Goal: Communication & Community: Answer question/provide support

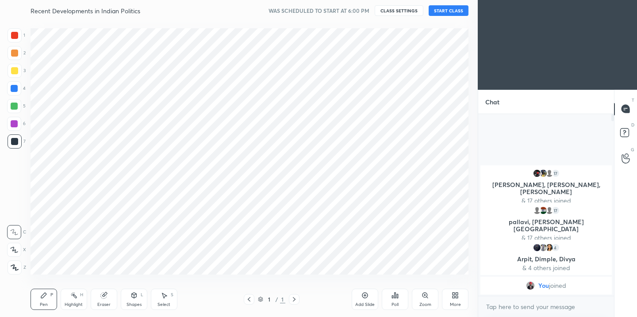
scroll to position [43987, 43805]
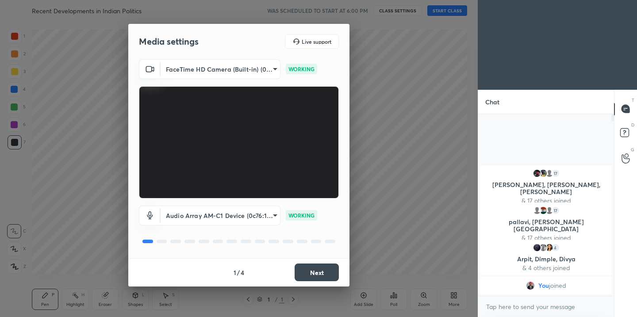
click at [326, 273] on button "Next" at bounding box center [317, 273] width 44 height 18
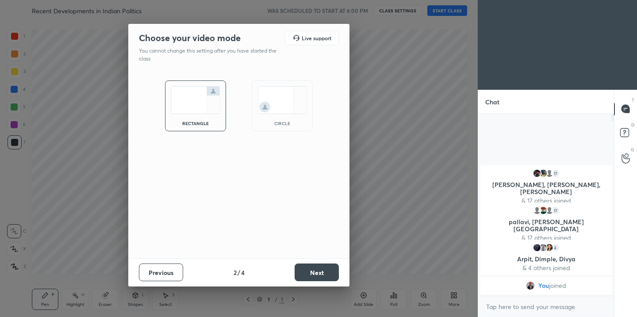
click at [326, 273] on button "Next" at bounding box center [317, 273] width 44 height 18
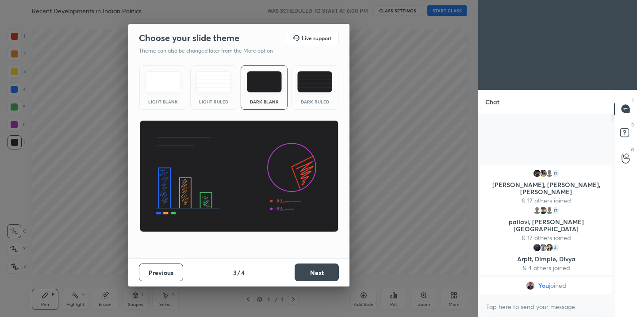
click at [159, 277] on button "Previous" at bounding box center [161, 273] width 44 height 18
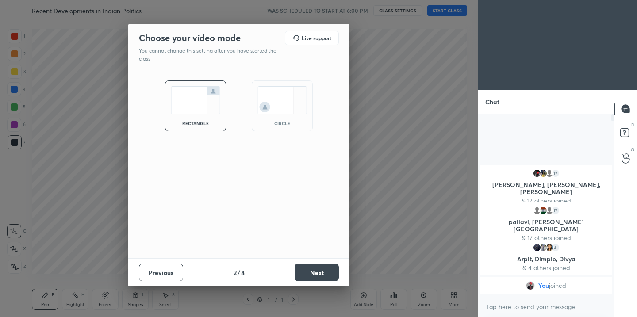
click at [290, 109] on img at bounding box center [283, 100] width 50 height 28
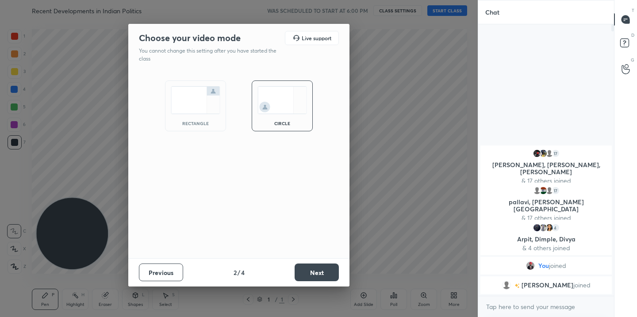
click at [316, 274] on button "Next" at bounding box center [317, 273] width 44 height 18
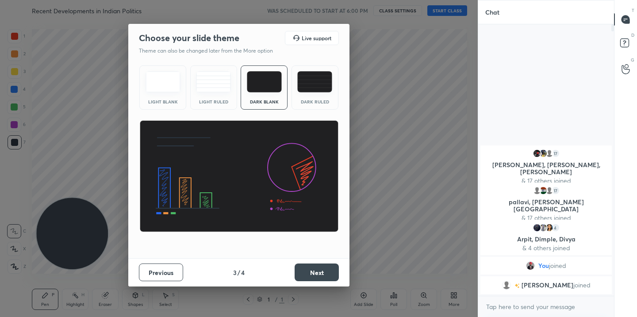
click at [322, 81] on img at bounding box center [314, 81] width 35 height 21
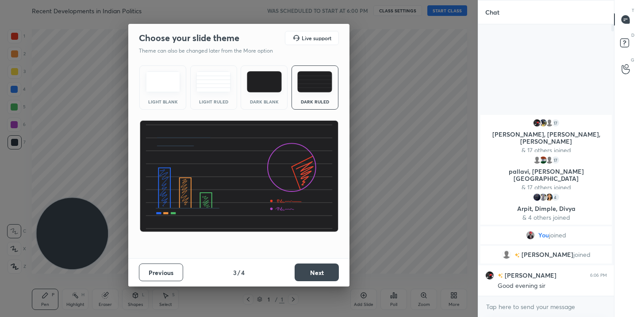
click at [331, 270] on button "Next" at bounding box center [317, 273] width 44 height 18
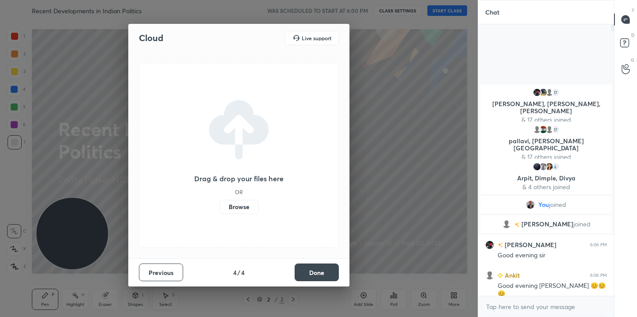
click at [323, 275] on button "Done" at bounding box center [317, 273] width 44 height 18
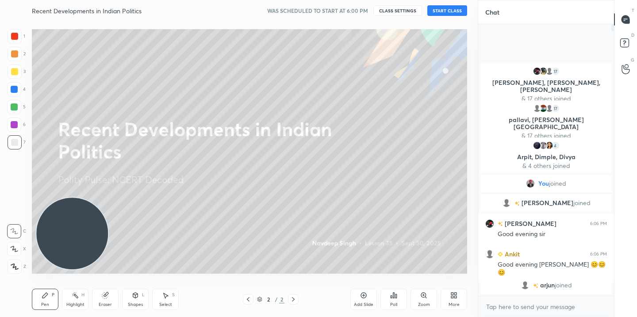
click at [449, 16] on div "Recent Developments in Indian Politics WAS SCHEDULED TO START AT 6:00 PM CLASS …" at bounding box center [249, 10] width 435 height 21
click at [452, 11] on button "START CLASS" at bounding box center [447, 10] width 40 height 11
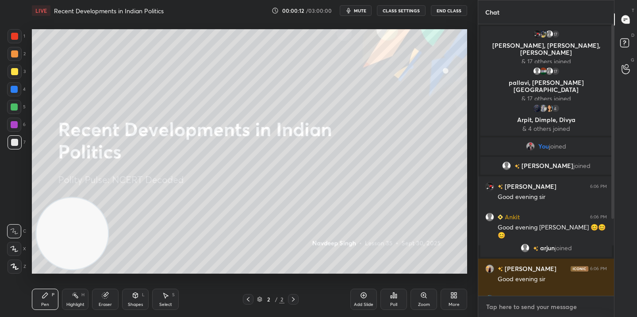
click at [502, 304] on textarea at bounding box center [546, 307] width 122 height 14
type textarea "x"
click at [502, 304] on textarea at bounding box center [546, 307] width 122 height 14
paste textarea "Telegram link [URL][DOMAIN_NAME]"
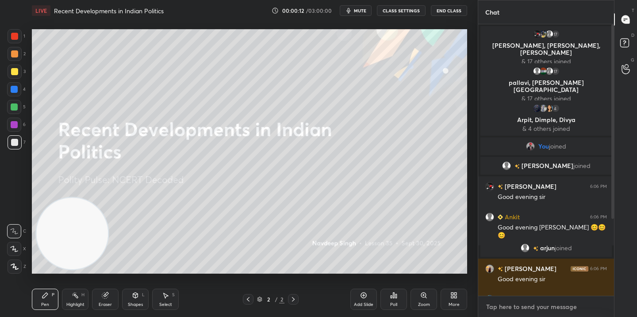
type textarea "Telegram link [URL][DOMAIN_NAME]"
type textarea "x"
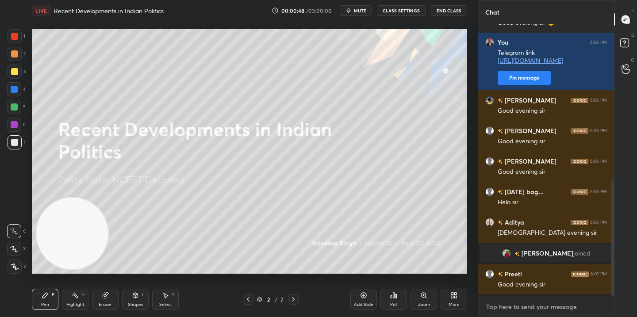
scroll to position [367, 0]
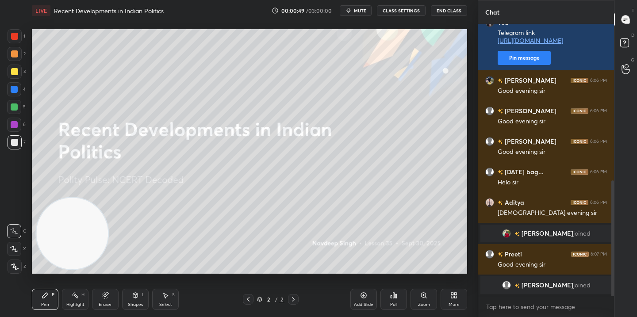
click at [454, 303] on div "More" at bounding box center [454, 305] width 11 height 4
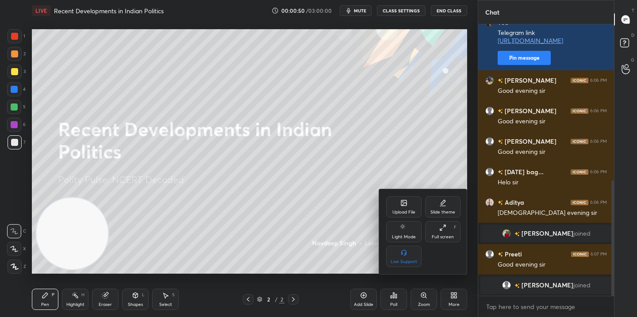
click at [411, 207] on div "Upload File" at bounding box center [403, 206] width 35 height 21
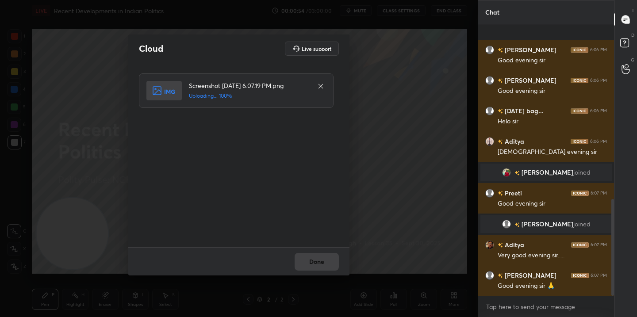
scroll to position [489, 0]
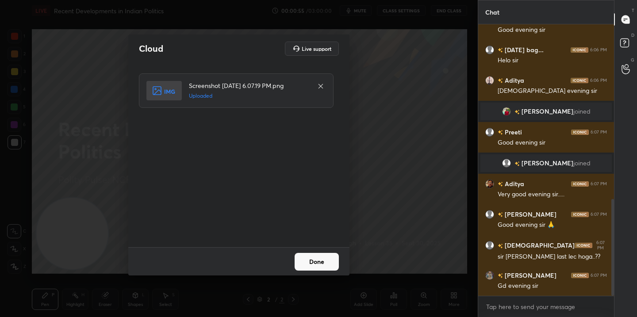
click at [315, 258] on button "Done" at bounding box center [317, 262] width 44 height 18
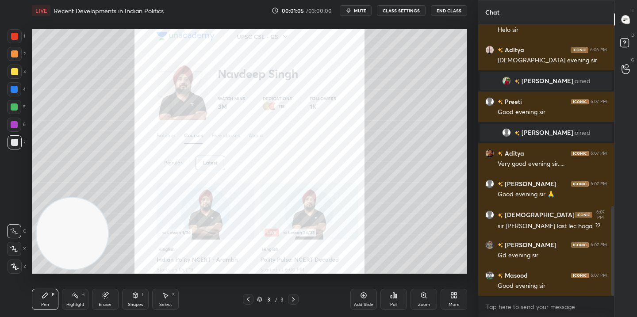
scroll to position [550, 0]
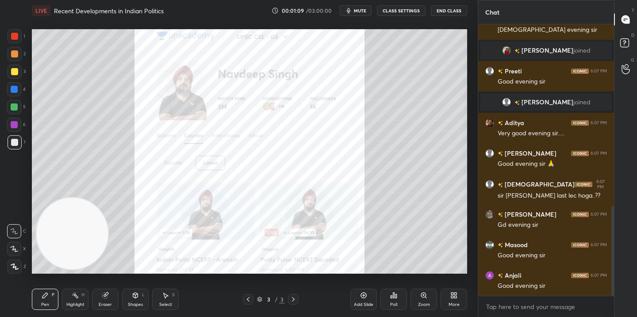
drag, startPoint x: 17, startPoint y: 38, endPoint x: 11, endPoint y: 42, distance: 7.6
click at [17, 38] on div at bounding box center [14, 36] width 7 height 7
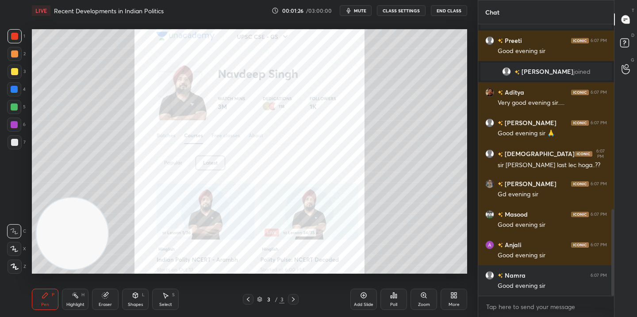
scroll to position [611, 0]
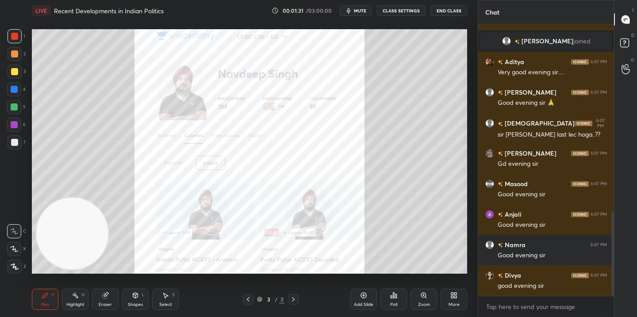
click at [158, 276] on div "Setting up your live class Poll for secs No correct answer Start poll" at bounding box center [249, 151] width 442 height 261
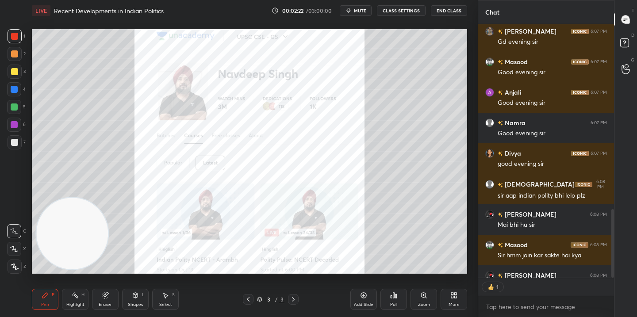
scroll to position [3, 3]
drag, startPoint x: 16, startPoint y: 73, endPoint x: 12, endPoint y: 77, distance: 5.7
click at [17, 73] on div at bounding box center [14, 71] width 7 height 7
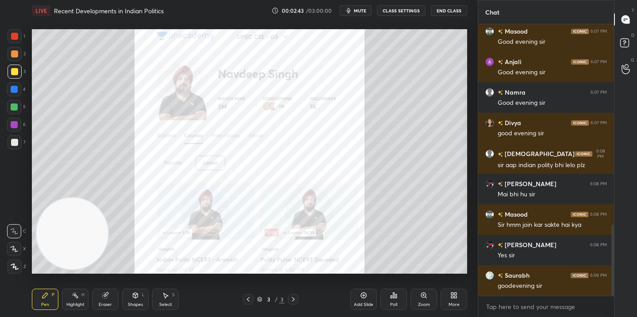
click at [13, 38] on div at bounding box center [14, 36] width 7 height 7
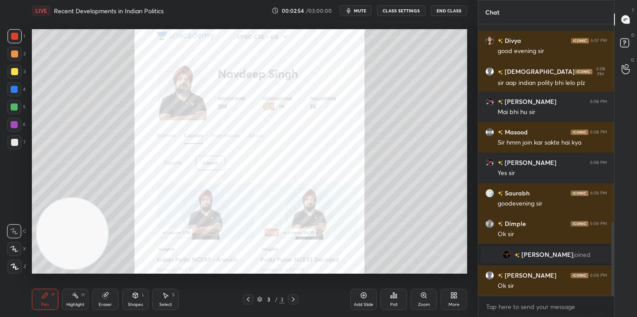
scroll to position [726, 0]
click at [156, 280] on div "Setting up your live class Poll for secs No correct answer Start poll" at bounding box center [249, 151] width 442 height 261
click at [155, 274] on div "Setting up your live class Poll for secs No correct answer Start poll" at bounding box center [249, 151] width 442 height 261
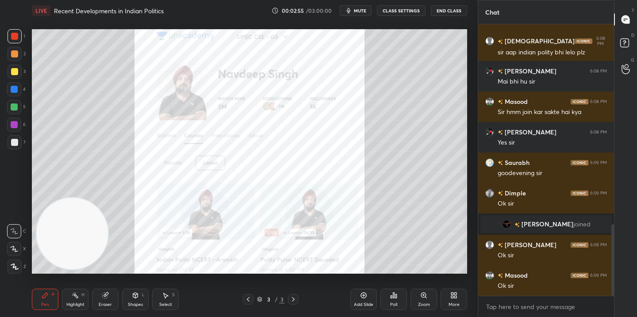
click at [155, 274] on div "Setting up your live class Poll for secs No correct answer Start poll" at bounding box center [249, 151] width 442 height 261
click at [183, 278] on div "Setting up your live class Poll for secs No correct answer Start poll" at bounding box center [249, 151] width 442 height 261
click at [183, 280] on div "Setting up your live class Poll for secs No correct answer Start poll" at bounding box center [249, 151] width 442 height 261
click at [184, 277] on div "Setting up your live class Poll for secs No correct answer Start poll" at bounding box center [249, 151] width 442 height 261
click at [187, 276] on div "Setting up your live class Poll for secs No correct answer Start poll" at bounding box center [249, 151] width 442 height 261
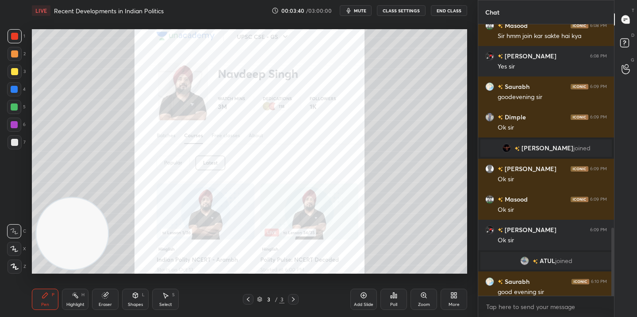
scroll to position [815, 0]
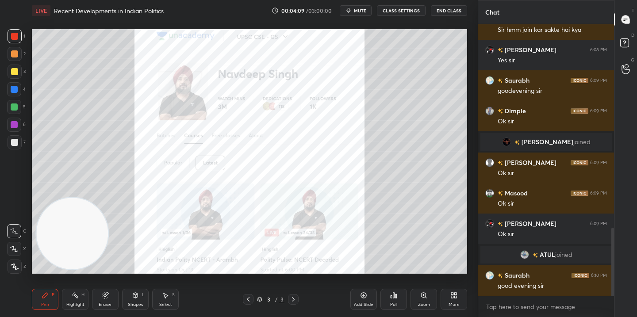
click at [248, 300] on icon at bounding box center [248, 299] width 7 height 7
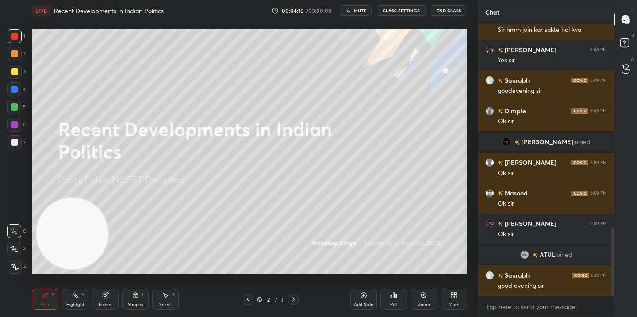
click at [292, 299] on icon at bounding box center [293, 299] width 7 height 7
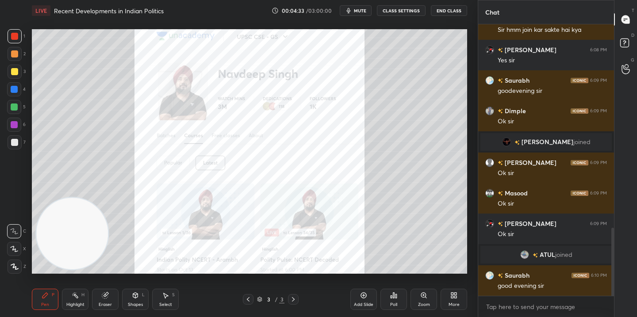
click at [452, 292] on icon at bounding box center [453, 295] width 7 height 7
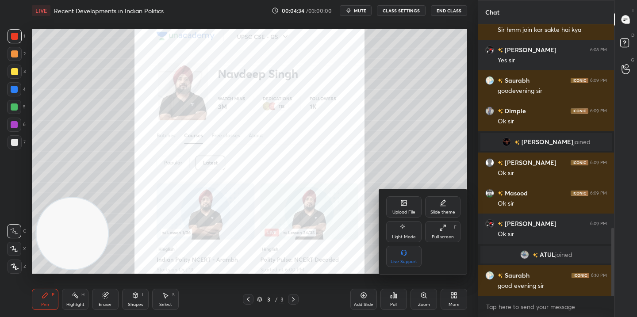
scroll to position [836, 0]
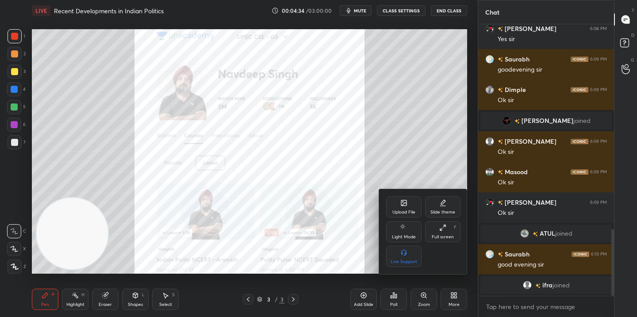
click at [401, 210] on div "Upload File" at bounding box center [403, 212] width 23 height 4
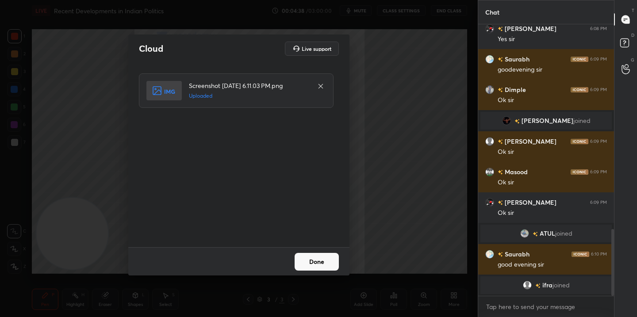
click at [318, 268] on button "Done" at bounding box center [317, 262] width 44 height 18
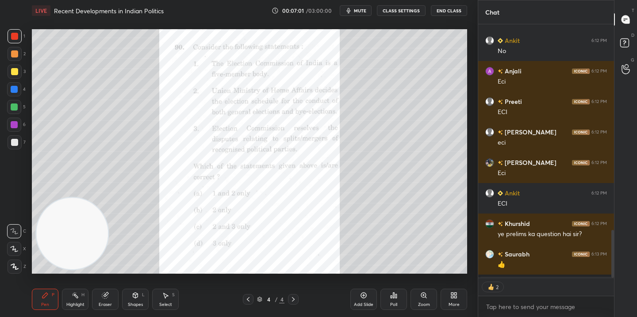
scroll to position [3, 3]
click at [451, 295] on icon at bounding box center [453, 295] width 7 height 7
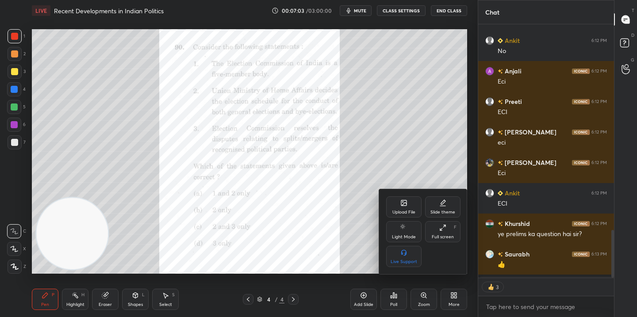
click at [411, 210] on div "Upload File" at bounding box center [403, 212] width 23 height 4
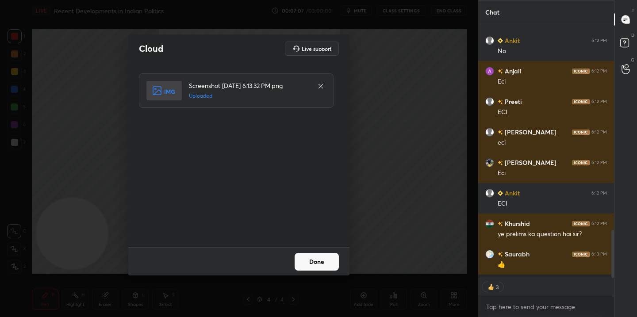
click at [312, 263] on button "Done" at bounding box center [317, 262] width 44 height 18
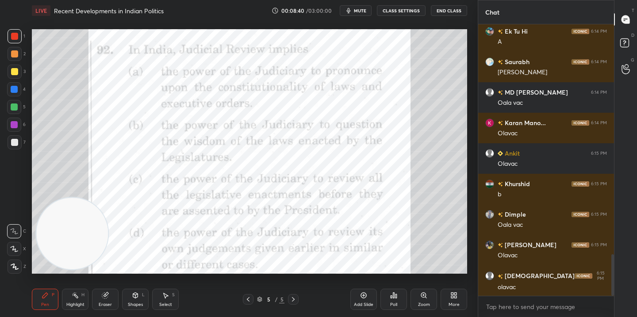
scroll to position [1512, 0]
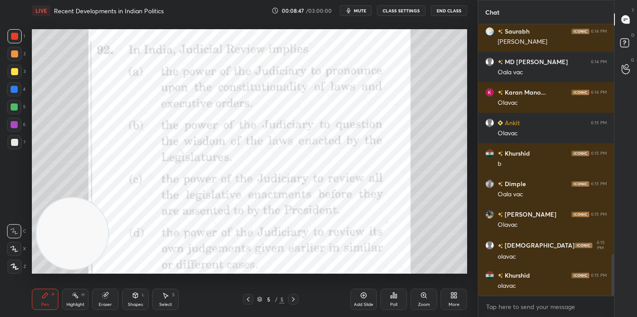
click at [364, 27] on div "Setting up your live class Poll for secs No correct answer Start poll" at bounding box center [249, 151] width 442 height 261
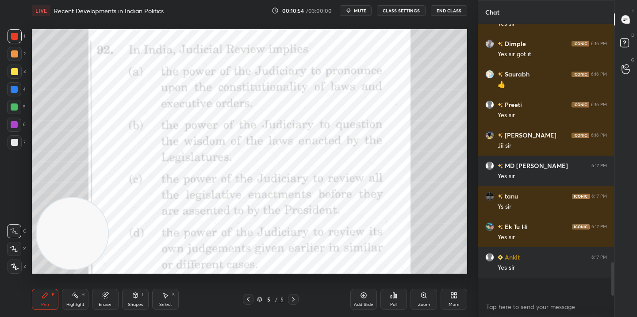
scroll to position [1769, 0]
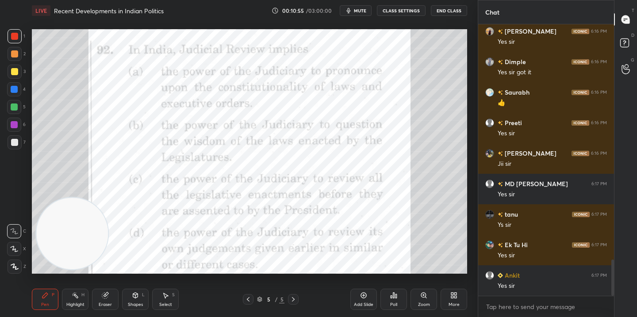
click at [458, 300] on div "More" at bounding box center [454, 299] width 27 height 21
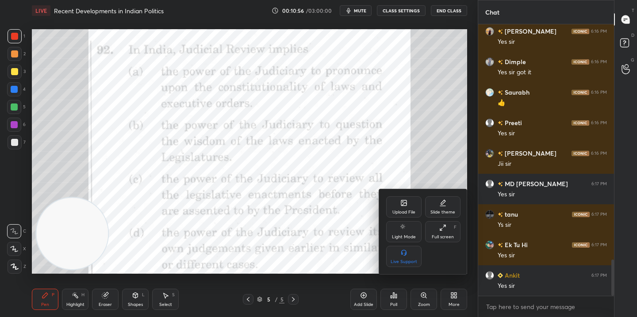
click at [400, 205] on icon at bounding box center [403, 203] width 7 height 7
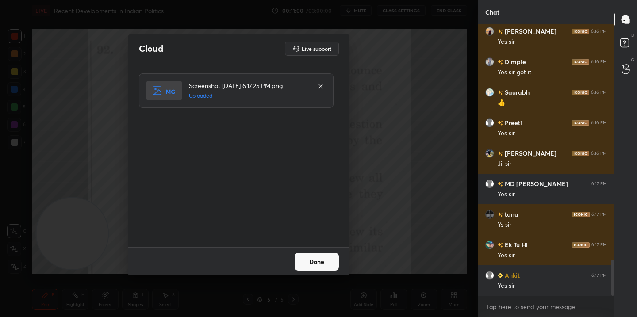
click at [316, 266] on button "Done" at bounding box center [317, 262] width 44 height 18
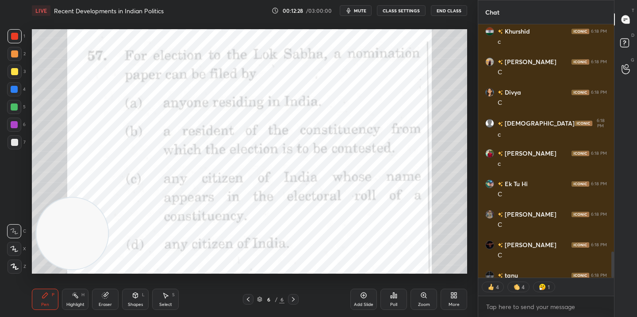
scroll to position [251, 133]
click at [454, 300] on div "More" at bounding box center [454, 299] width 27 height 21
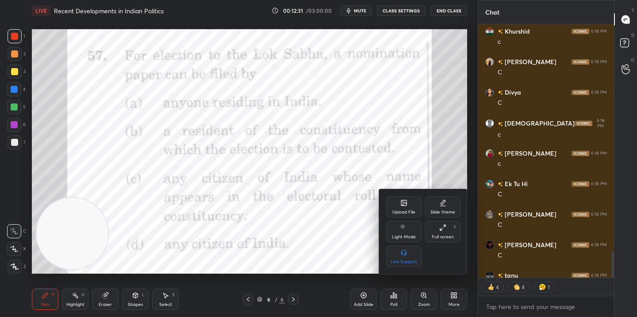
click at [411, 205] on div "Upload File" at bounding box center [403, 206] width 35 height 21
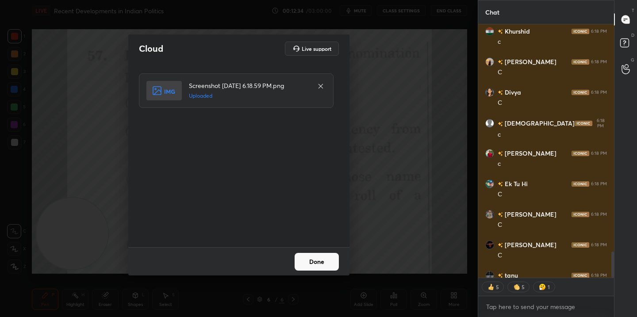
click at [312, 256] on button "Done" at bounding box center [317, 262] width 44 height 18
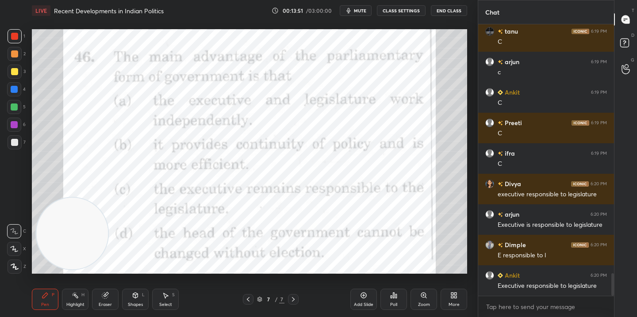
scroll to position [3060, 0]
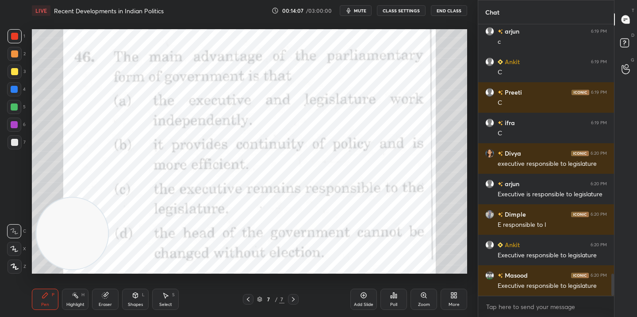
click at [462, 298] on div "More" at bounding box center [454, 299] width 27 height 21
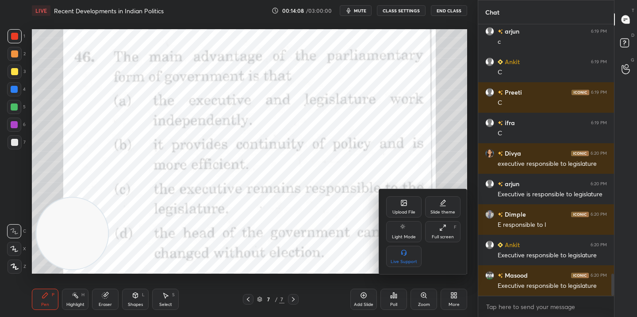
click at [408, 206] on div "Upload File" at bounding box center [403, 206] width 35 height 21
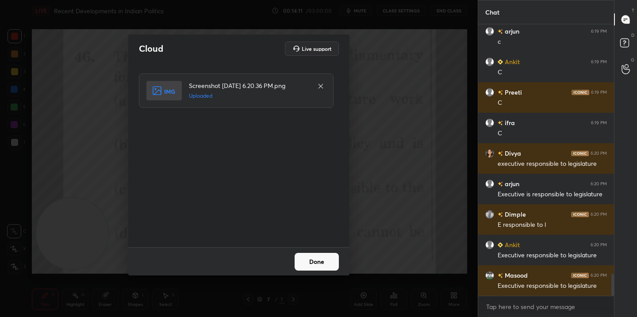
click at [327, 262] on button "Done" at bounding box center [317, 262] width 44 height 18
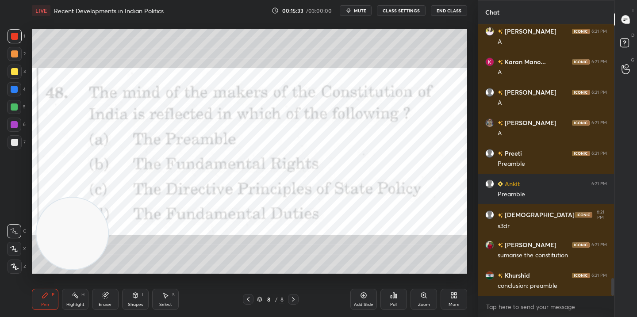
scroll to position [3976, 0]
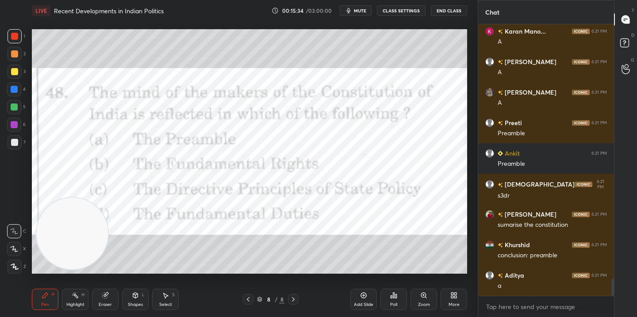
click at [453, 313] on div "Add Slide Poll Zoom More" at bounding box center [408, 300] width 117 height 50
click at [454, 303] on div "More" at bounding box center [454, 305] width 11 height 4
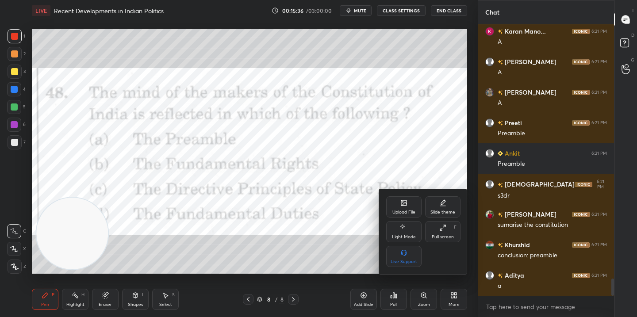
click at [395, 201] on div "Upload File" at bounding box center [403, 206] width 35 height 21
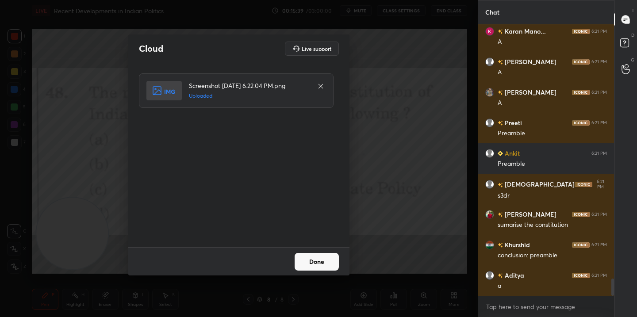
click at [319, 268] on button "Done" at bounding box center [317, 262] width 44 height 18
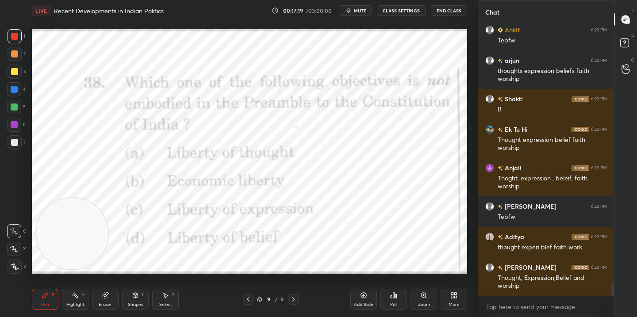
scroll to position [5467, 0]
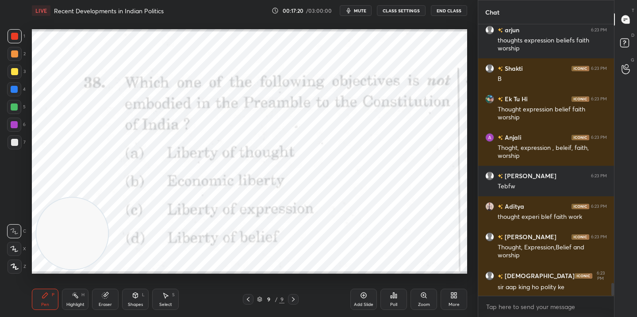
click at [455, 299] on div "More" at bounding box center [454, 299] width 27 height 21
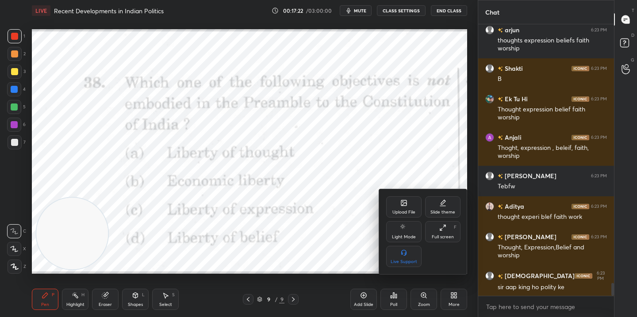
click at [408, 200] on div "Upload File" at bounding box center [403, 206] width 35 height 21
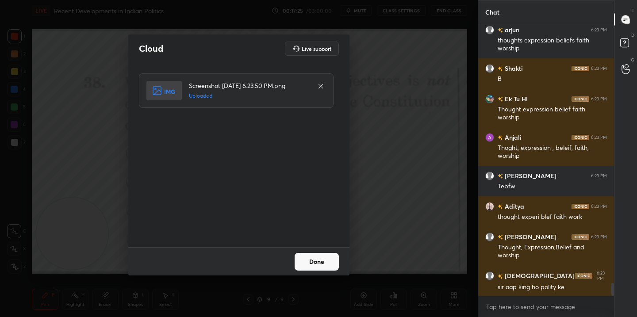
click at [311, 260] on button "Done" at bounding box center [317, 262] width 44 height 18
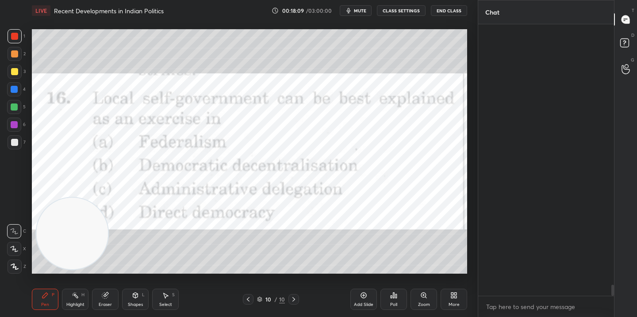
scroll to position [6291, 0]
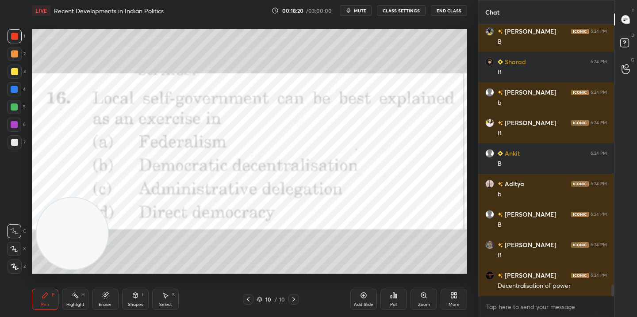
click at [456, 300] on div "More" at bounding box center [454, 299] width 27 height 21
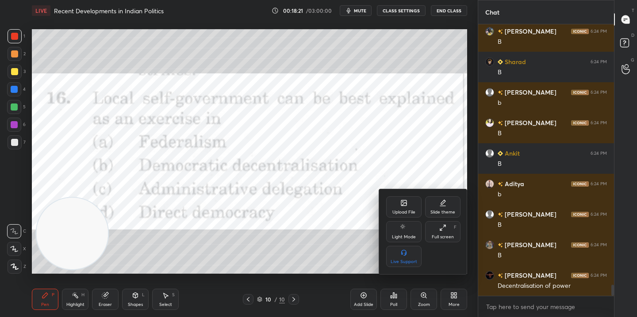
click at [402, 207] on div "Upload File" at bounding box center [403, 206] width 35 height 21
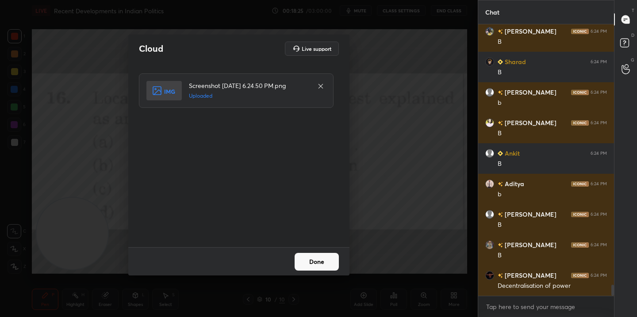
click at [312, 263] on button "Done" at bounding box center [317, 262] width 44 height 18
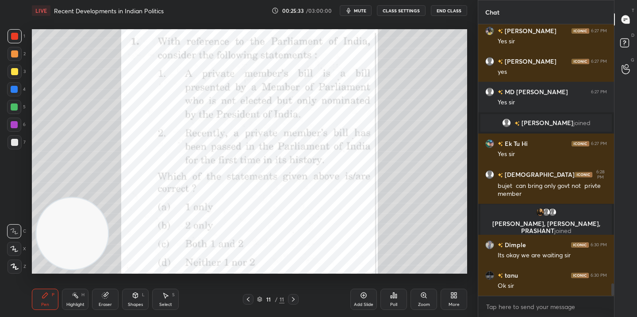
scroll to position [5696, 0]
click at [449, 308] on div "More" at bounding box center [454, 299] width 27 height 21
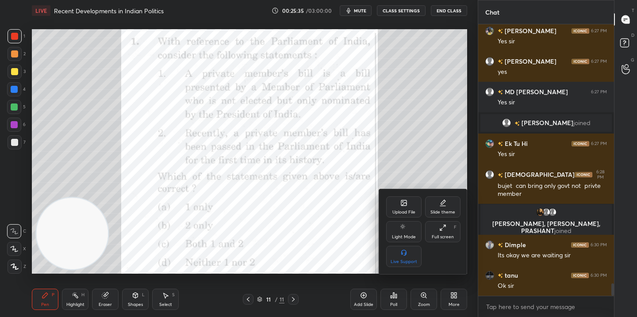
click at [404, 204] on icon at bounding box center [404, 204] width 5 height 3
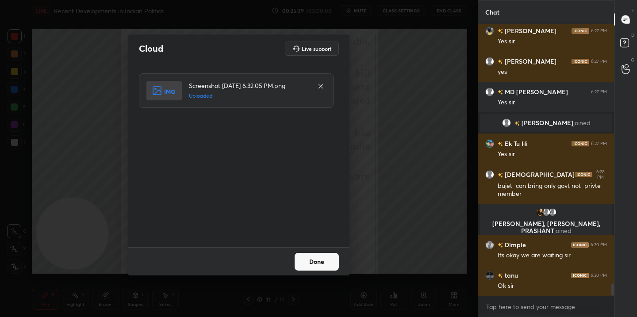
click at [322, 258] on button "Done" at bounding box center [317, 262] width 44 height 18
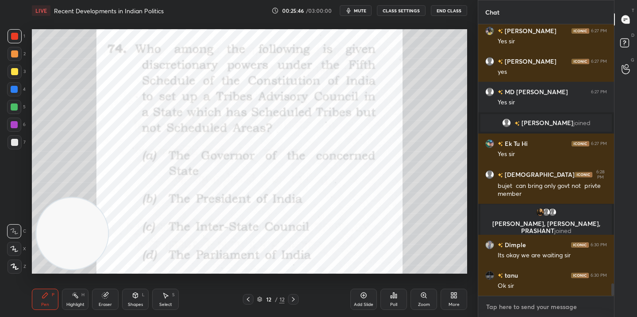
click at [514, 307] on textarea at bounding box center [546, 307] width 122 height 14
type textarea "x"
click at [514, 307] on textarea at bounding box center [546, 307] width 122 height 14
paste textarea "Telegram link [URL][DOMAIN_NAME]"
type textarea "Telegram link [URL][DOMAIN_NAME]"
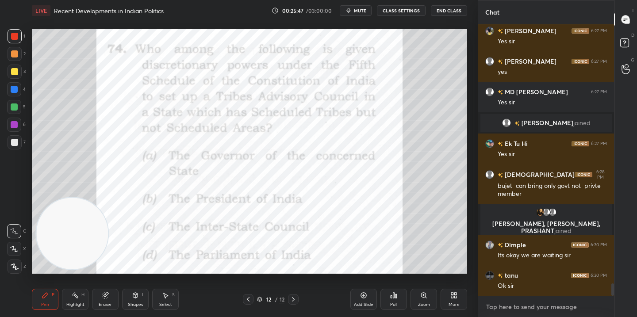
type textarea "x"
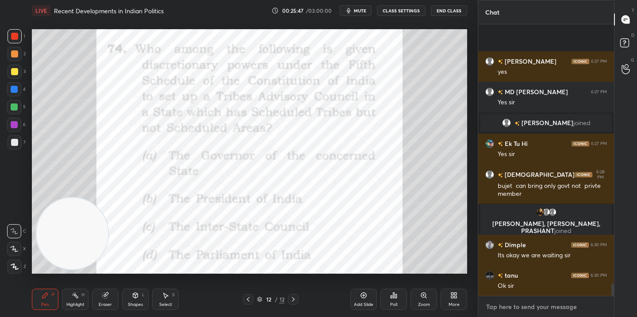
scroll to position [5754, 0]
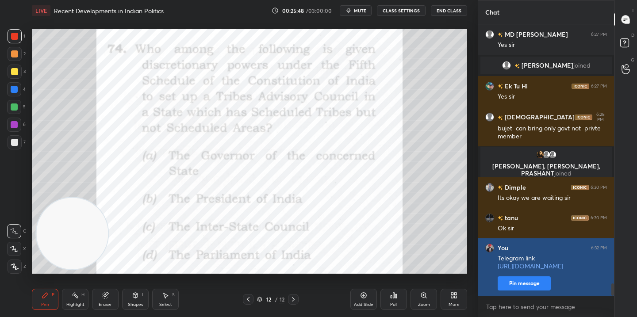
click at [528, 285] on button "Pin message" at bounding box center [524, 284] width 53 height 14
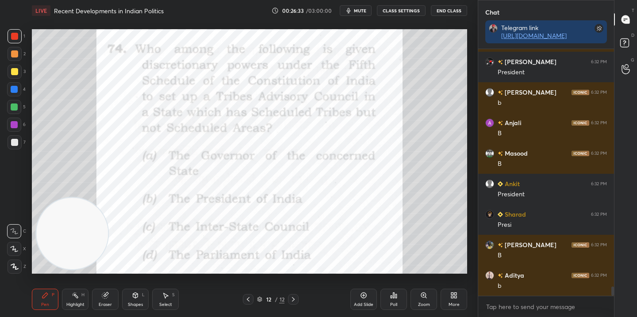
scroll to position [6419, 0]
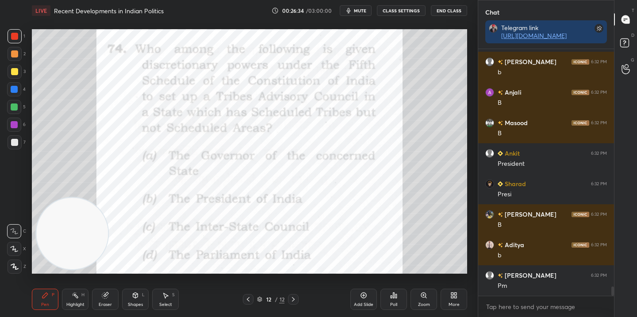
click at [460, 296] on div "More" at bounding box center [454, 299] width 27 height 21
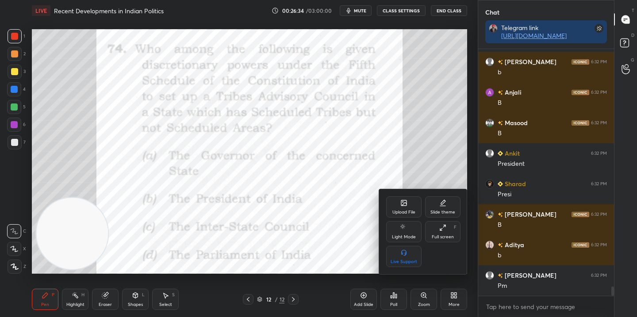
click at [403, 202] on icon at bounding box center [403, 202] width 1 height 1
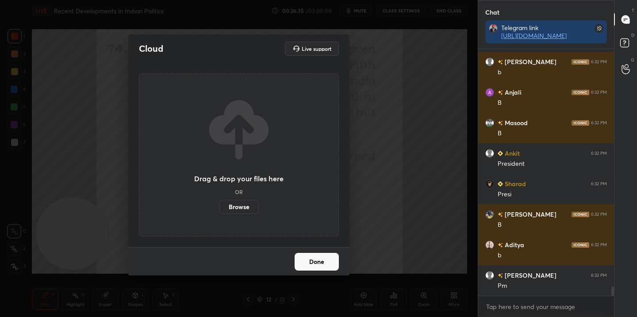
scroll to position [6450, 0]
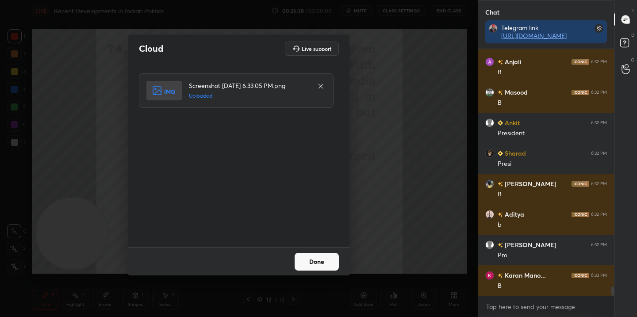
click at [323, 263] on button "Done" at bounding box center [317, 262] width 44 height 18
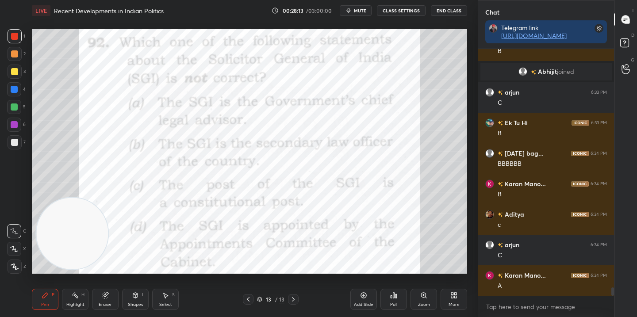
scroll to position [6849, 0]
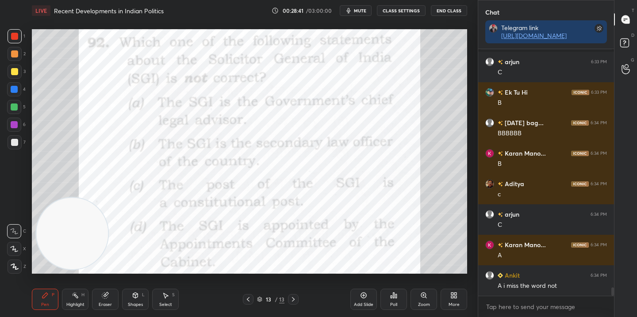
click at [457, 294] on icon at bounding box center [453, 295] width 7 height 7
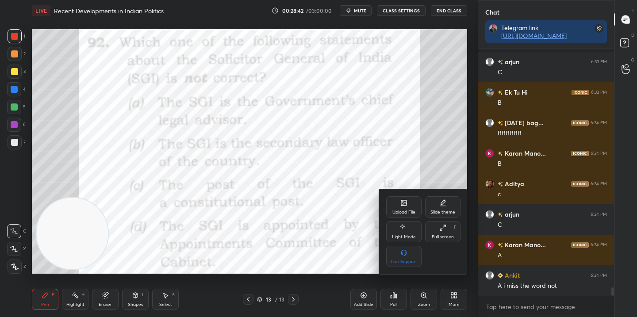
click at [401, 204] on icon at bounding box center [403, 202] width 5 height 5
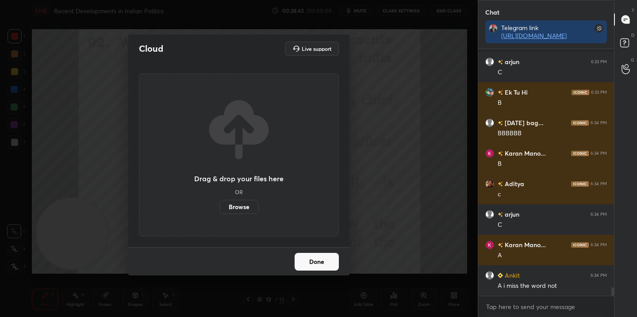
scroll to position [6880, 0]
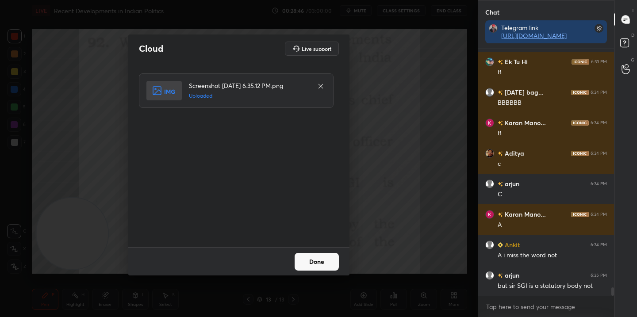
click at [316, 265] on button "Done" at bounding box center [317, 262] width 44 height 18
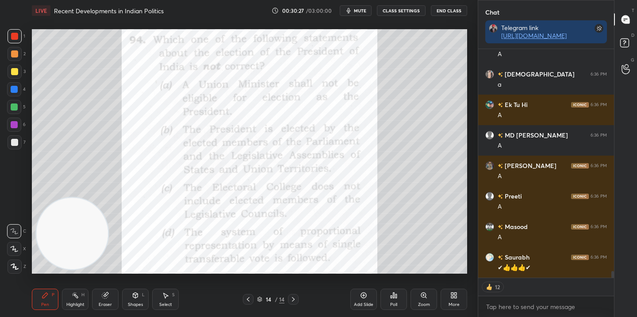
scroll to position [7447, 0]
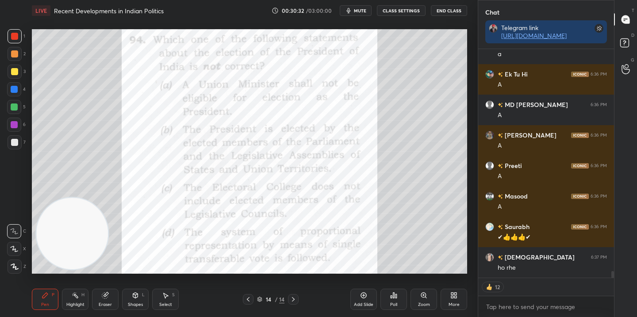
type textarea "x"
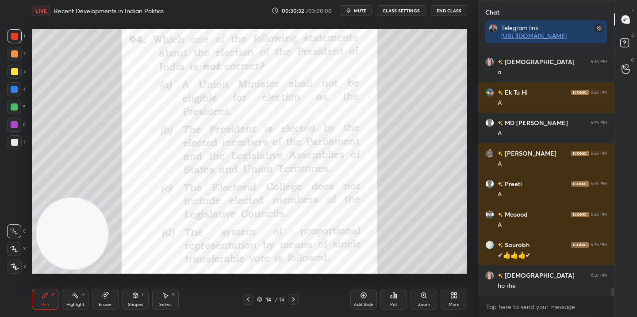
scroll to position [7429, 0]
click at [457, 296] on icon at bounding box center [455, 297] width 2 height 2
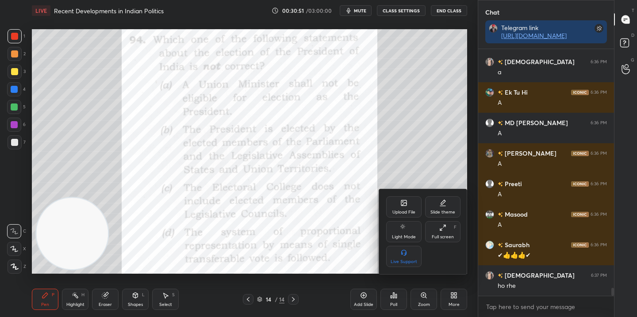
click at [404, 203] on icon at bounding box center [404, 204] width 5 height 3
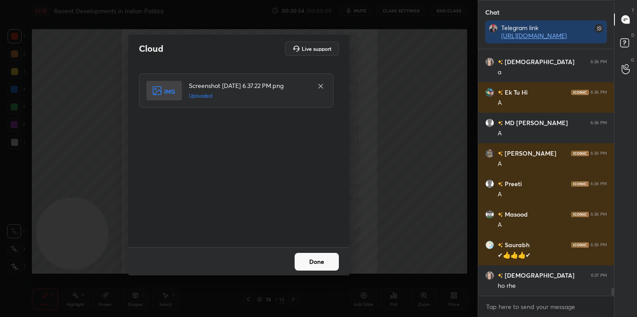
scroll to position [7460, 0]
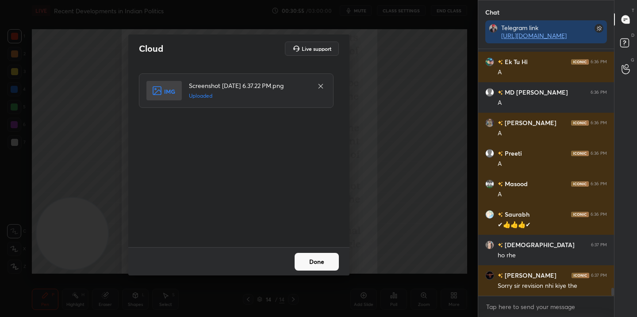
click at [318, 260] on button "Done" at bounding box center [317, 262] width 44 height 18
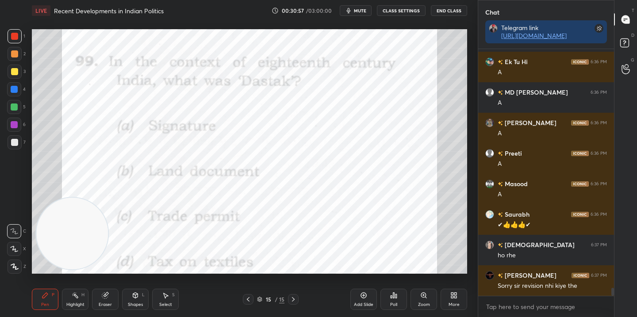
click at [401, 303] on div "Poll" at bounding box center [394, 299] width 27 height 21
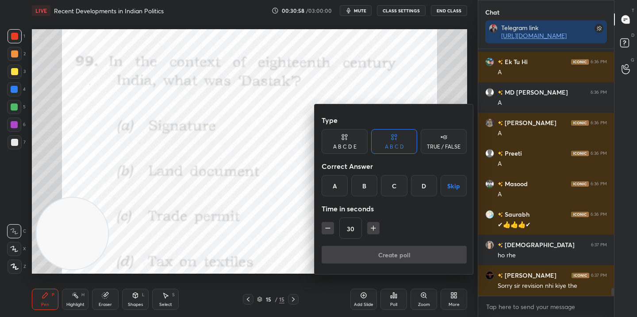
click at [392, 188] on div "C" at bounding box center [394, 185] width 26 height 21
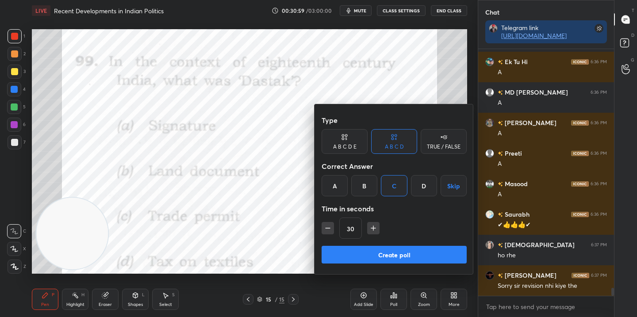
click at [376, 234] on button "button" at bounding box center [373, 228] width 12 height 12
type input "45"
click at [378, 256] on button "Create poll" at bounding box center [394, 255] width 145 height 18
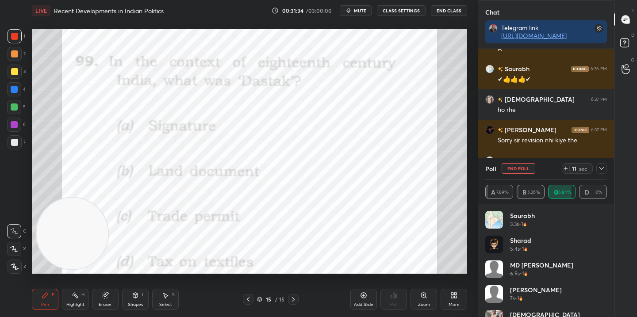
scroll to position [7636, 0]
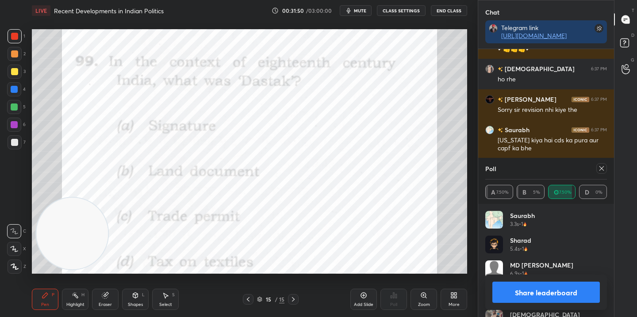
click at [554, 291] on button "Share leaderboard" at bounding box center [546, 292] width 108 height 21
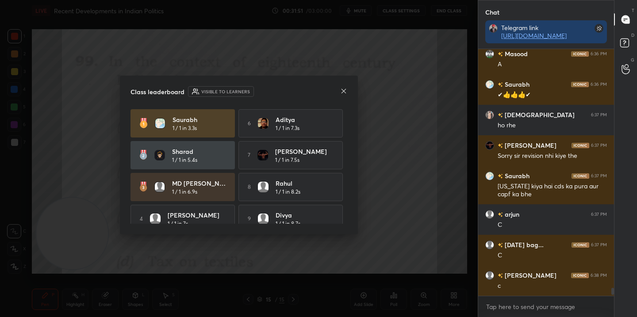
scroll to position [0, 0]
click at [342, 90] on icon at bounding box center [343, 91] width 7 height 7
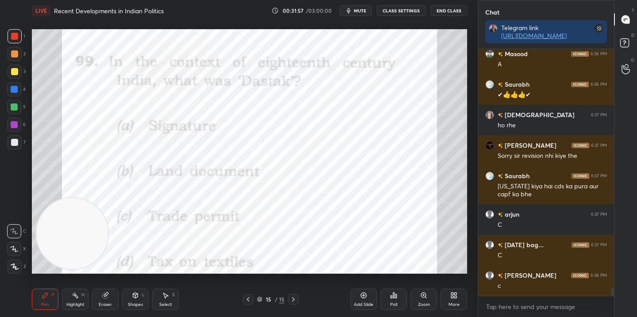
scroll to position [7620, 0]
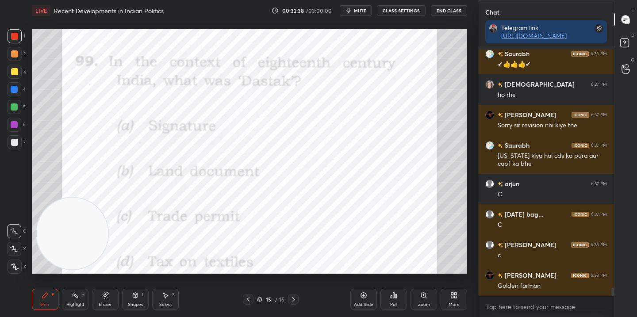
click at [366, 300] on div "Add Slide" at bounding box center [363, 299] width 27 height 21
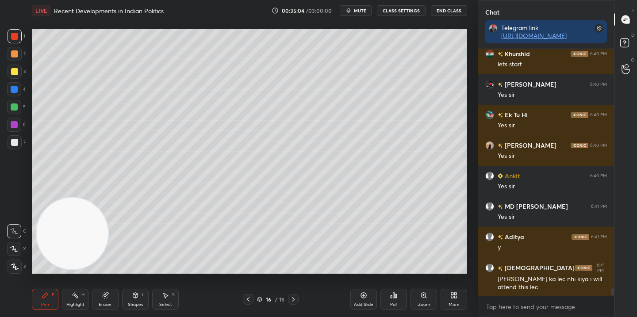
scroll to position [7725, 0]
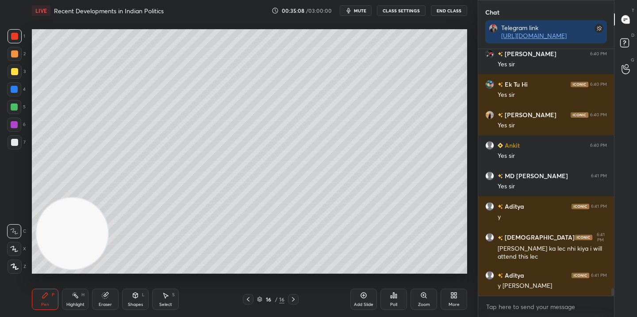
click at [362, 294] on icon at bounding box center [363, 295] width 7 height 7
click at [17, 73] on div at bounding box center [15, 72] width 14 height 14
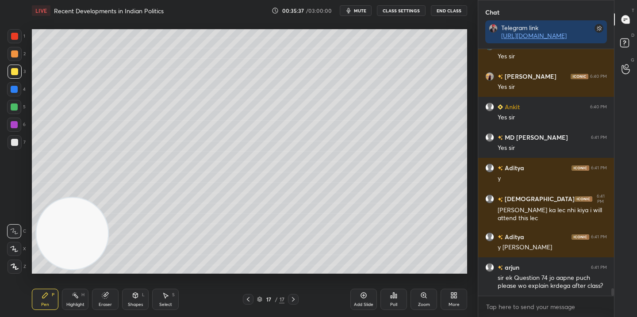
click at [260, 300] on icon at bounding box center [260, 300] width 4 height 1
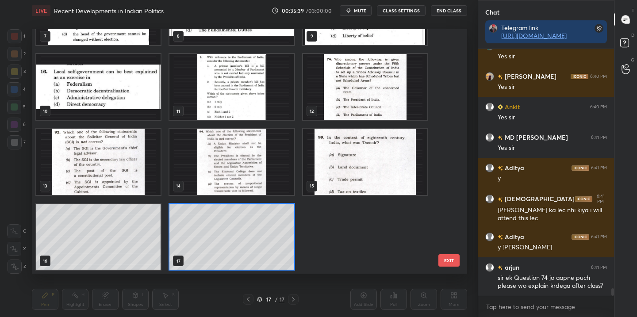
scroll to position [7794, 0]
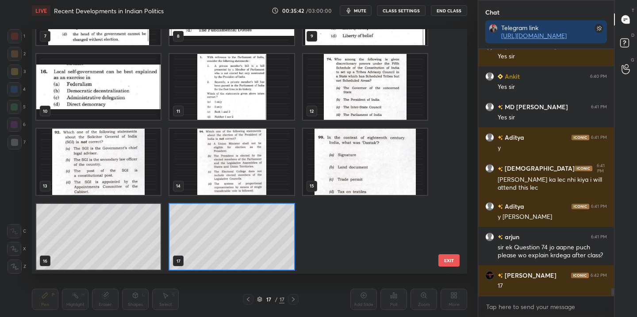
click at [352, 90] on img "grid" at bounding box center [365, 87] width 124 height 66
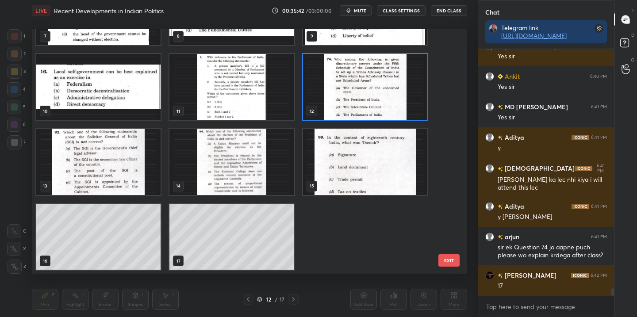
click at [352, 90] on img "grid" at bounding box center [365, 87] width 124 height 66
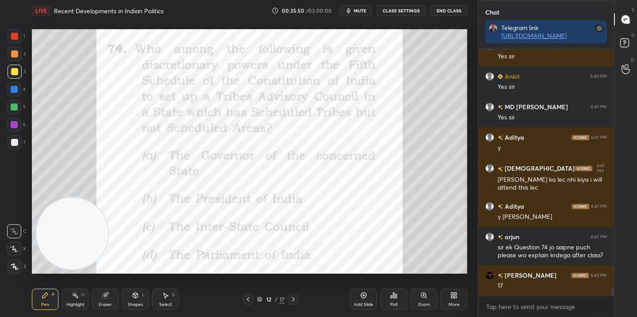
scroll to position [7825, 0]
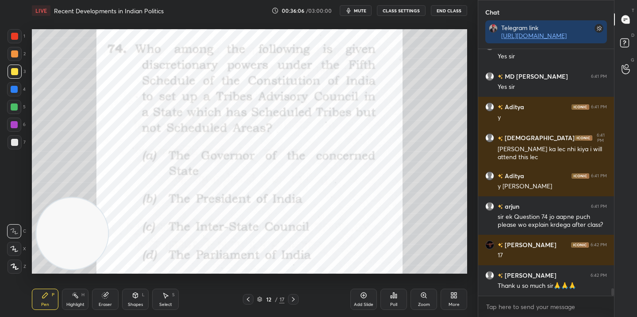
click at [257, 298] on icon at bounding box center [259, 299] width 5 height 5
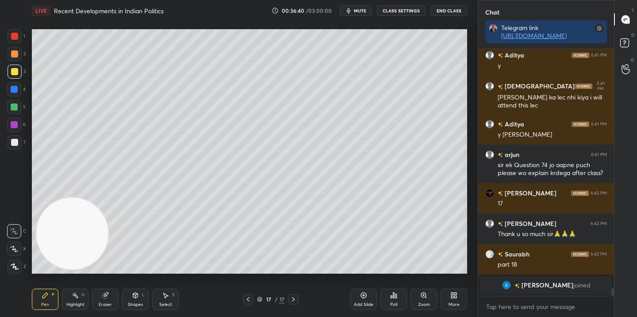
scroll to position [7748, 0]
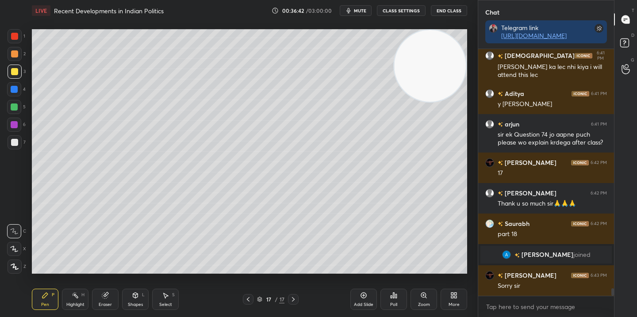
drag, startPoint x: 76, startPoint y: 231, endPoint x: 433, endPoint y: 50, distance: 400.5
click at [437, 51] on video at bounding box center [430, 66] width 72 height 72
drag, startPoint x: 14, startPoint y: 142, endPoint x: 19, endPoint y: 144, distance: 5.6
click at [17, 143] on div at bounding box center [14, 142] width 7 height 7
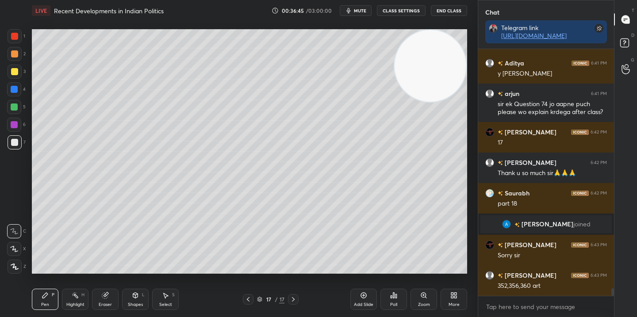
drag, startPoint x: 16, startPoint y: 248, endPoint x: 13, endPoint y: 253, distance: 5.5
click at [16, 249] on icon at bounding box center [14, 249] width 8 height 6
click at [367, 297] on div "Add Slide" at bounding box center [363, 299] width 27 height 21
click at [15, 70] on div at bounding box center [14, 71] width 7 height 7
click at [16, 59] on div at bounding box center [15, 54] width 14 height 14
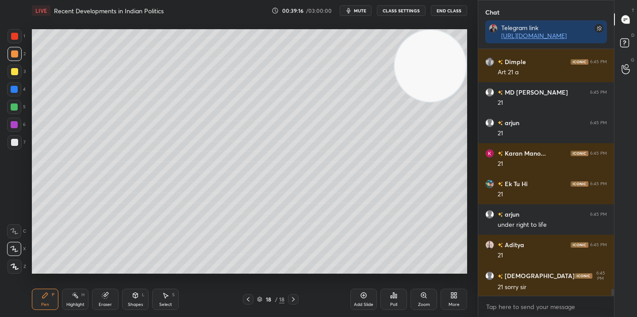
scroll to position [8196, 0]
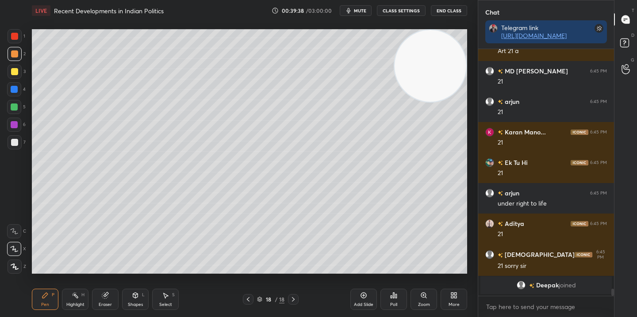
click at [449, 297] on div "More" at bounding box center [454, 299] width 27 height 21
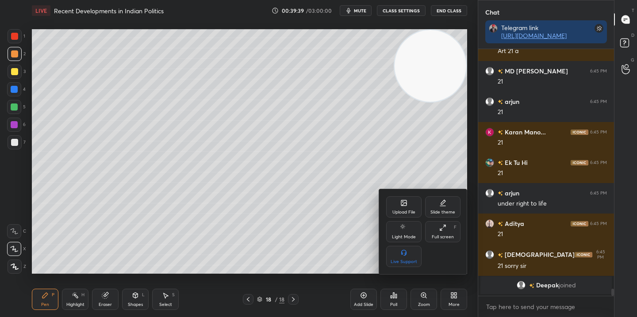
click at [406, 208] on div "Upload File" at bounding box center [403, 206] width 35 height 21
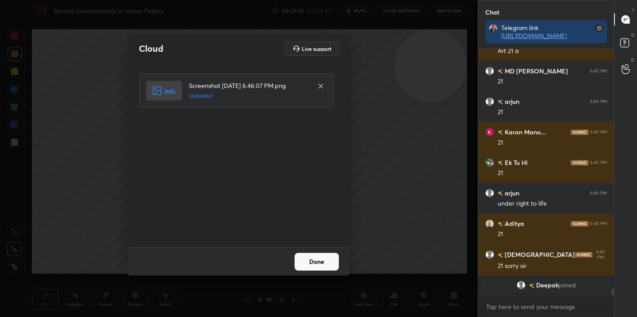
click at [311, 260] on button "Done" at bounding box center [317, 262] width 44 height 18
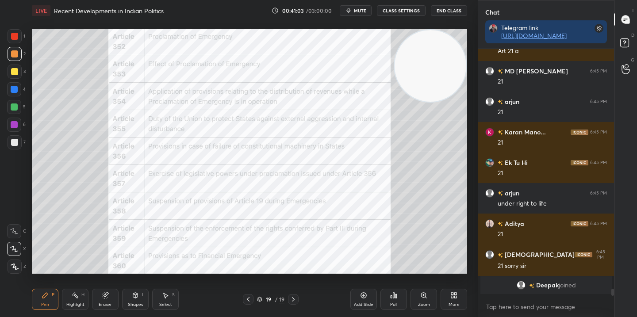
click at [108, 294] on icon at bounding box center [106, 294] width 5 height 4
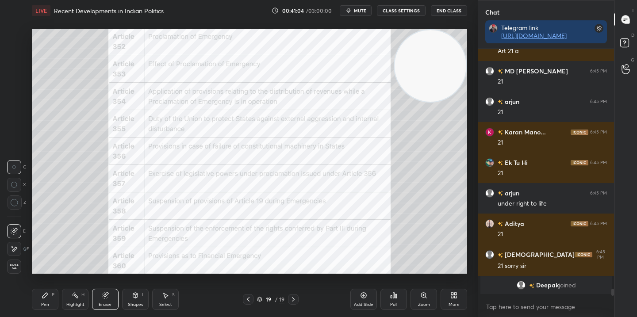
click at [16, 265] on span "Erase all" at bounding box center [14, 267] width 13 height 6
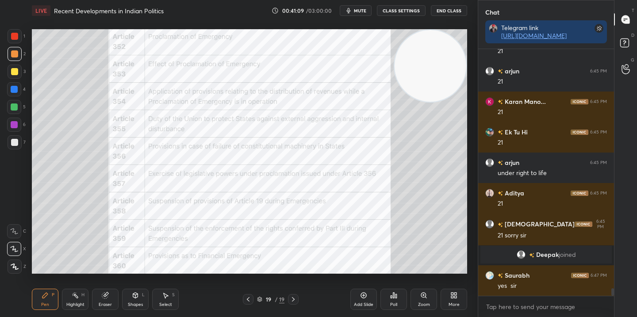
scroll to position [8053, 0]
drag, startPoint x: 23, startPoint y: 267, endPoint x: 27, endPoint y: 265, distance: 4.6
click at [22, 267] on div "Z" at bounding box center [17, 267] width 19 height 14
click at [16, 35] on div at bounding box center [14, 36] width 7 height 7
click at [266, 38] on div "Setting up your live class Poll for secs No correct answer Start poll" at bounding box center [249, 151] width 442 height 261
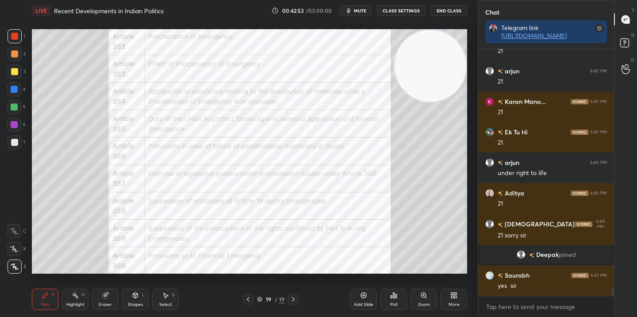
click at [357, 304] on div "Add Slide" at bounding box center [363, 305] width 19 height 4
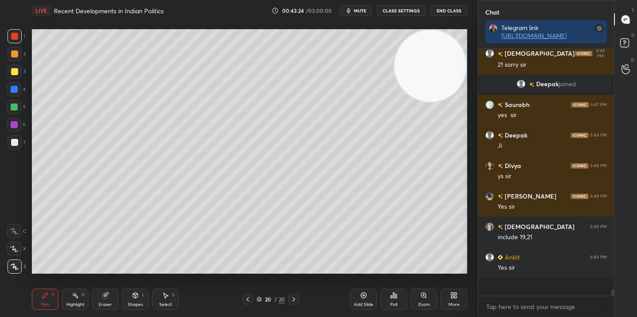
scroll to position [8205, 0]
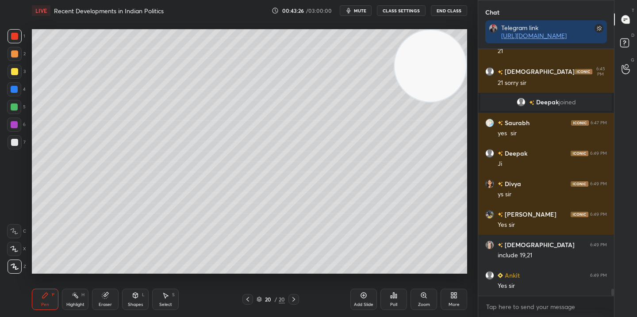
click at [16, 55] on div at bounding box center [14, 53] width 7 height 7
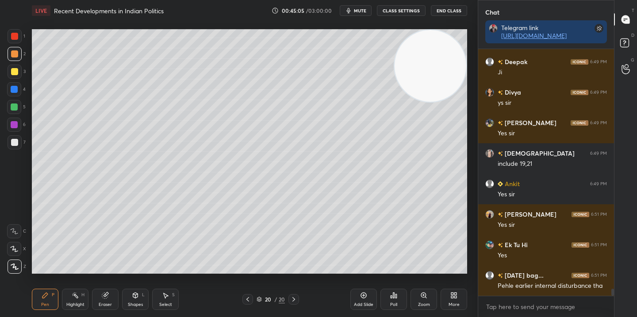
scroll to position [8327, 0]
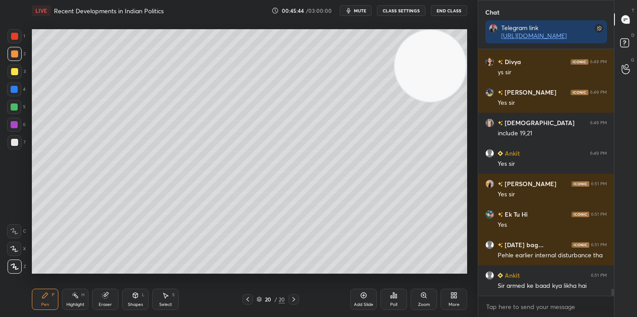
click at [361, 300] on div "Add Slide" at bounding box center [363, 299] width 27 height 21
click at [18, 72] on div at bounding box center [15, 72] width 14 height 14
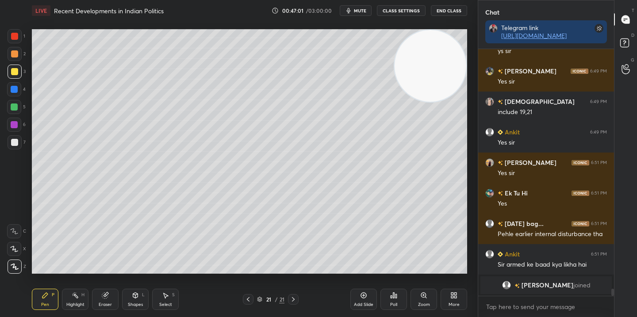
click at [363, 315] on div "Add Slide Poll Zoom More" at bounding box center [408, 300] width 117 height 50
click at [361, 303] on div "Add Slide" at bounding box center [363, 305] width 19 height 4
drag, startPoint x: 249, startPoint y: 303, endPoint x: 256, endPoint y: 300, distance: 7.7
click at [249, 303] on icon at bounding box center [248, 299] width 7 height 7
click at [295, 300] on icon at bounding box center [293, 299] width 7 height 7
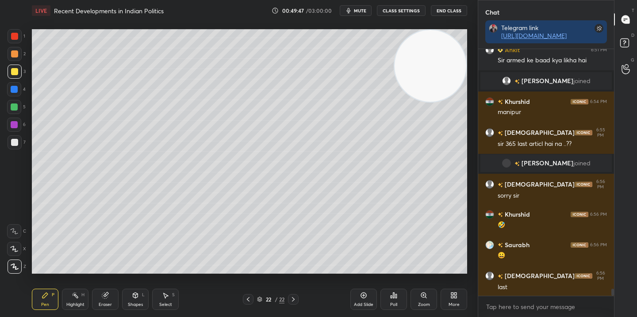
scroll to position [8475, 0]
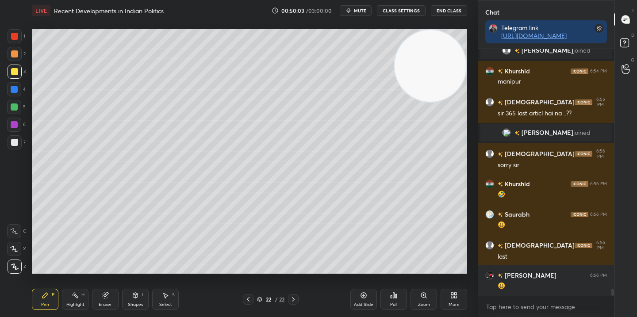
click at [365, 293] on icon at bounding box center [364, 296] width 6 height 6
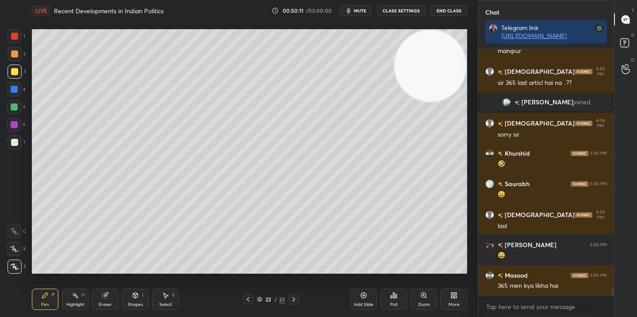
scroll to position [8536, 0]
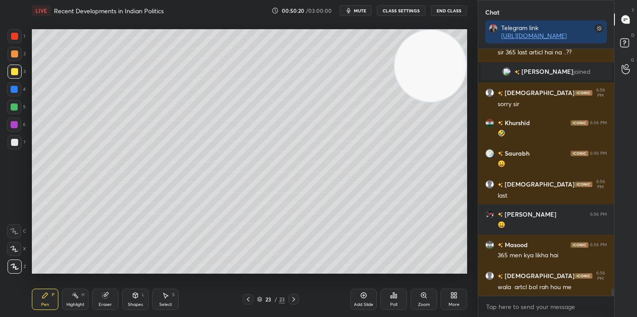
click at [248, 300] on icon at bounding box center [248, 299] width 7 height 7
drag, startPoint x: 413, startPoint y: 276, endPoint x: 376, endPoint y: 275, distance: 37.6
click at [413, 275] on div "Add Slide Poll Zoom More" at bounding box center [408, 300] width 117 height 50
click at [296, 303] on div at bounding box center [293, 299] width 11 height 11
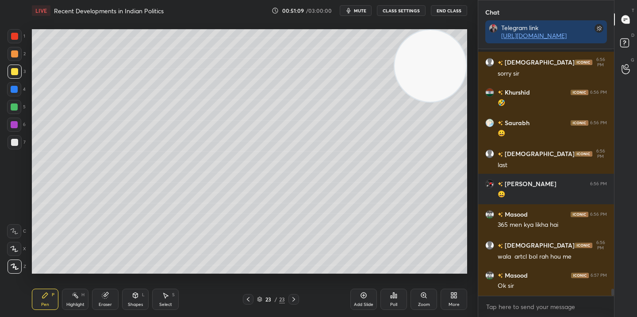
scroll to position [8588, 0]
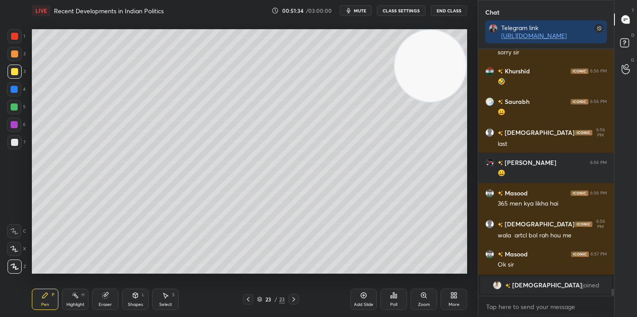
click at [365, 300] on div "Add Slide" at bounding box center [363, 299] width 27 height 21
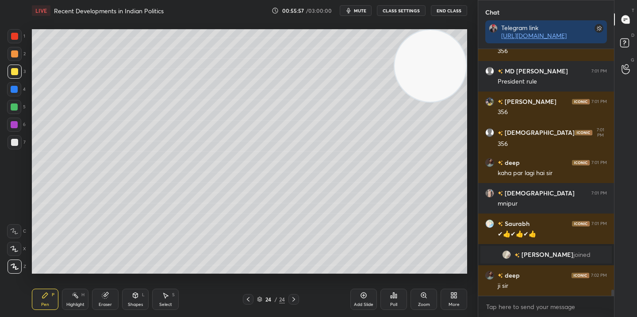
scroll to position [9611, 0]
click at [360, 297] on icon at bounding box center [363, 295] width 7 height 7
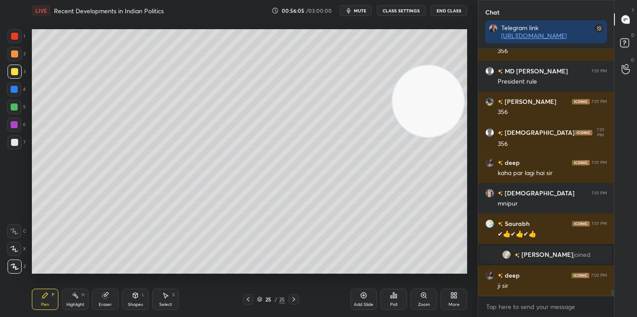
drag, startPoint x: 430, startPoint y: 45, endPoint x: 427, endPoint y: 90, distance: 45.7
click at [427, 90] on video at bounding box center [428, 101] width 72 height 72
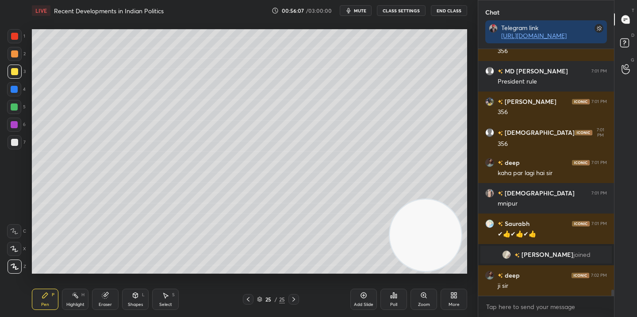
drag, startPoint x: 427, startPoint y: 90, endPoint x: 425, endPoint y: 214, distance: 123.9
click at [425, 214] on video at bounding box center [426, 236] width 72 height 72
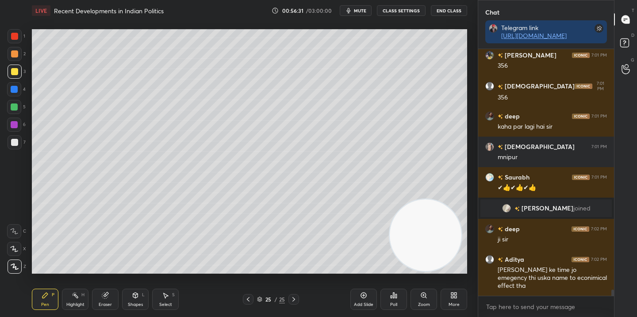
click at [249, 300] on icon at bounding box center [248, 299] width 7 height 7
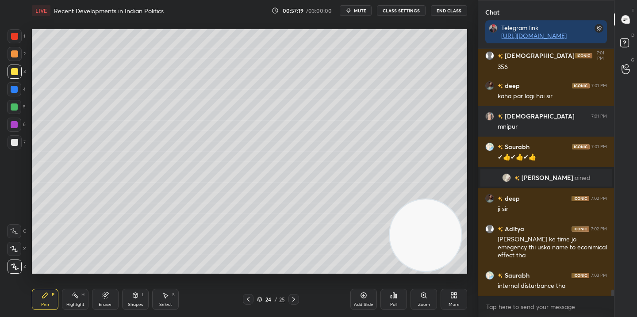
click at [292, 302] on icon at bounding box center [293, 299] width 7 height 7
click at [249, 298] on icon at bounding box center [248, 299] width 7 height 7
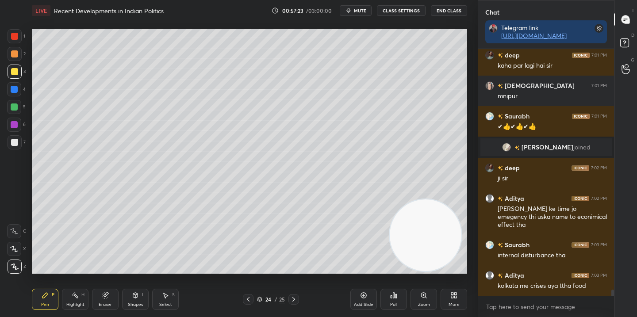
click at [308, 303] on div "24 / 25" at bounding box center [270, 299] width 159 height 11
click at [295, 300] on icon at bounding box center [293, 299] width 7 height 7
click at [250, 298] on icon at bounding box center [248, 299] width 7 height 7
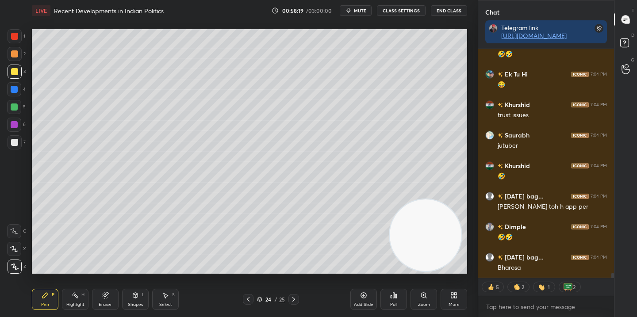
scroll to position [10133, 0]
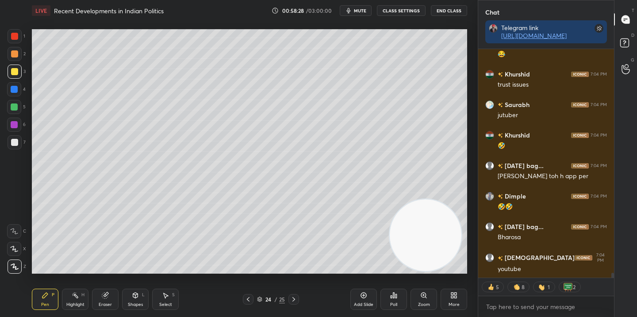
click at [458, 298] on div "More" at bounding box center [454, 299] width 27 height 21
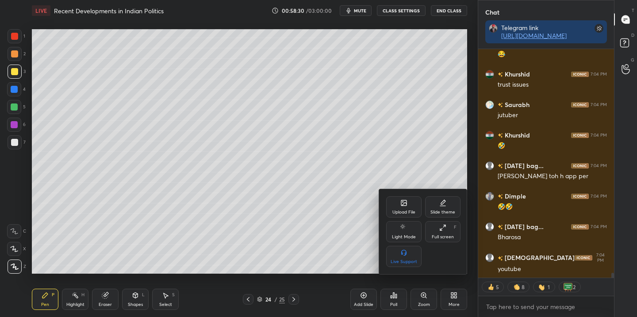
click at [401, 207] on div "Upload File" at bounding box center [403, 206] width 35 height 21
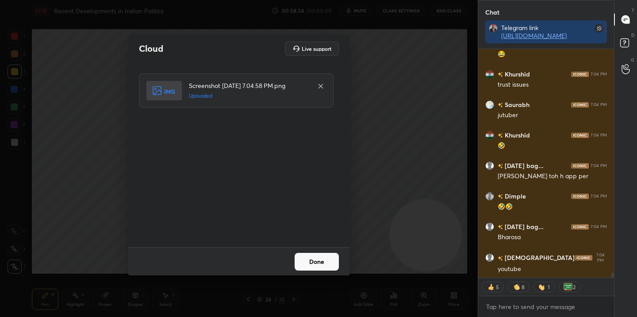
click at [327, 265] on button "Done" at bounding box center [317, 262] width 44 height 18
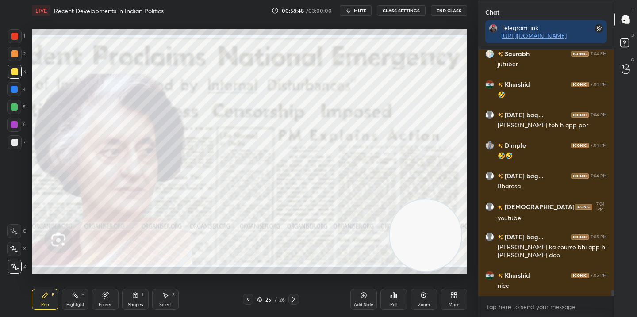
scroll to position [10215, 0]
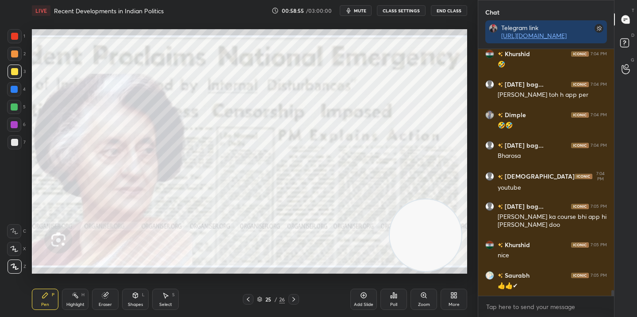
click at [291, 299] on icon at bounding box center [293, 299] width 7 height 7
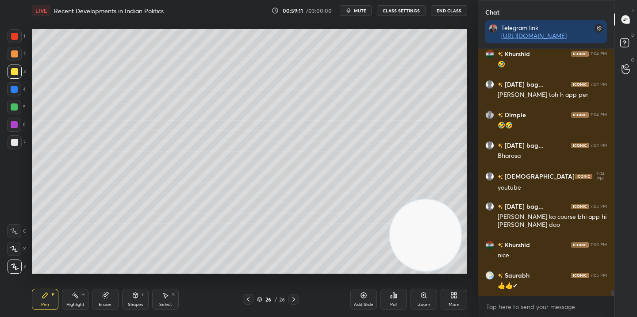
drag, startPoint x: 17, startPoint y: 144, endPoint x: 29, endPoint y: 144, distance: 12.4
click at [18, 144] on div at bounding box center [14, 142] width 7 height 7
click at [247, 301] on icon at bounding box center [248, 299] width 7 height 7
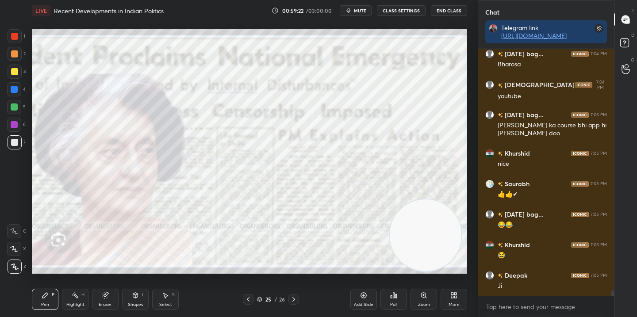
scroll to position [3, 3]
drag, startPoint x: 15, startPoint y: 35, endPoint x: 21, endPoint y: 38, distance: 6.3
click at [16, 38] on div at bounding box center [14, 36] width 7 height 7
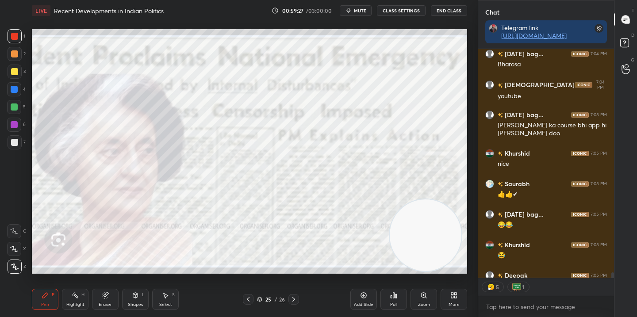
scroll to position [10355, 0]
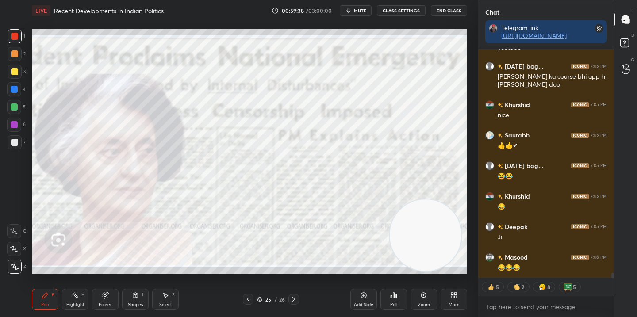
click at [297, 302] on icon at bounding box center [293, 299] width 7 height 7
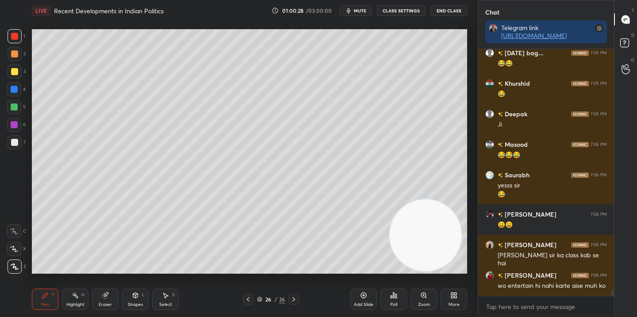
scroll to position [10489, 0]
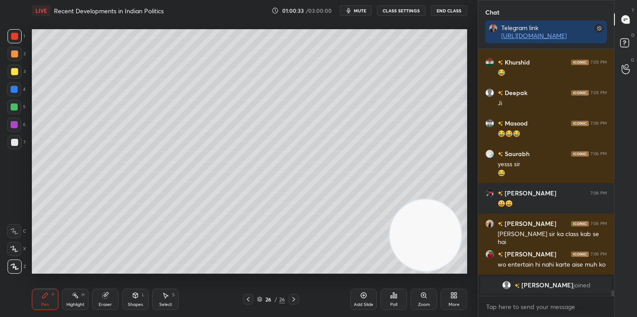
drag, startPoint x: 18, startPoint y: 53, endPoint x: 9, endPoint y: 65, distance: 14.9
click at [17, 55] on div at bounding box center [15, 54] width 14 height 14
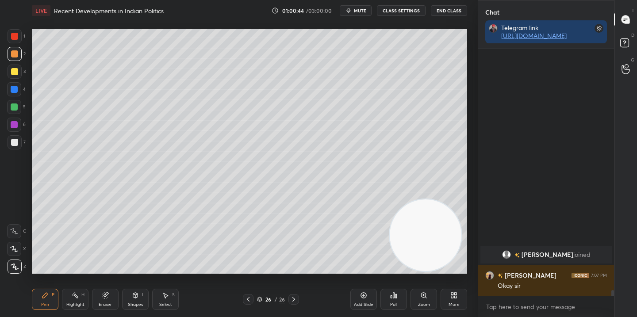
scroll to position [10277, 0]
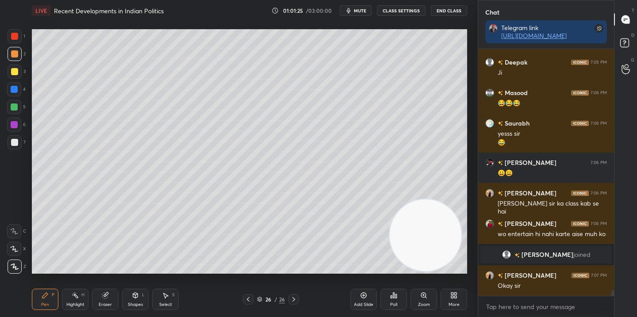
click at [12, 72] on div at bounding box center [14, 71] width 7 height 7
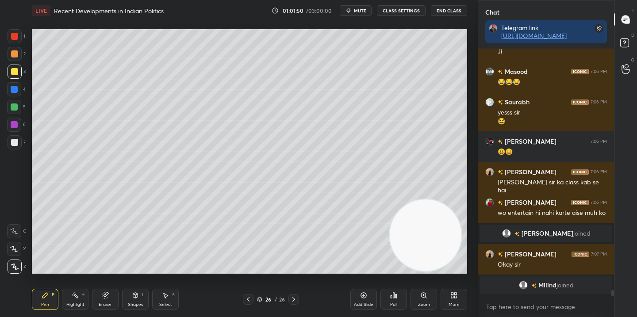
click at [245, 304] on div at bounding box center [248, 299] width 11 height 11
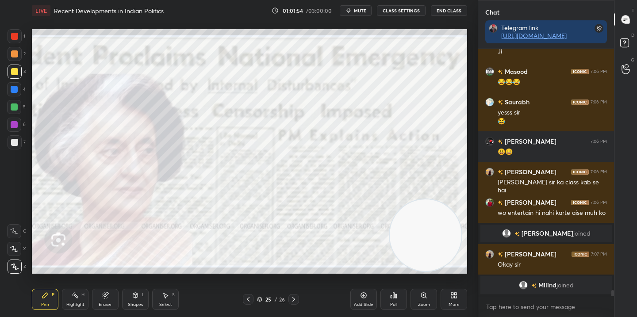
drag, startPoint x: 289, startPoint y: 301, endPoint x: 287, endPoint y: 306, distance: 5.9
click at [289, 302] on div at bounding box center [293, 299] width 11 height 11
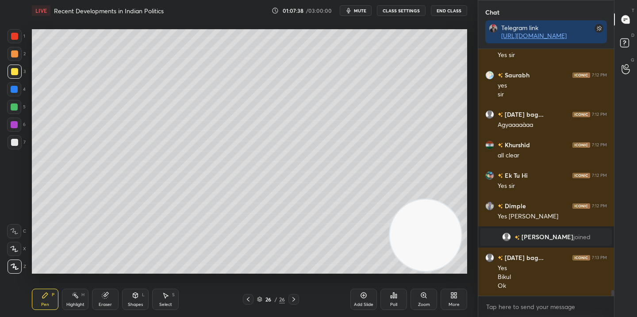
scroll to position [10712, 0]
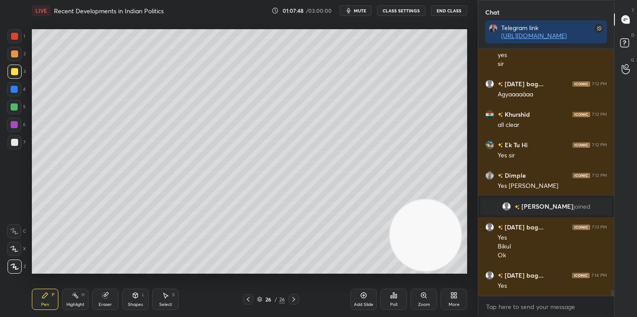
click at [101, 300] on div "Eraser" at bounding box center [105, 299] width 27 height 21
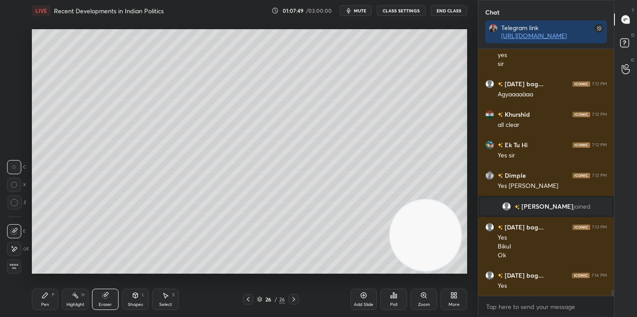
click at [19, 203] on div at bounding box center [15, 203] width 14 height 14
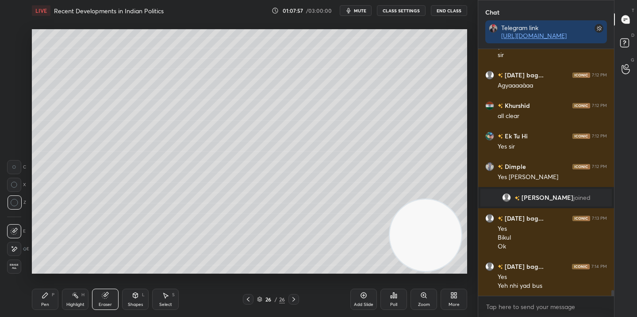
click at [48, 301] on div "Pen P" at bounding box center [45, 299] width 27 height 21
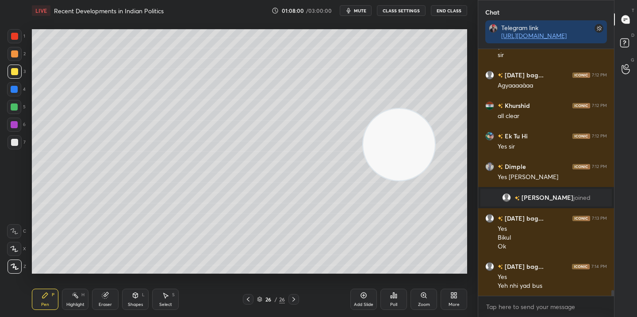
drag, startPoint x: 433, startPoint y: 239, endPoint x: 431, endPoint y: 65, distance: 174.8
click at [430, 109] on video at bounding box center [399, 145] width 72 height 72
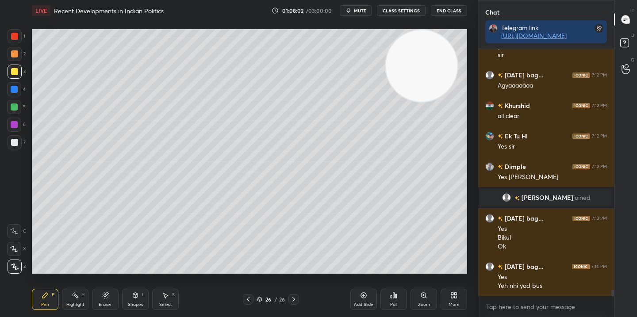
drag, startPoint x: 358, startPoint y: 298, endPoint x: 348, endPoint y: 287, distance: 15.0
click at [358, 298] on div "Add Slide" at bounding box center [363, 299] width 27 height 21
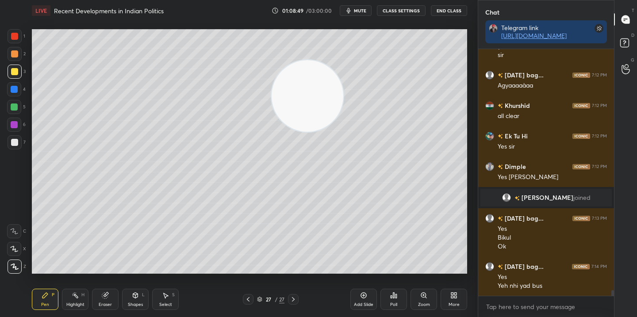
drag, startPoint x: 415, startPoint y: 61, endPoint x: 243, endPoint y: 72, distance: 172.5
click at [272, 69] on video at bounding box center [308, 96] width 72 height 72
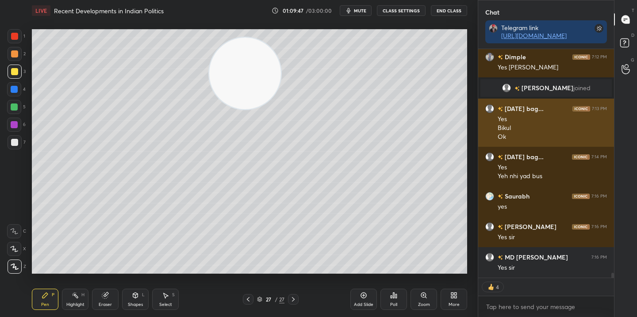
scroll to position [10861, 0]
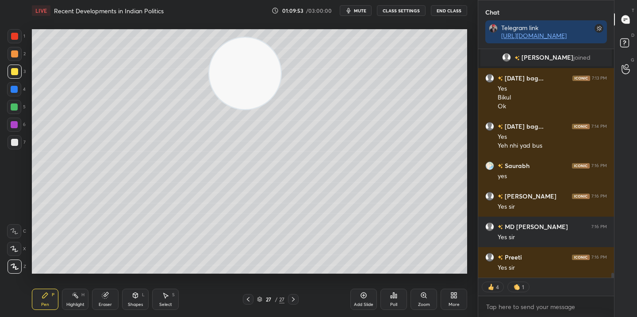
click at [362, 299] on icon at bounding box center [363, 295] width 7 height 7
type textarea "x"
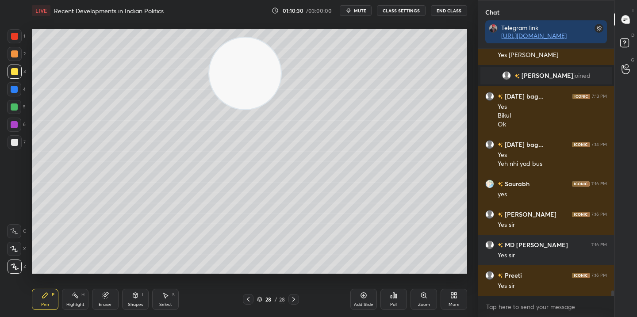
scroll to position [10843, 0]
click at [452, 299] on div "More" at bounding box center [454, 299] width 27 height 21
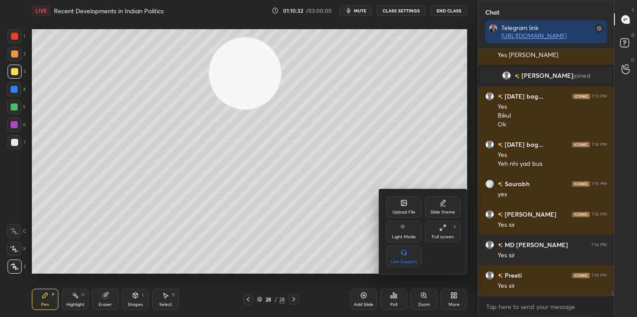
click at [402, 212] on div "Upload File" at bounding box center [403, 212] width 23 height 4
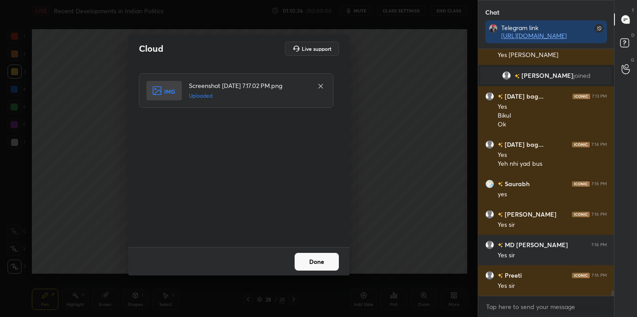
click at [322, 266] on button "Done" at bounding box center [317, 262] width 44 height 18
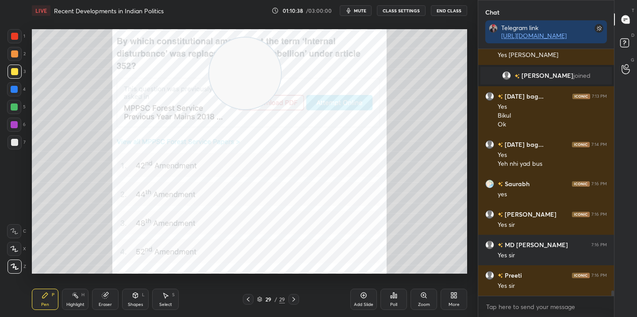
click at [392, 303] on div "Poll" at bounding box center [393, 305] width 7 height 4
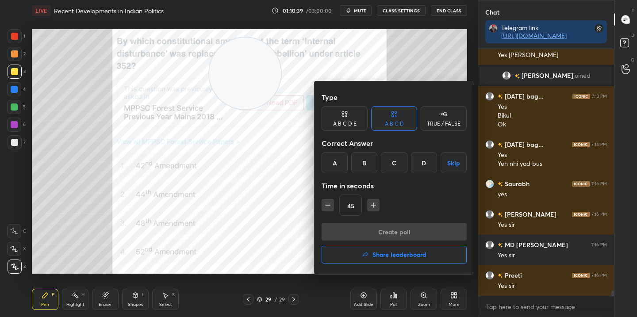
click at [369, 163] on div "B" at bounding box center [364, 162] width 26 height 21
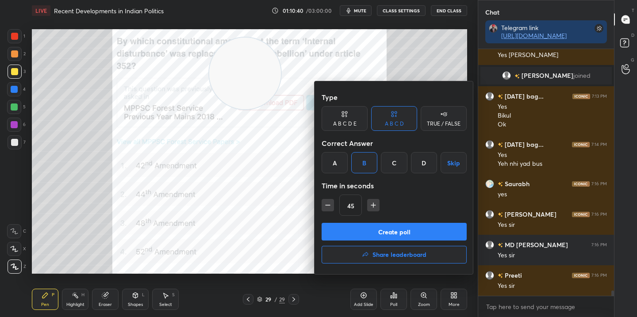
click at [327, 204] on icon "button" at bounding box center [327, 205] width 9 height 9
type input "15"
click at [384, 231] on button "Create poll" at bounding box center [394, 232] width 145 height 18
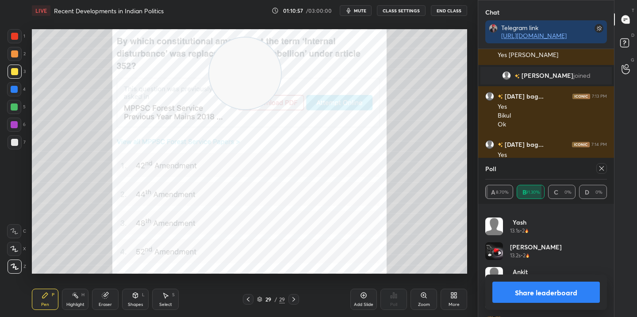
scroll to position [612, 0]
click at [530, 292] on button "Share leaderboard" at bounding box center [546, 292] width 108 height 21
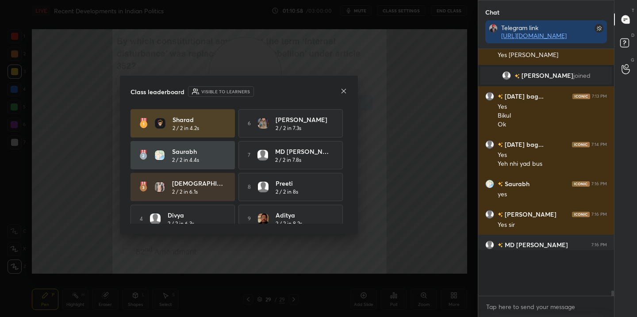
scroll to position [3, 3]
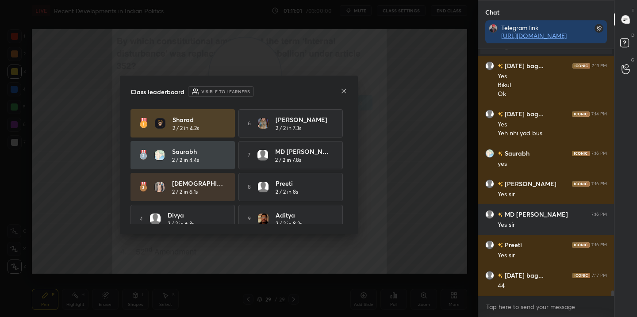
click at [343, 88] on icon at bounding box center [343, 91] width 7 height 7
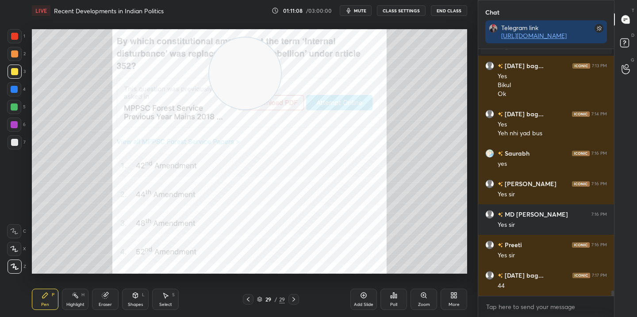
click at [242, 300] on div "29 / 29" at bounding box center [270, 299] width 159 height 11
click at [245, 300] on icon at bounding box center [248, 299] width 7 height 7
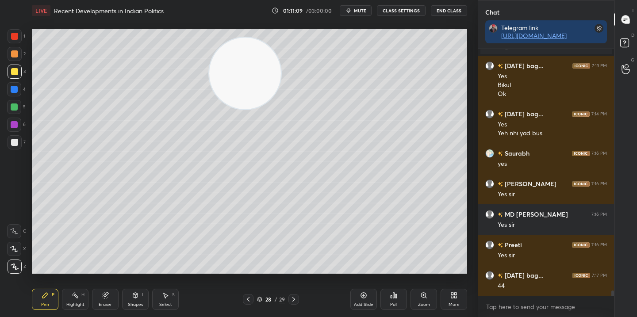
click at [245, 300] on icon at bounding box center [248, 299] width 7 height 7
click at [293, 296] on icon at bounding box center [293, 299] width 7 height 7
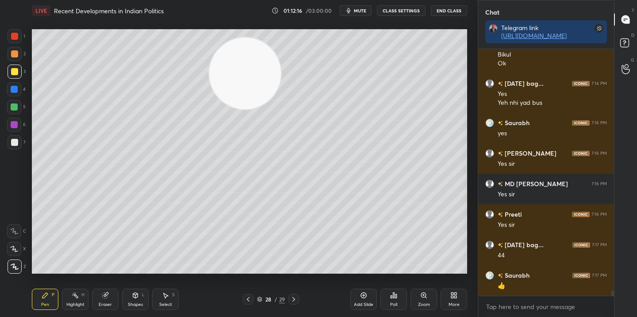
click at [356, 296] on div "Add Slide" at bounding box center [363, 299] width 27 height 21
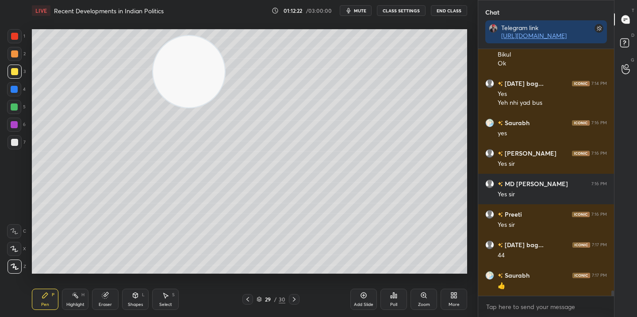
drag, startPoint x: 225, startPoint y: 80, endPoint x: 173, endPoint y: 78, distance: 51.8
click at [153, 73] on video at bounding box center [189, 72] width 72 height 72
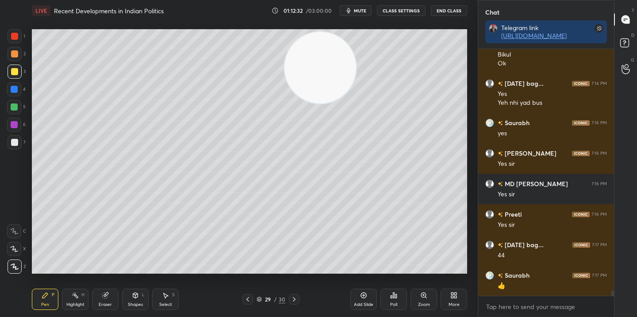
drag, startPoint x: 155, startPoint y: 73, endPoint x: 322, endPoint y: 67, distance: 166.5
click at [322, 67] on video at bounding box center [321, 68] width 72 height 72
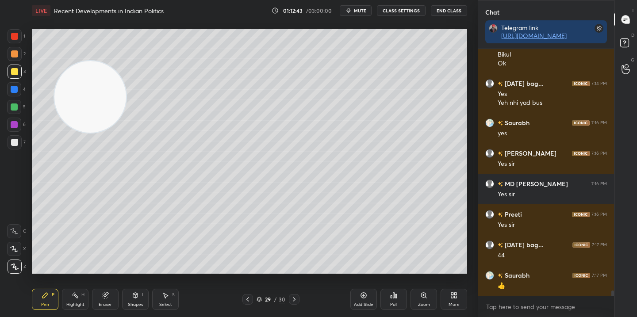
drag, startPoint x: 330, startPoint y: 76, endPoint x: 100, endPoint y: 105, distance: 231.9
click at [100, 105] on video at bounding box center [90, 97] width 72 height 72
drag, startPoint x: 105, startPoint y: 132, endPoint x: 100, endPoint y: 114, distance: 18.4
click at [111, 132] on video at bounding box center [97, 98] width 72 height 72
drag, startPoint x: 111, startPoint y: 114, endPoint x: 186, endPoint y: 93, distance: 77.9
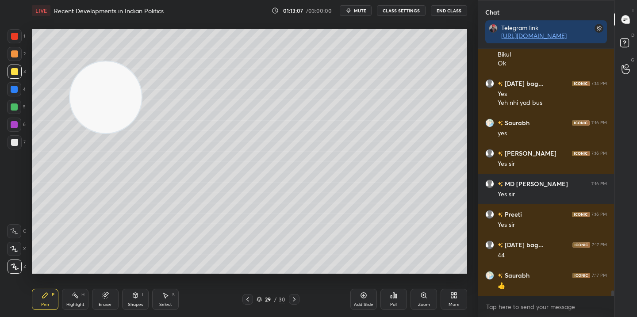
click at [142, 92] on video at bounding box center [106, 98] width 72 height 72
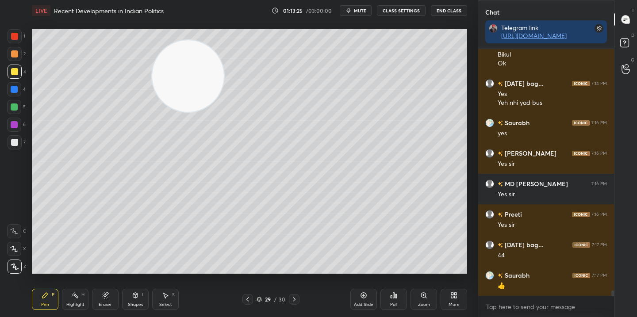
click at [362, 297] on icon at bounding box center [363, 295] width 7 height 7
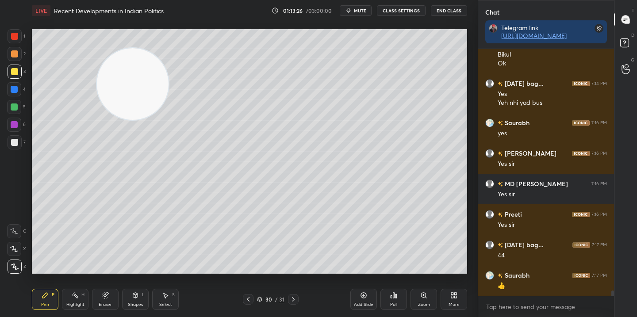
drag, startPoint x: 140, startPoint y: 81, endPoint x: 110, endPoint y: 72, distance: 31.8
click at [97, 80] on video at bounding box center [133, 84] width 72 height 72
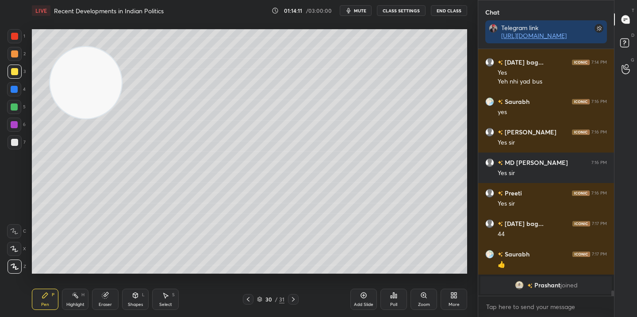
scroll to position [10889, 0]
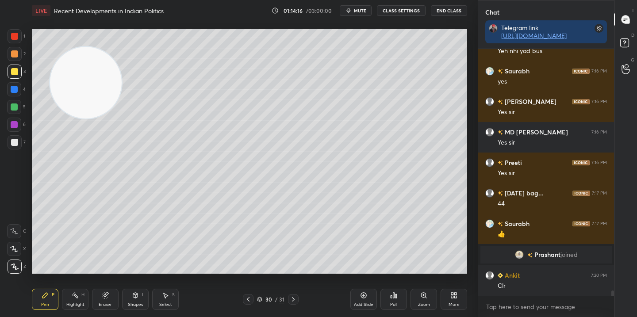
click at [361, 300] on div "Add Slide" at bounding box center [363, 299] width 27 height 21
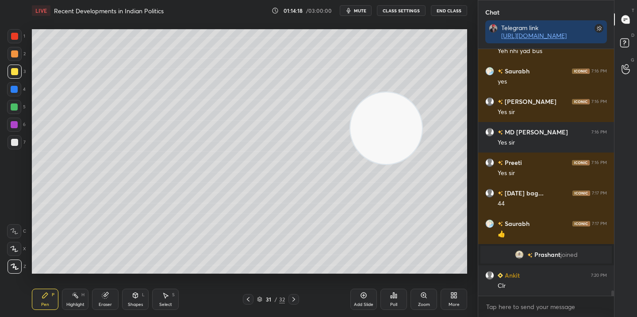
drag, startPoint x: 73, startPoint y: 80, endPoint x: 418, endPoint y: 123, distance: 347.8
click at [418, 123] on video at bounding box center [386, 128] width 72 height 72
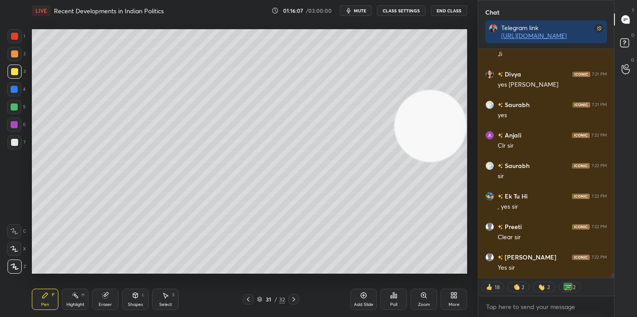
scroll to position [11225, 0]
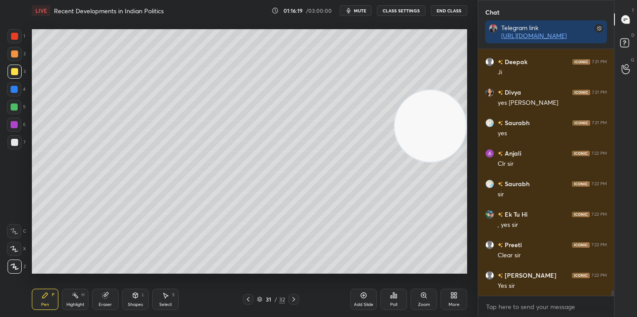
click at [369, 298] on div "Add Slide" at bounding box center [363, 299] width 27 height 21
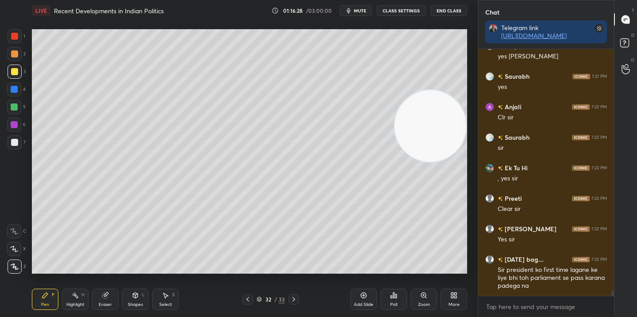
click at [249, 303] on div at bounding box center [247, 299] width 11 height 11
click at [372, 300] on div "Add Slide" at bounding box center [363, 299] width 27 height 21
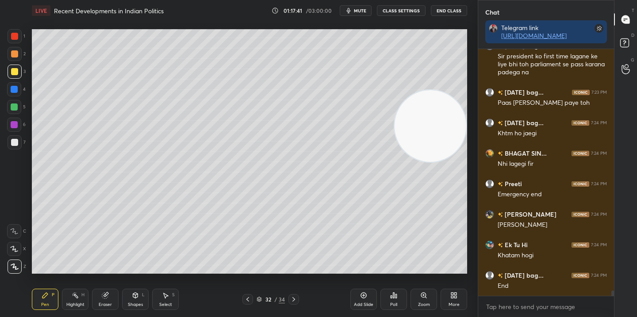
scroll to position [11516, 0]
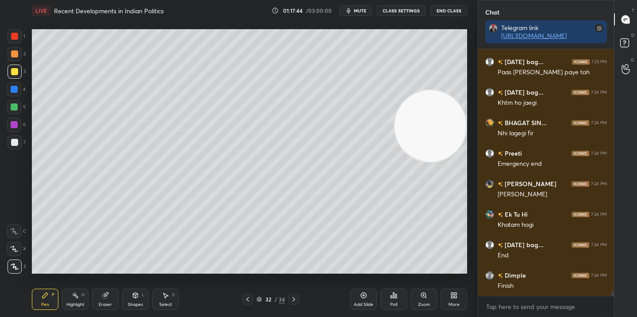
click at [366, 303] on div "Add Slide" at bounding box center [363, 305] width 19 height 4
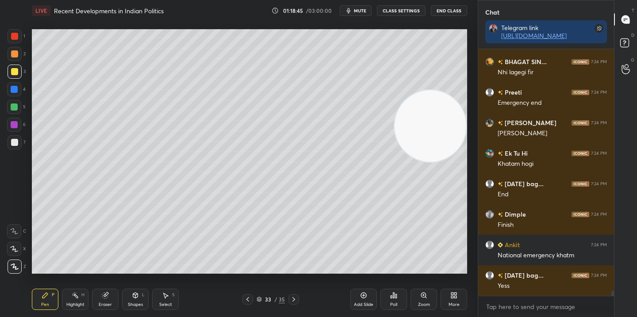
scroll to position [11608, 0]
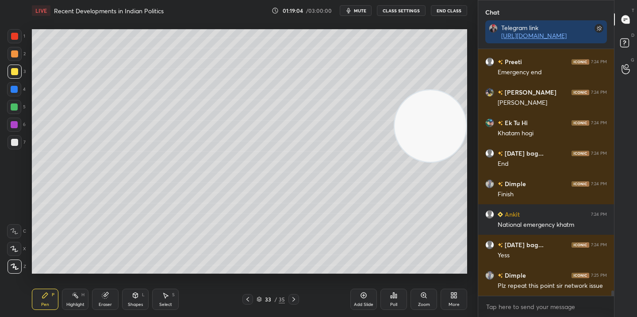
click at [362, 299] on div "Add Slide" at bounding box center [363, 299] width 27 height 21
click at [365, 298] on icon at bounding box center [363, 295] width 7 height 7
drag, startPoint x: 371, startPoint y: 13, endPoint x: 366, endPoint y: 29, distance: 16.2
click at [371, 17] on div "LIVE Recent Developments in Indian Politics 01:20:03 / 03:00:00 mute CLASS SETT…" at bounding box center [249, 10] width 435 height 21
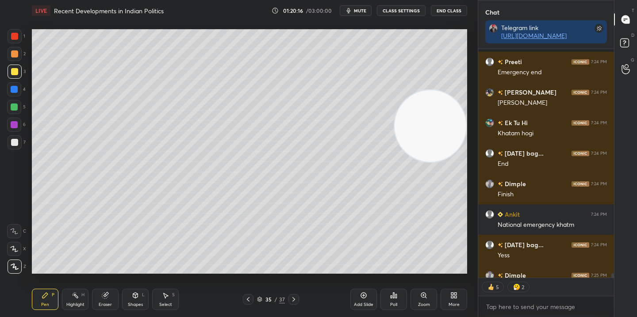
scroll to position [11656, 0]
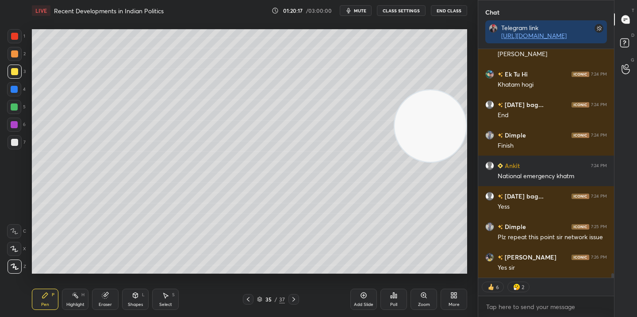
click at [370, 296] on div "Add Slide" at bounding box center [363, 299] width 27 height 21
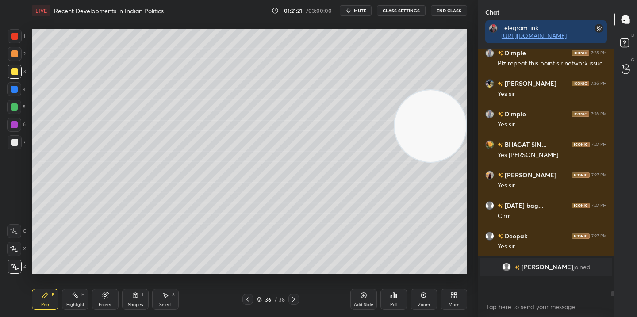
scroll to position [11812, 0]
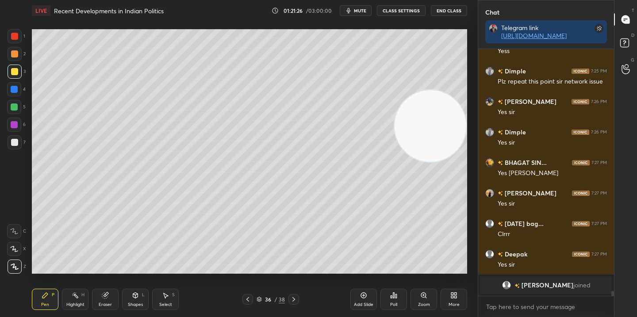
click at [365, 294] on icon at bounding box center [363, 295] width 7 height 7
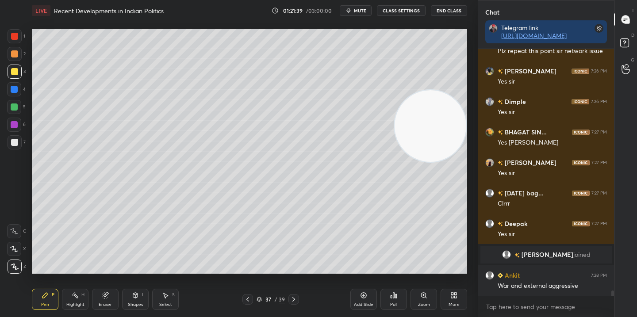
click at [359, 296] on div "Add Slide" at bounding box center [363, 299] width 27 height 21
click at [365, 296] on icon at bounding box center [363, 295] width 7 height 7
click at [453, 308] on div "More" at bounding box center [454, 299] width 27 height 21
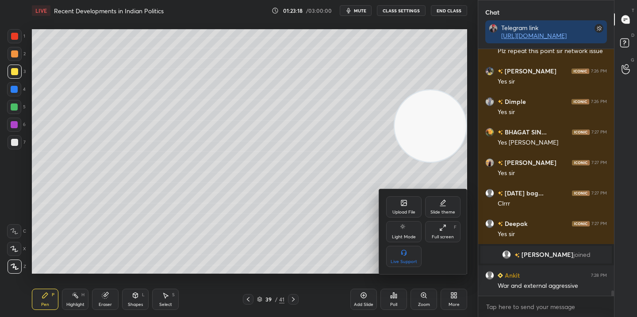
click at [410, 208] on div "Upload File" at bounding box center [403, 206] width 35 height 21
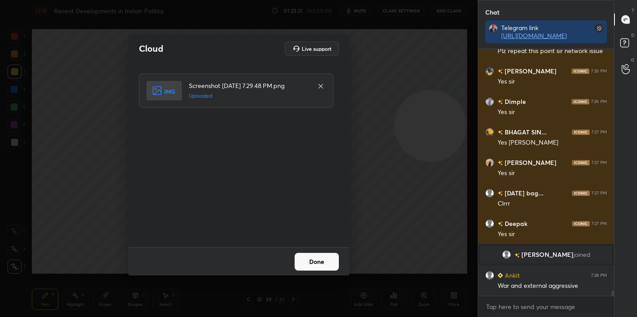
click at [321, 266] on button "Done" at bounding box center [317, 262] width 44 height 18
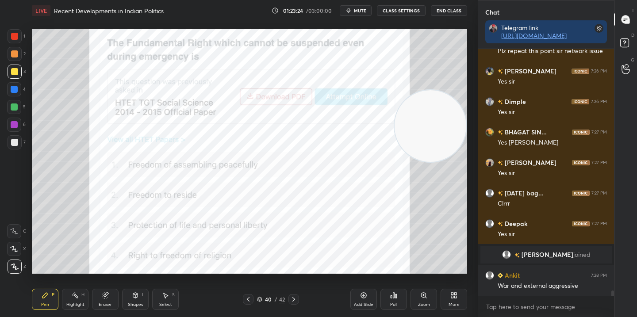
click at [397, 300] on div "Poll" at bounding box center [394, 299] width 27 height 21
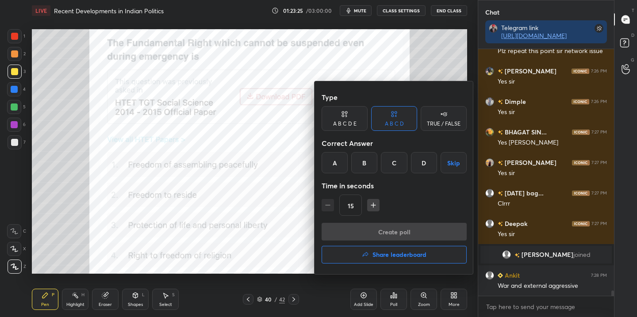
click at [400, 163] on div "C" at bounding box center [394, 162] width 26 height 21
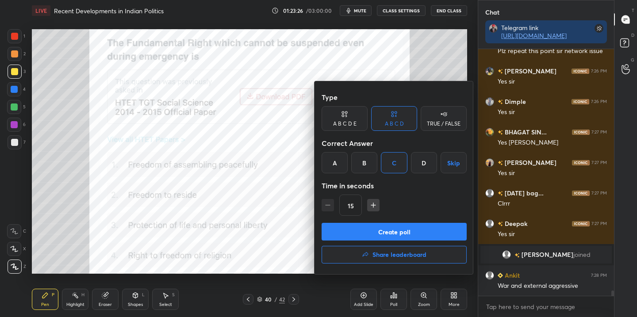
click at [392, 232] on button "Create poll" at bounding box center [394, 232] width 145 height 18
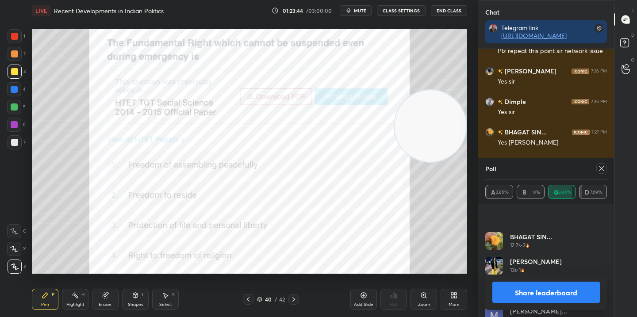
scroll to position [488, 0]
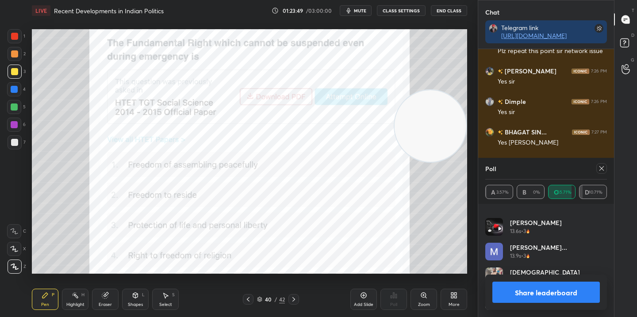
click at [599, 170] on icon at bounding box center [601, 168] width 7 height 7
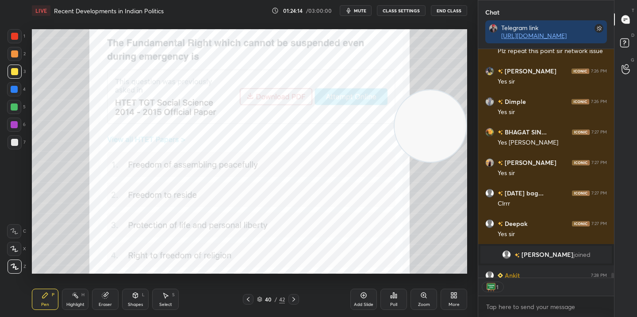
scroll to position [3, 3]
drag, startPoint x: 16, startPoint y: 36, endPoint x: 14, endPoint y: 46, distance: 9.6
click at [15, 35] on div at bounding box center [14, 36] width 7 height 7
click at [248, 299] on icon at bounding box center [248, 299] width 7 height 7
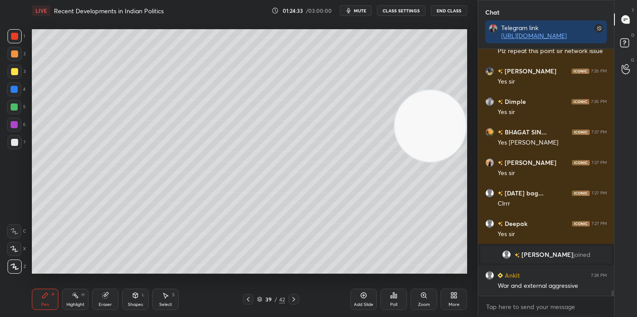
click at [248, 299] on icon at bounding box center [248, 299] width 7 height 7
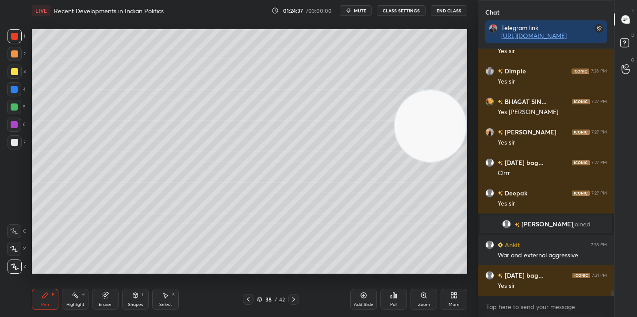
click at [297, 298] on div at bounding box center [293, 299] width 11 height 11
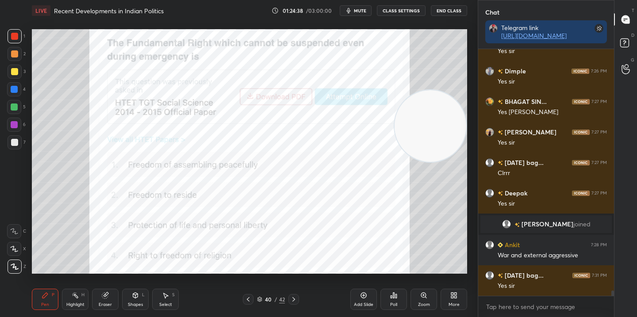
click at [297, 298] on div at bounding box center [293, 299] width 11 height 11
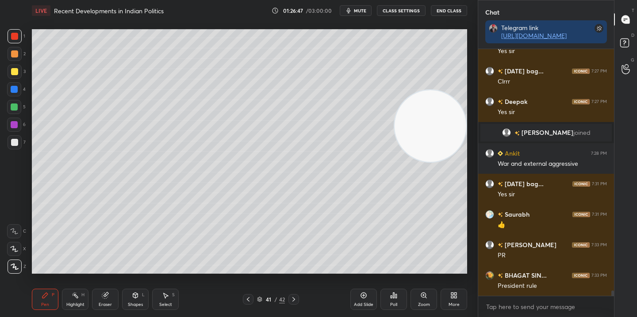
scroll to position [11718, 0]
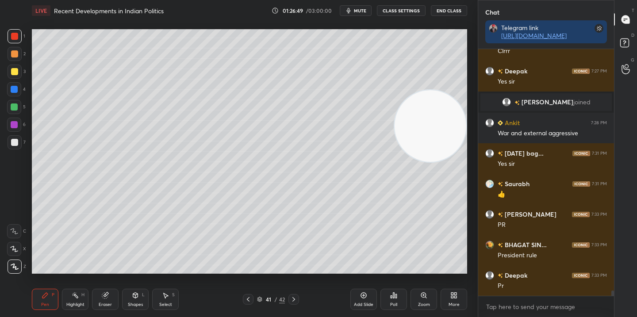
click at [361, 303] on div "Add Slide" at bounding box center [363, 305] width 19 height 4
click at [357, 299] on div "Add Slide" at bounding box center [363, 299] width 27 height 21
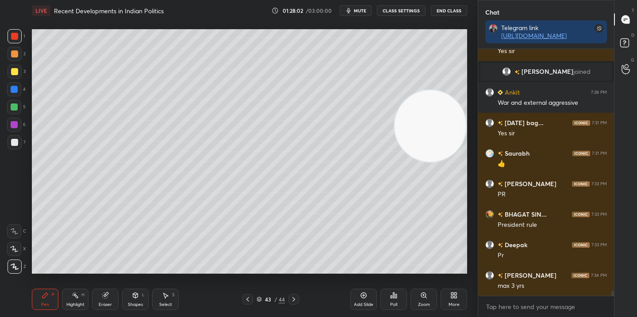
drag, startPoint x: 9, startPoint y: 74, endPoint x: 30, endPoint y: 73, distance: 21.3
click at [12, 75] on div at bounding box center [15, 72] width 14 height 14
click at [368, 304] on div "Add Slide" at bounding box center [363, 305] width 19 height 4
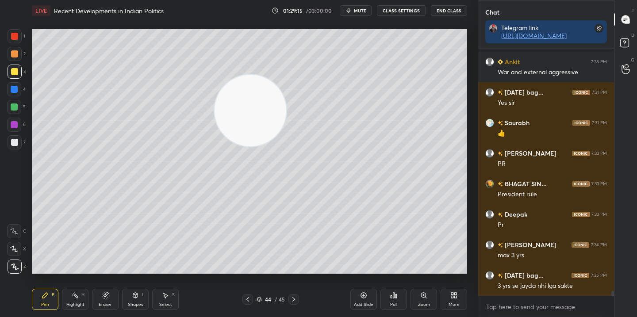
drag, startPoint x: 427, startPoint y: 134, endPoint x: 277, endPoint y: 115, distance: 152.0
click at [254, 117] on video at bounding box center [251, 111] width 72 height 72
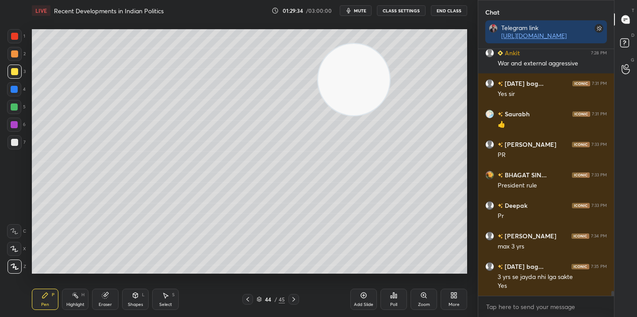
drag, startPoint x: 266, startPoint y: 117, endPoint x: 437, endPoint y: 69, distance: 176.8
click at [390, 68] on video at bounding box center [354, 80] width 72 height 72
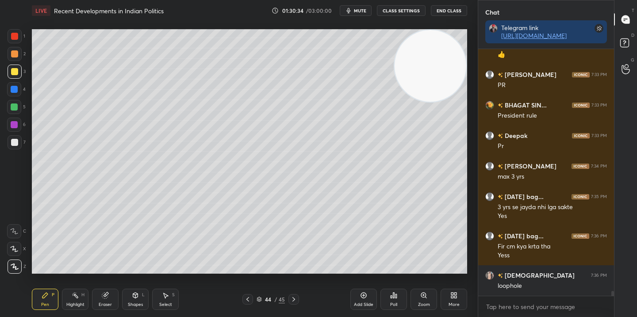
scroll to position [11879, 0]
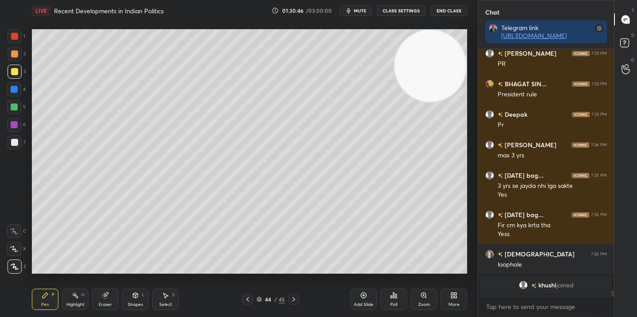
click at [370, 301] on div "Add Slide" at bounding box center [363, 299] width 27 height 21
click at [246, 301] on icon at bounding box center [247, 299] width 7 height 7
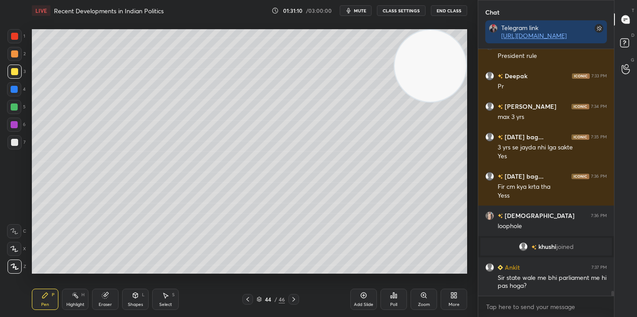
scroll to position [11809, 0]
click at [295, 301] on icon at bounding box center [293, 299] width 7 height 7
click at [243, 301] on div at bounding box center [247, 299] width 11 height 11
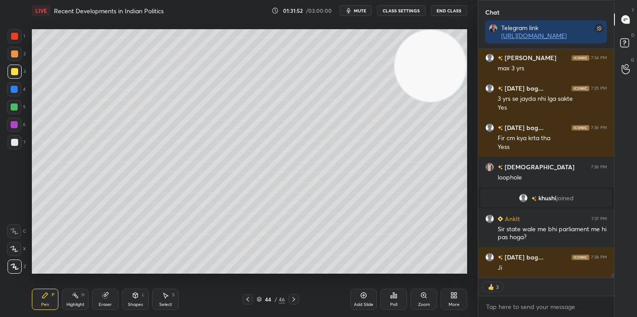
scroll to position [11888, 0]
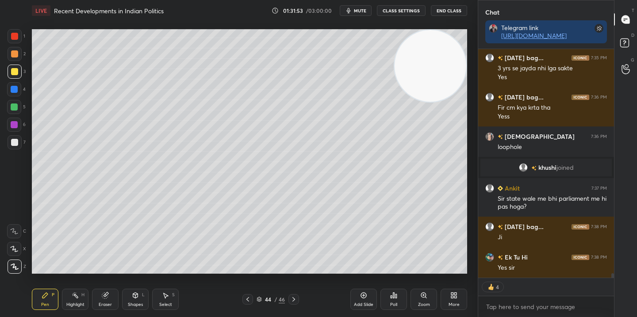
click at [294, 303] on div at bounding box center [293, 299] width 11 height 11
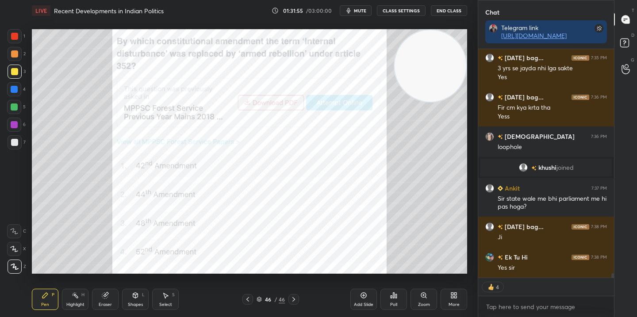
click at [373, 292] on div "Add Slide" at bounding box center [363, 299] width 27 height 21
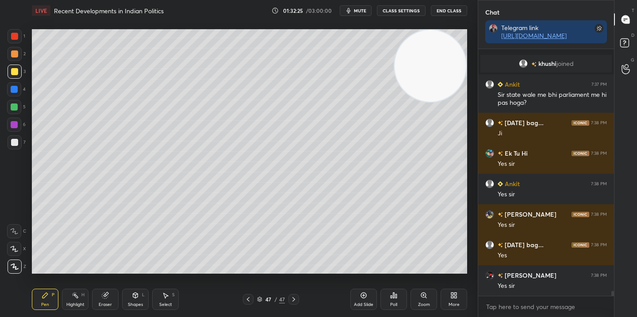
scroll to position [12031, 0]
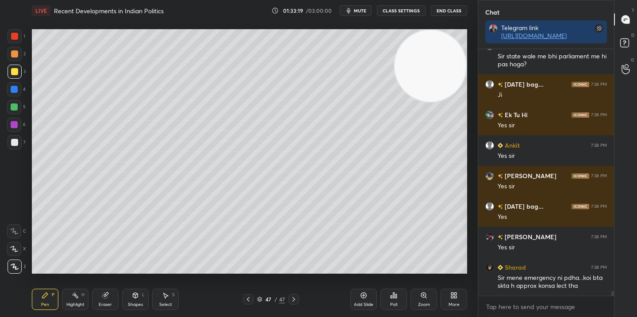
click at [360, 296] on icon at bounding box center [363, 295] width 7 height 7
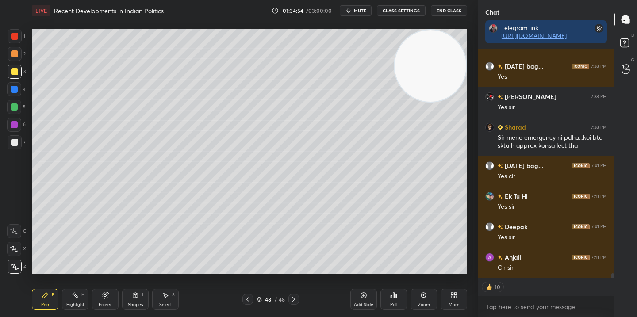
scroll to position [12201, 0]
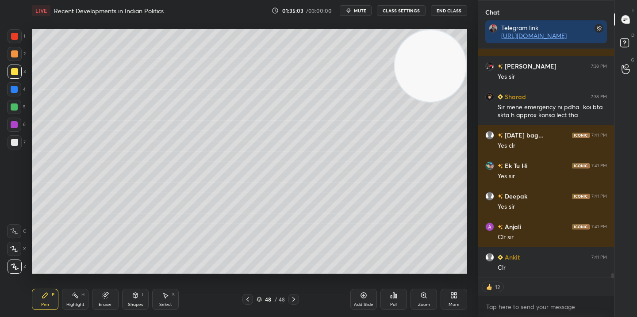
click at [356, 291] on div "Add Slide" at bounding box center [363, 299] width 27 height 21
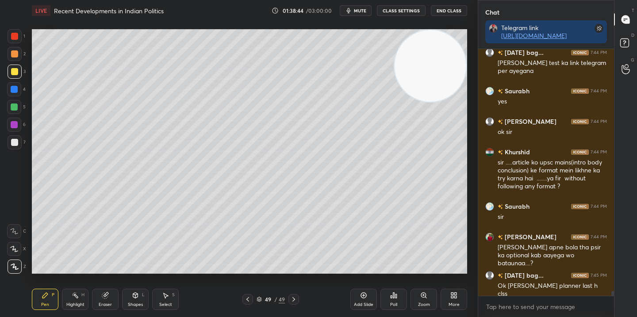
scroll to position [12833, 0]
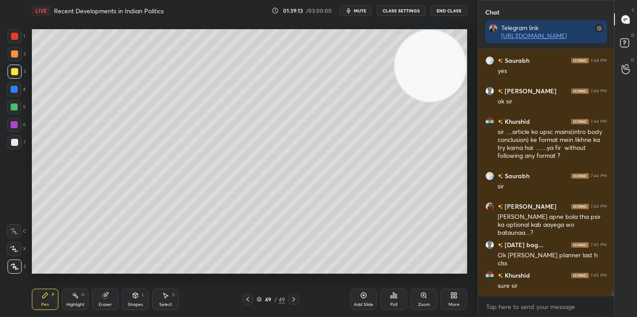
click at [366, 303] on div "Add Slide" at bounding box center [363, 305] width 19 height 4
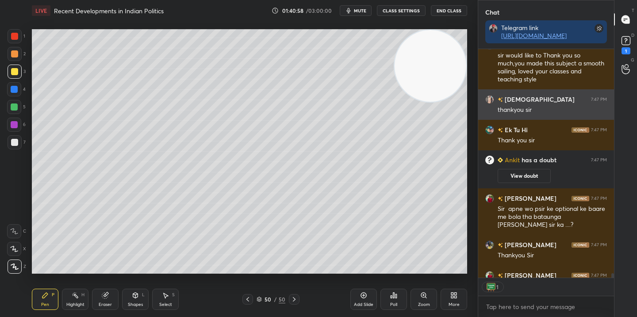
scroll to position [226, 133]
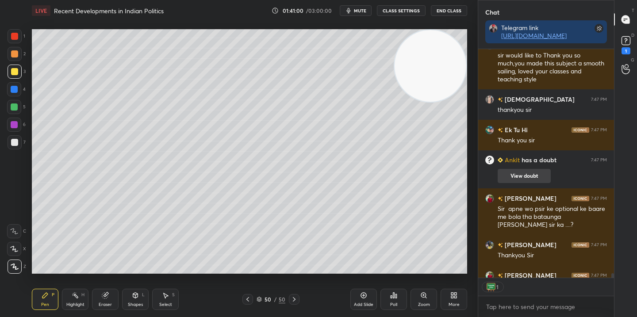
click at [522, 176] on button "View doubt" at bounding box center [524, 176] width 53 height 14
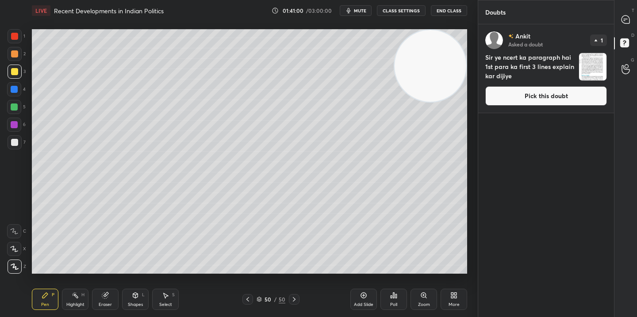
scroll to position [290, 133]
click at [548, 100] on button "Pick this doubt" at bounding box center [546, 95] width 122 height 19
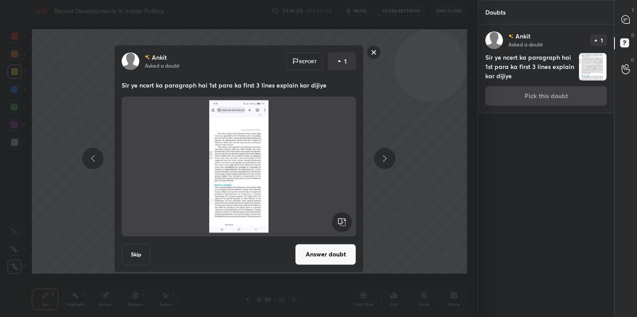
click at [319, 250] on button "Answer doubt" at bounding box center [325, 254] width 61 height 21
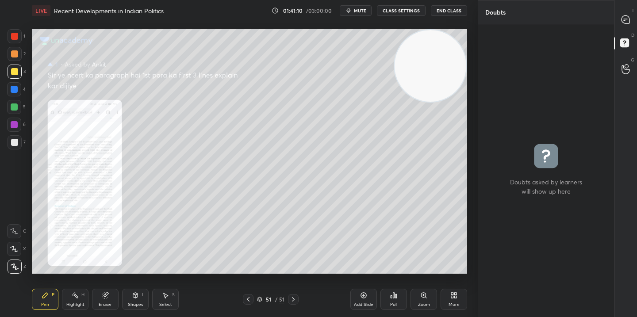
click at [415, 300] on div "Zoom" at bounding box center [424, 299] width 27 height 21
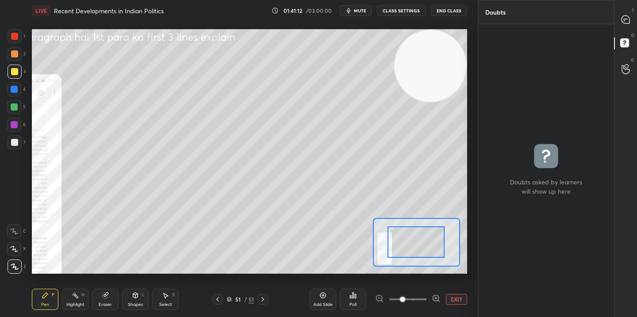
drag, startPoint x: 438, startPoint y: 250, endPoint x: 419, endPoint y: 253, distance: 19.8
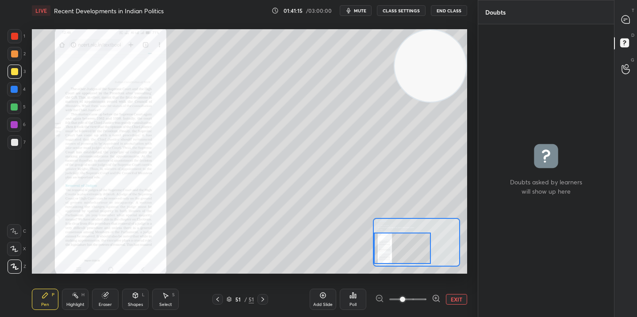
drag, startPoint x: 415, startPoint y: 243, endPoint x: 399, endPoint y: 250, distance: 17.5
click at [399, 250] on div at bounding box center [402, 248] width 57 height 31
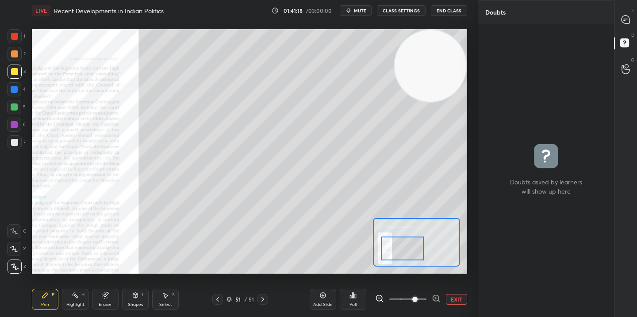
drag, startPoint x: 401, startPoint y: 298, endPoint x: 409, endPoint y: 298, distance: 8.4
click at [412, 298] on span at bounding box center [414, 299] width 5 height 5
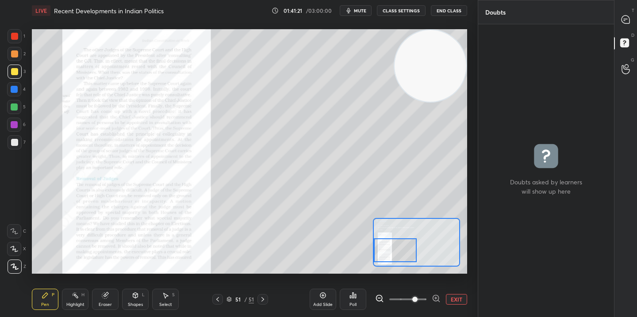
drag, startPoint x: 407, startPoint y: 251, endPoint x: 387, endPoint y: 253, distance: 19.5
click at [387, 253] on div at bounding box center [395, 249] width 42 height 23
click at [628, 23] on icon at bounding box center [625, 19] width 9 height 9
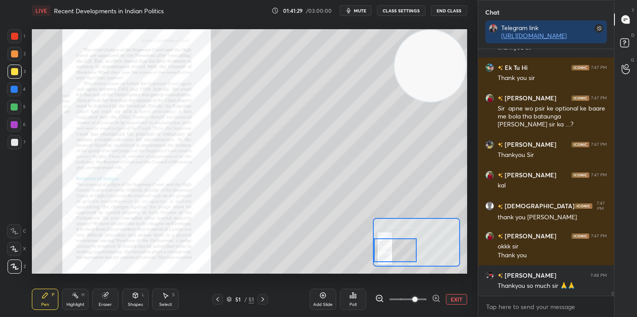
scroll to position [13373, 0]
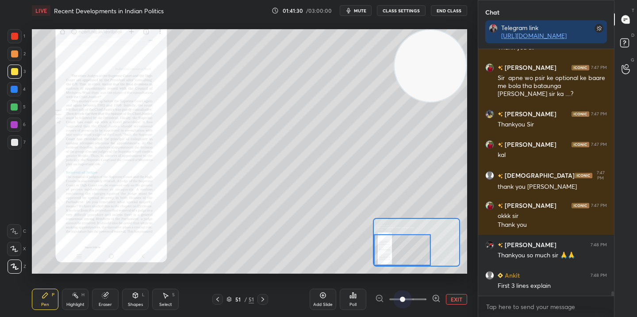
drag, startPoint x: 414, startPoint y: 298, endPoint x: 384, endPoint y: 297, distance: 30.1
click at [384, 297] on div at bounding box center [407, 299] width 65 height 11
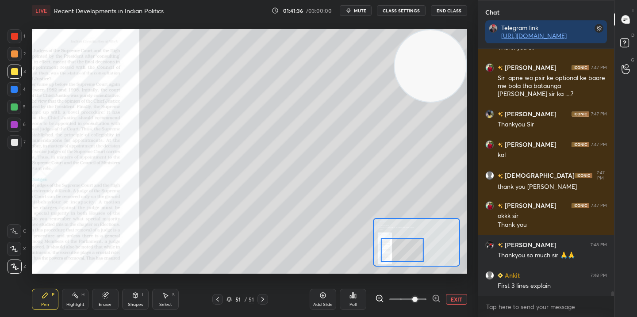
drag, startPoint x: 404, startPoint y: 300, endPoint x: 410, endPoint y: 300, distance: 6.6
click at [412, 300] on span at bounding box center [414, 299] width 5 height 5
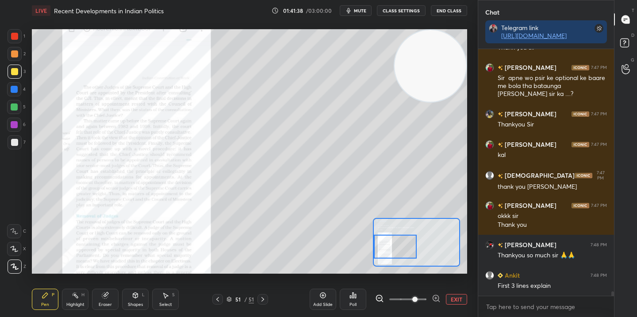
drag, startPoint x: 409, startPoint y: 256, endPoint x: 400, endPoint y: 251, distance: 10.7
click at [400, 251] on div at bounding box center [395, 246] width 42 height 23
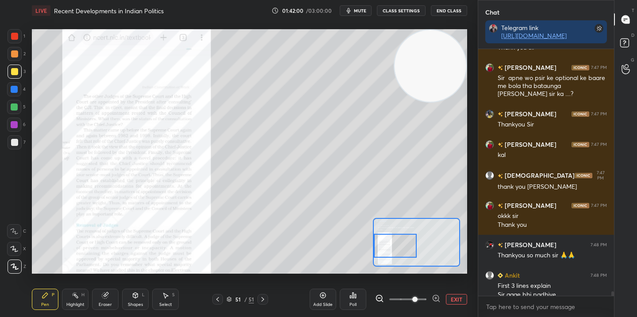
scroll to position [13382, 0]
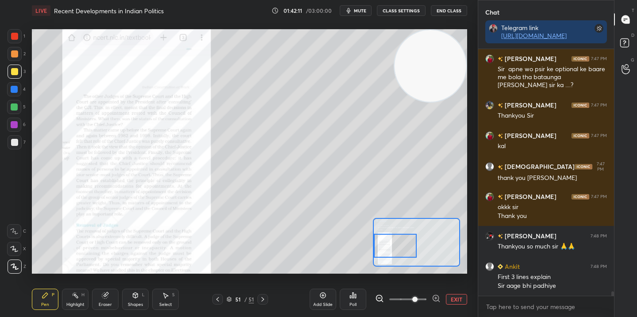
click at [109, 296] on div "Eraser" at bounding box center [105, 299] width 27 height 21
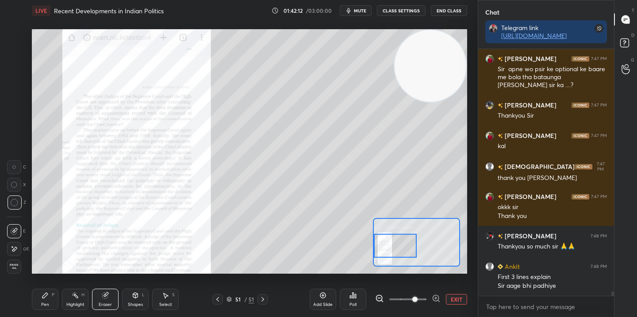
click at [13, 269] on span "Erase all" at bounding box center [14, 267] width 13 height 6
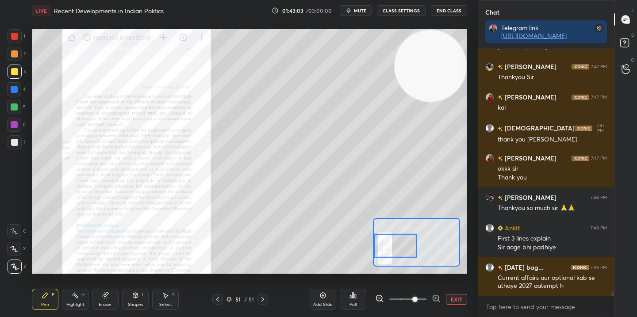
scroll to position [13451, 0]
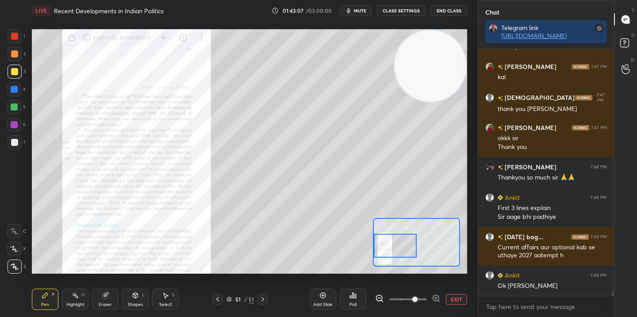
click at [452, 296] on button "EXIT" at bounding box center [456, 299] width 21 height 11
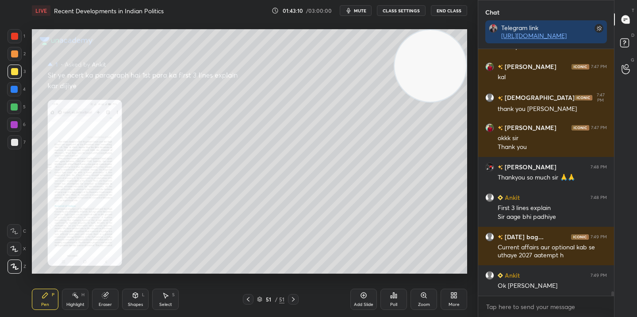
click at [364, 303] on div "Add Slide" at bounding box center [363, 305] width 19 height 4
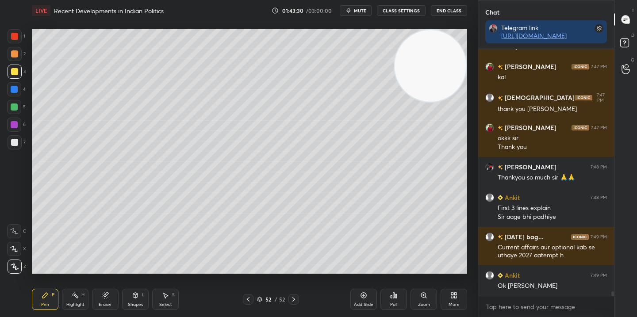
click at [424, 304] on div "Zoom" at bounding box center [424, 305] width 12 height 4
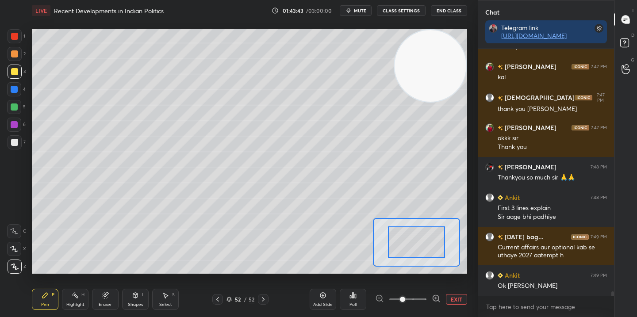
click at [322, 300] on div "Add Slide" at bounding box center [323, 299] width 27 height 21
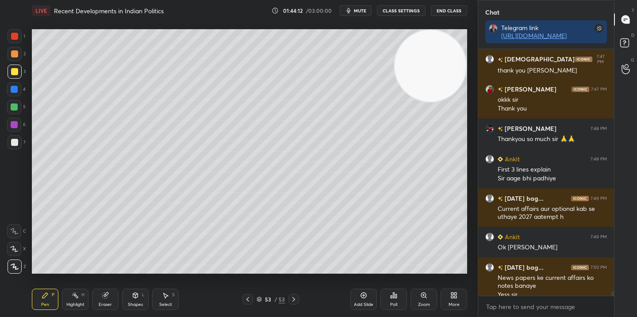
scroll to position [13499, 0]
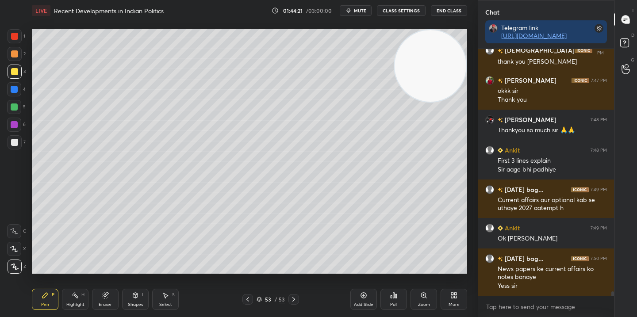
click at [358, 303] on div "Add Slide" at bounding box center [363, 305] width 19 height 4
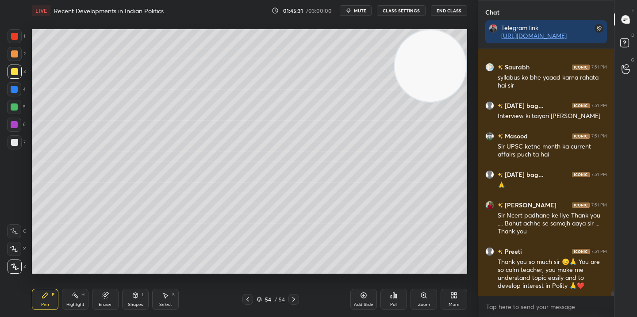
scroll to position [13768, 0]
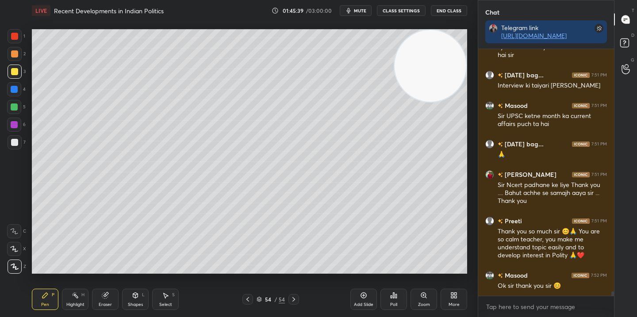
click at [362, 299] on div "Add Slide" at bounding box center [363, 299] width 27 height 21
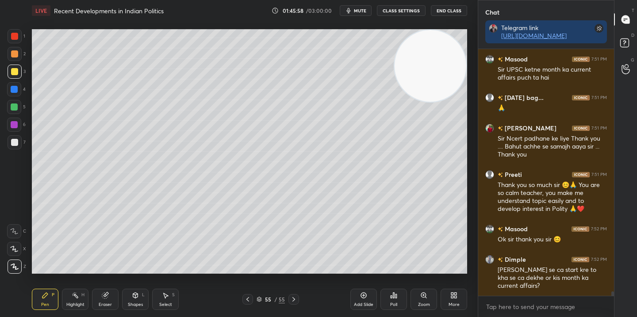
click at [360, 293] on div "Add Slide" at bounding box center [363, 299] width 27 height 21
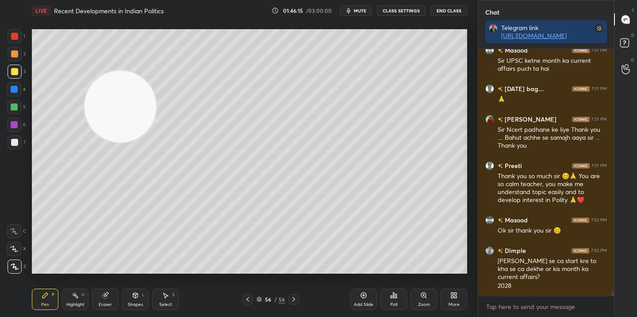
drag, startPoint x: 435, startPoint y: 74, endPoint x: 115, endPoint y: 97, distance: 321.2
click at [104, 100] on video at bounding box center [121, 107] width 72 height 72
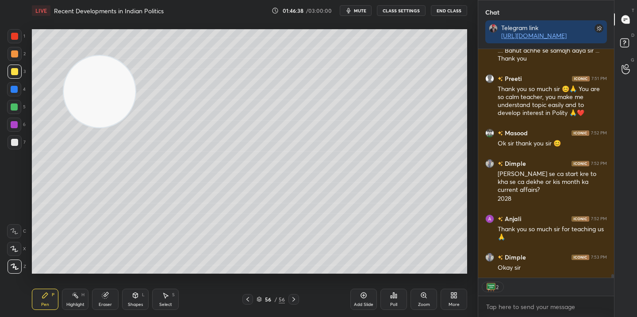
scroll to position [13941, 0]
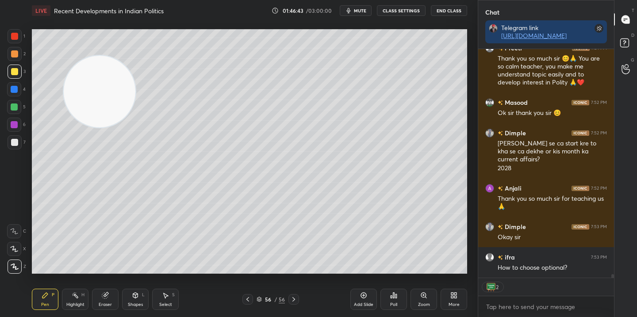
click at [359, 298] on div "Add Slide" at bounding box center [363, 299] width 27 height 21
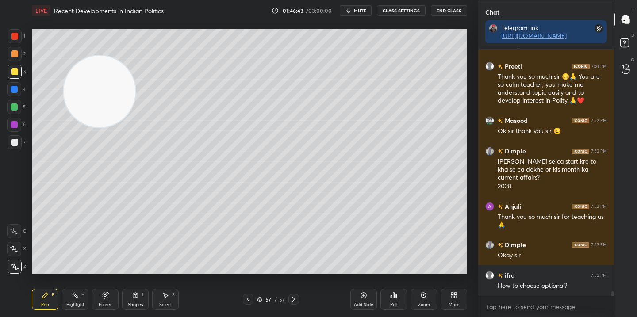
scroll to position [13923, 0]
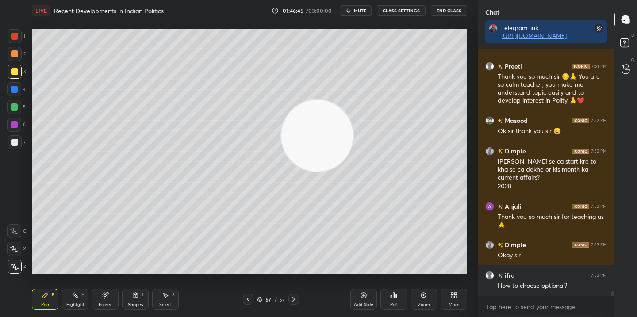
drag, startPoint x: 91, startPoint y: 93, endPoint x: 345, endPoint y: 127, distance: 256.3
click at [353, 127] on video at bounding box center [317, 136] width 72 height 72
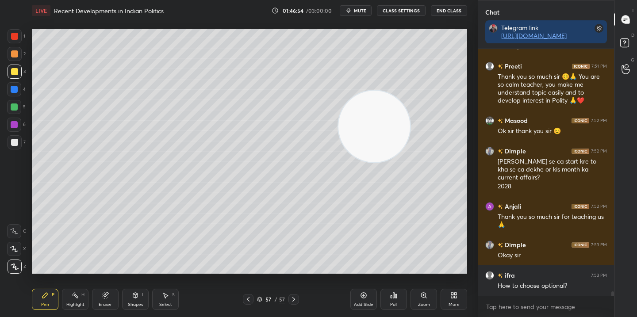
click at [342, 91] on div "Setting up your live class Poll for secs No correct answer Start poll" at bounding box center [249, 151] width 435 height 245
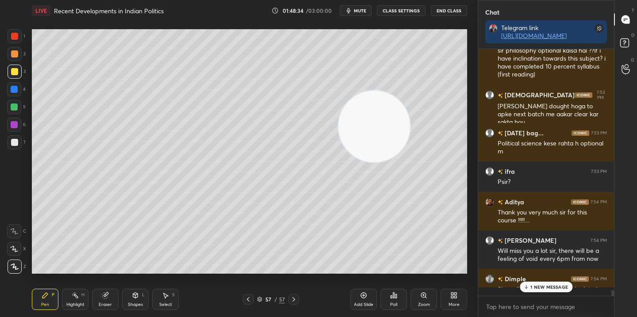
scroll to position [244, 133]
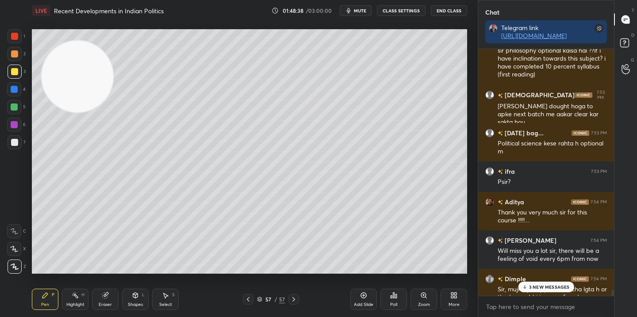
drag, startPoint x: 377, startPoint y: 134, endPoint x: 61, endPoint y: 78, distance: 320.8
click at [61, 78] on video at bounding box center [78, 77] width 72 height 72
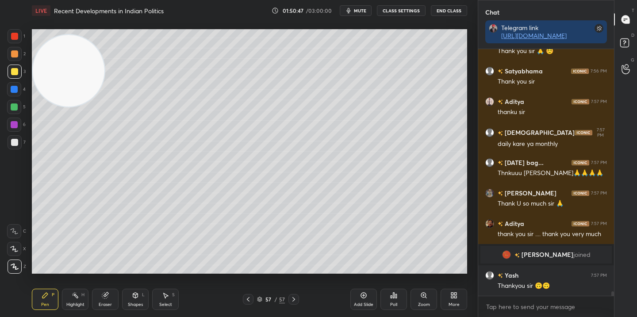
scroll to position [13957, 0]
click at [365, 295] on icon at bounding box center [363, 295] width 3 height 3
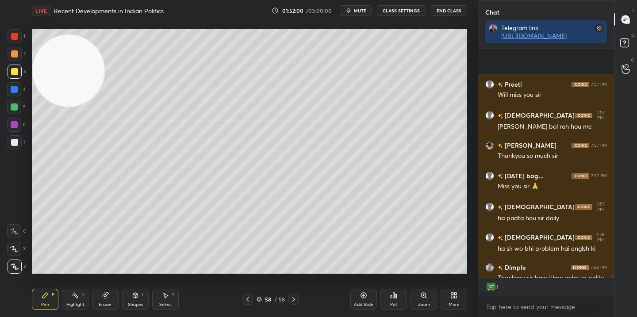
scroll to position [14235, 0]
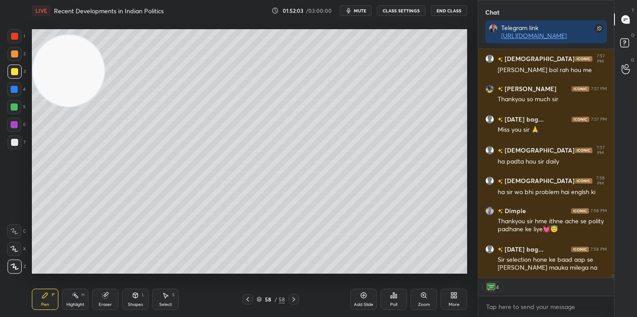
click at [369, 298] on div "Add Slide" at bounding box center [363, 299] width 27 height 21
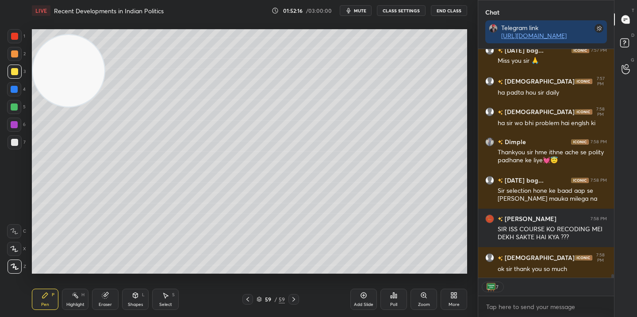
scroll to position [14286, 0]
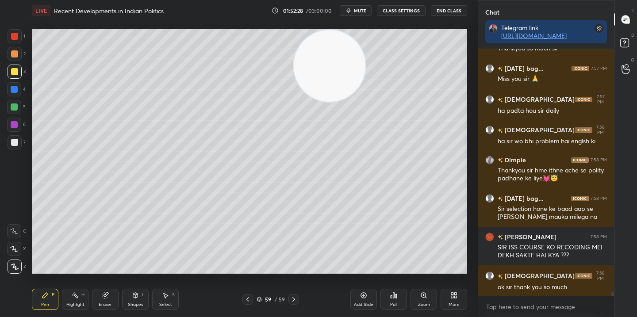
drag, startPoint x: 69, startPoint y: 87, endPoint x: 396, endPoint y: 50, distance: 329.5
click at [365, 50] on video at bounding box center [330, 66] width 72 height 72
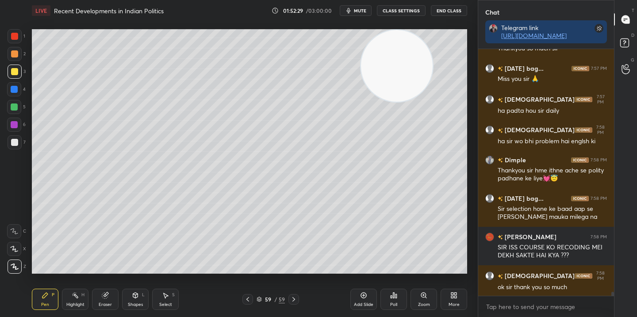
scroll to position [14317, 0]
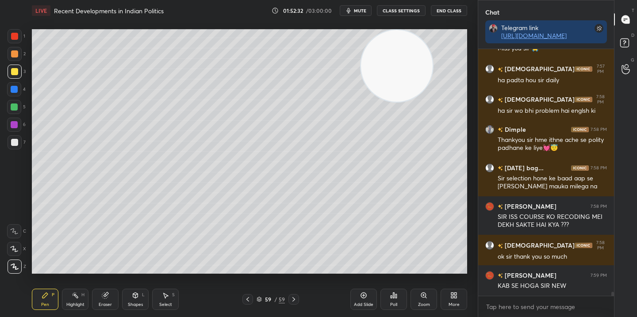
drag, startPoint x: 259, startPoint y: 300, endPoint x: 256, endPoint y: 291, distance: 9.2
click at [258, 298] on icon at bounding box center [259, 299] width 5 height 5
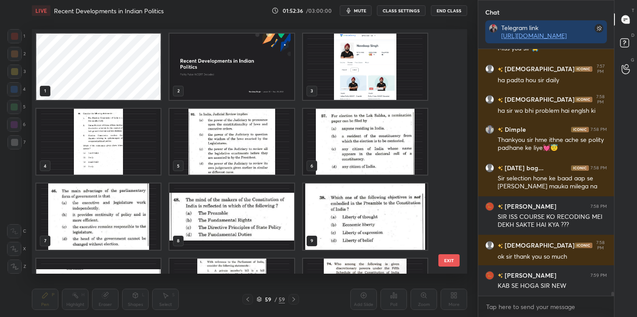
scroll to position [14347, 0]
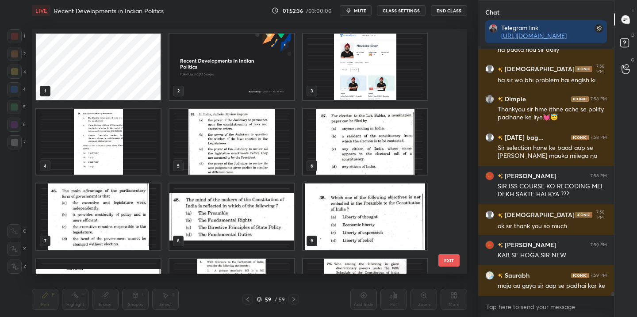
click at [398, 64] on img "grid" at bounding box center [365, 67] width 124 height 66
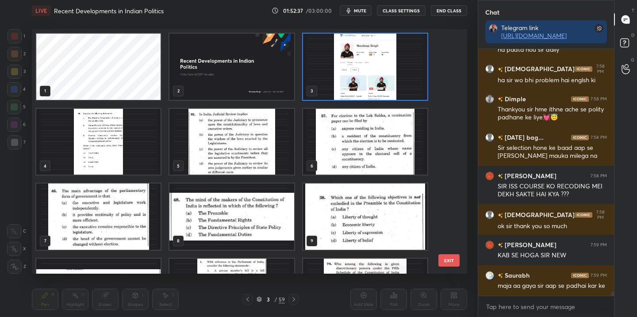
click at [398, 64] on img "grid" at bounding box center [365, 67] width 124 height 66
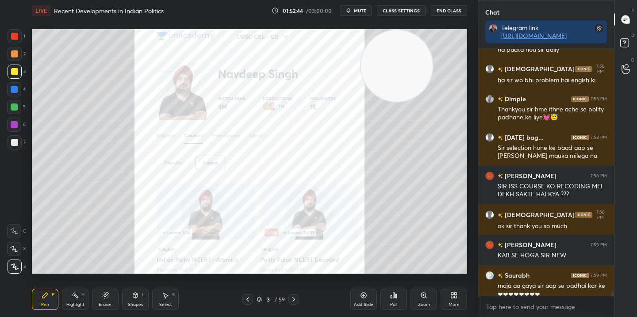
scroll to position [14356, 0]
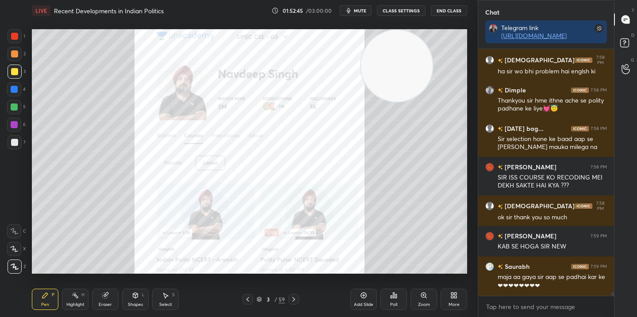
click at [104, 306] on div "Eraser" at bounding box center [105, 305] width 13 height 4
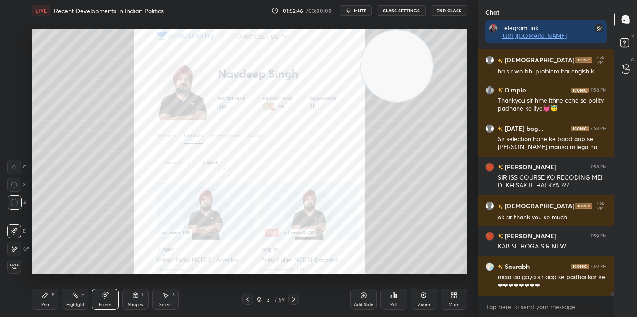
click at [14, 270] on div "Erase all" at bounding box center [14, 267] width 14 height 14
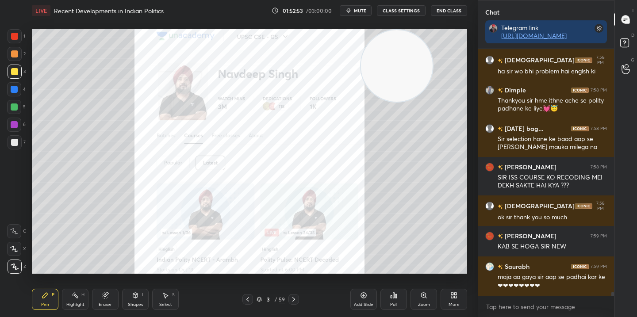
scroll to position [14387, 0]
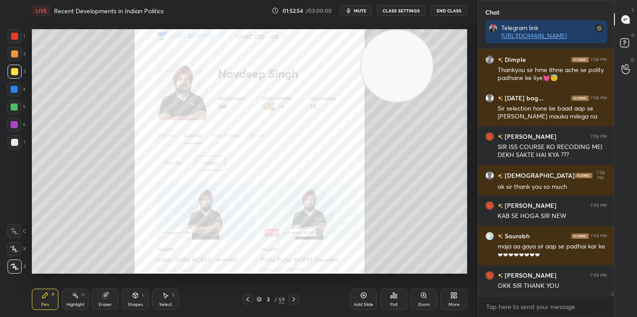
click at [365, 303] on div "Add Slide" at bounding box center [363, 305] width 19 height 4
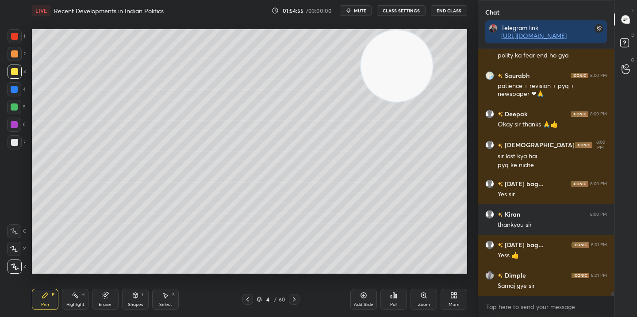
scroll to position [14717, 0]
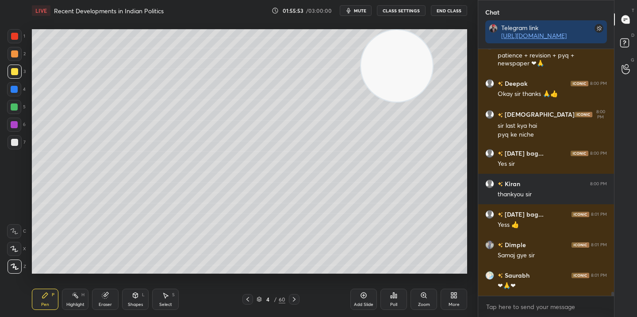
click at [358, 303] on div "Add Slide" at bounding box center [363, 305] width 19 height 4
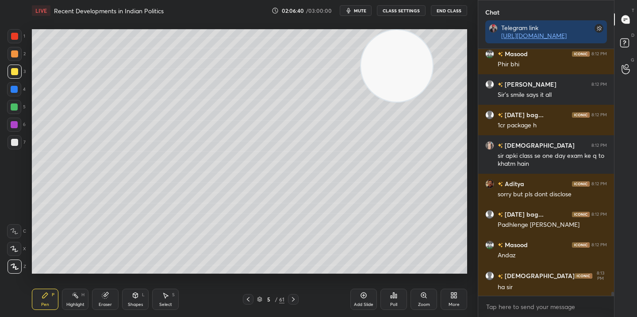
scroll to position [244, 133]
click at [292, 298] on icon at bounding box center [293, 299] width 7 height 7
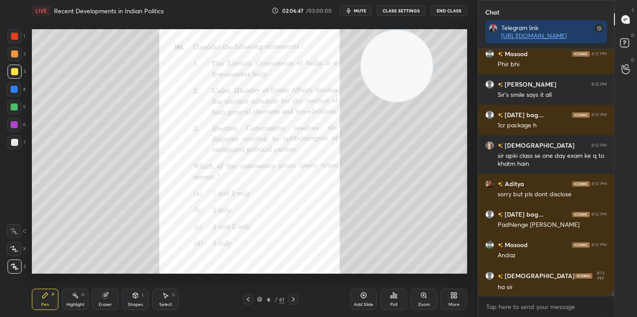
click at [292, 298] on icon at bounding box center [293, 299] width 3 height 4
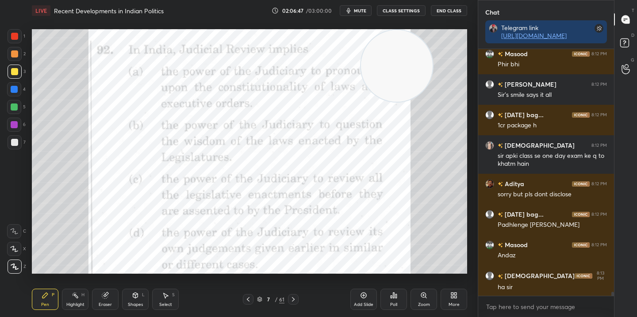
click at [292, 299] on icon at bounding box center [293, 299] width 7 height 7
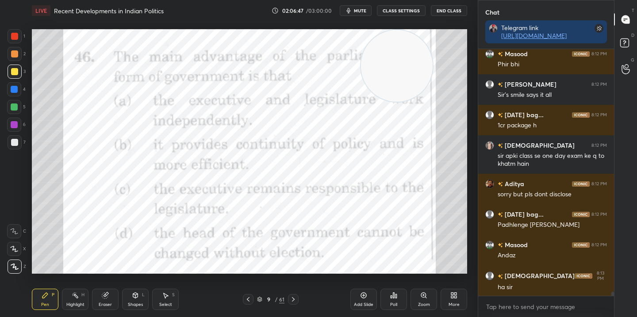
click at [292, 299] on icon at bounding box center [293, 299] width 7 height 7
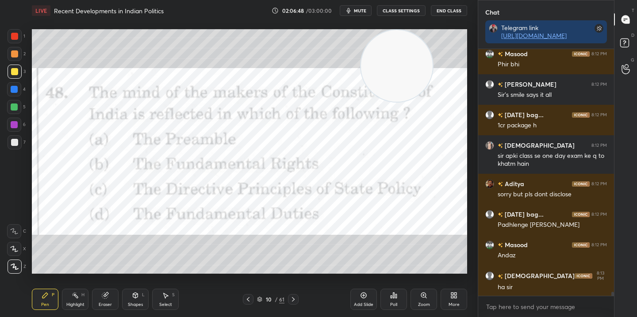
click at [292, 299] on icon at bounding box center [293, 299] width 7 height 7
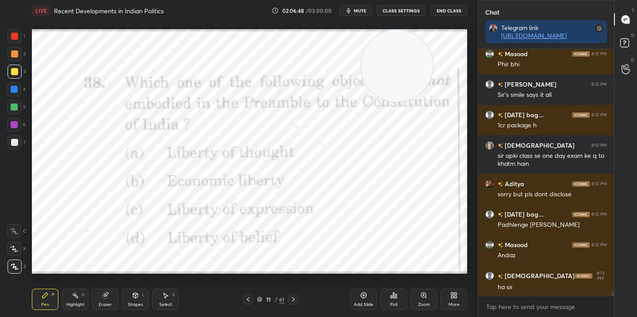
click at [290, 299] on icon at bounding box center [293, 299] width 7 height 7
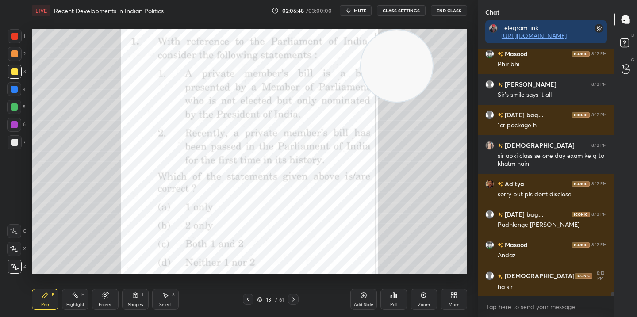
click at [290, 298] on icon at bounding box center [293, 299] width 7 height 7
click at [290, 300] on icon at bounding box center [293, 299] width 7 height 7
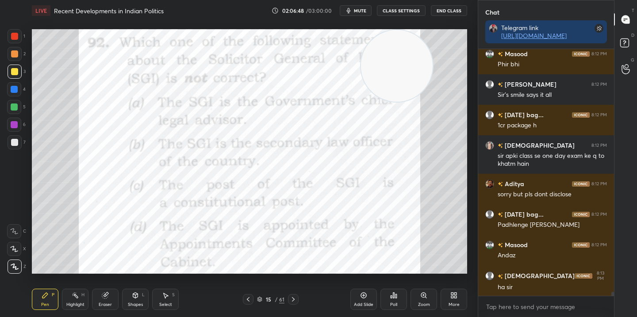
click at [290, 297] on icon at bounding box center [293, 299] width 7 height 7
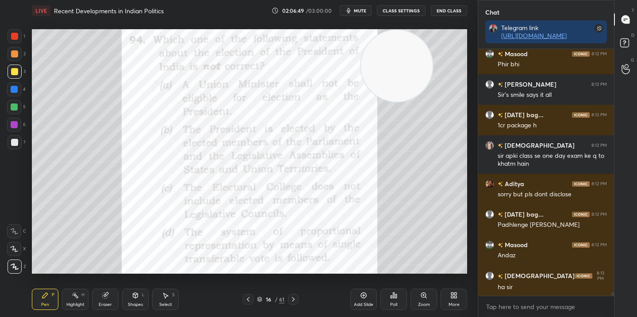
click at [290, 297] on icon at bounding box center [293, 299] width 7 height 7
click at [289, 297] on div at bounding box center [293, 299] width 11 height 11
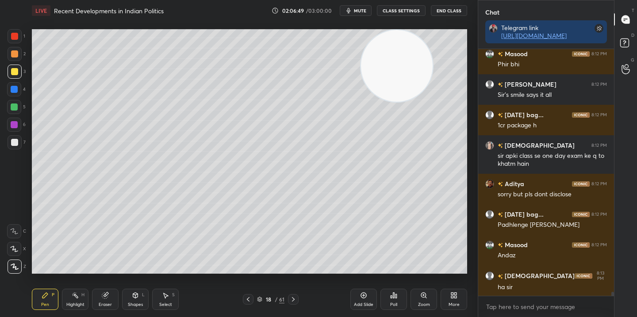
click at [289, 297] on div at bounding box center [293, 299] width 11 height 11
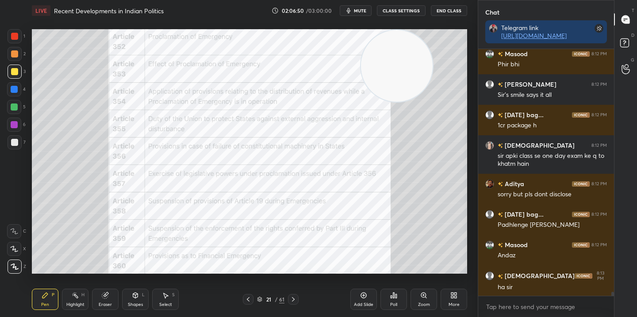
click at [289, 300] on div at bounding box center [293, 299] width 11 height 11
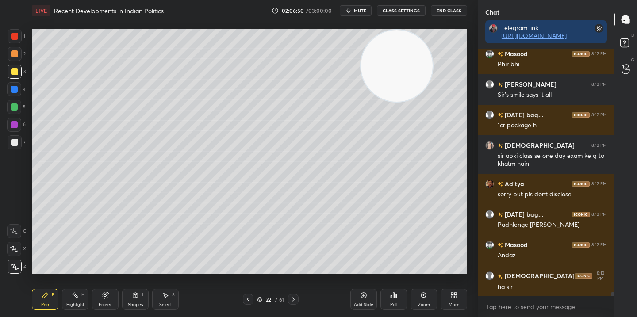
click at [289, 300] on div at bounding box center [293, 299] width 11 height 11
click at [290, 300] on icon at bounding box center [293, 299] width 7 height 7
click at [291, 298] on icon at bounding box center [293, 299] width 7 height 7
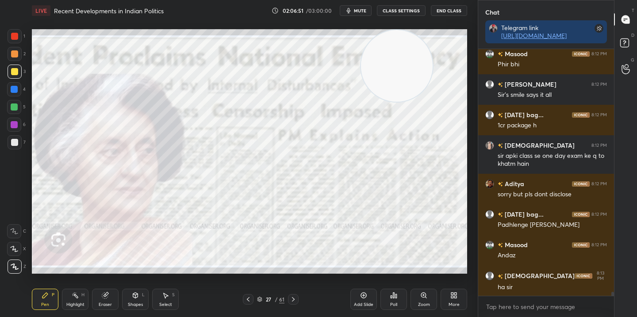
click at [291, 299] on icon at bounding box center [293, 299] width 7 height 7
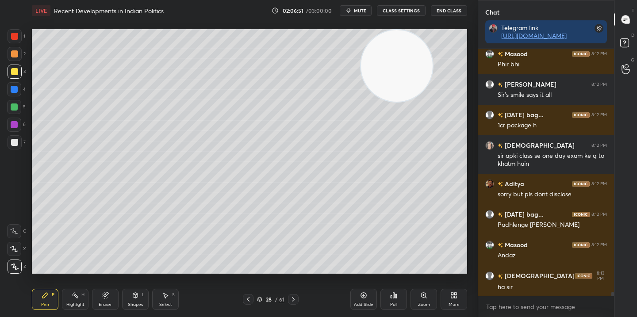
click at [292, 299] on icon at bounding box center [293, 299] width 7 height 7
click at [291, 300] on icon at bounding box center [293, 299] width 7 height 7
click at [292, 299] on icon at bounding box center [293, 299] width 7 height 7
click at [292, 298] on icon at bounding box center [293, 299] width 3 height 4
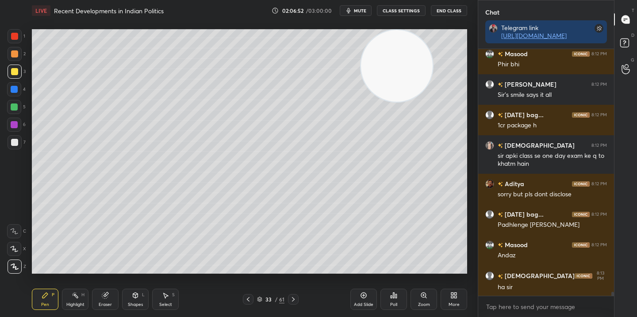
click at [292, 298] on icon at bounding box center [293, 299] width 3 height 4
click at [290, 297] on icon at bounding box center [293, 299] width 7 height 7
click at [290, 296] on icon at bounding box center [293, 299] width 7 height 7
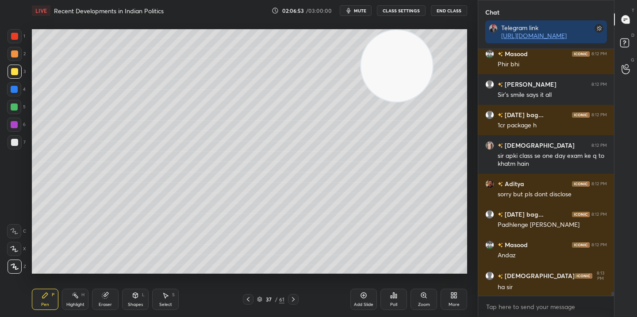
scroll to position [15706, 0]
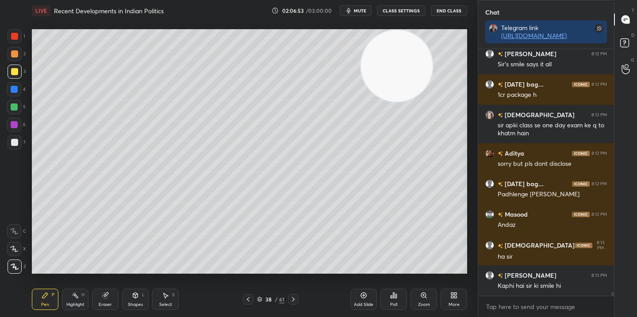
click at [291, 291] on div "Pen P Highlight H Eraser Shapes L Select S 38 / 61 Add Slide Poll Zoom More" at bounding box center [249, 299] width 435 height 35
click at [295, 292] on div "Pen P Highlight H Eraser Shapes L Select S 38 / 61 Add Slide Poll Zoom More" at bounding box center [249, 299] width 435 height 35
click at [296, 291] on div "Pen P Highlight H Eraser Shapes L Select S 38 / 61 Add Slide Poll Zoom More" at bounding box center [249, 299] width 435 height 35
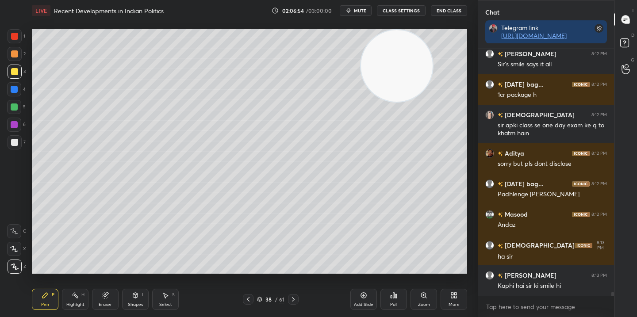
click at [295, 292] on div "Pen P Highlight H Eraser Shapes L Select S 38 / 61 Add Slide Poll Zoom More" at bounding box center [249, 299] width 435 height 35
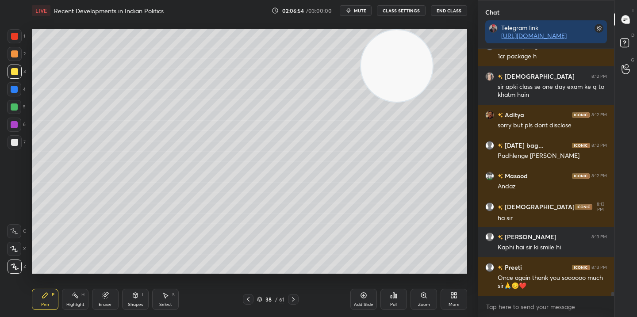
click at [295, 292] on div "Pen P Highlight H Eraser Shapes L Select S 38 / 61 Add Slide Poll Zoom More" at bounding box center [249, 299] width 435 height 35
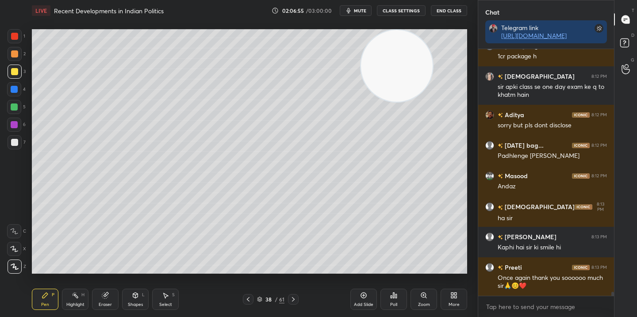
click at [294, 294] on div at bounding box center [293, 299] width 11 height 11
click at [293, 295] on div at bounding box center [293, 299] width 11 height 11
click at [295, 295] on div at bounding box center [293, 299] width 11 height 11
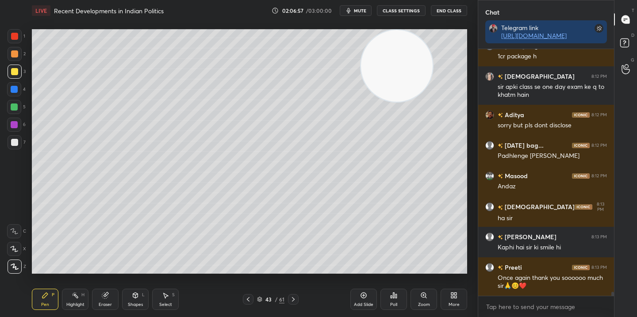
click at [295, 295] on div at bounding box center [293, 299] width 11 height 11
click at [292, 297] on icon at bounding box center [293, 299] width 7 height 7
click at [292, 300] on icon at bounding box center [293, 299] width 7 height 7
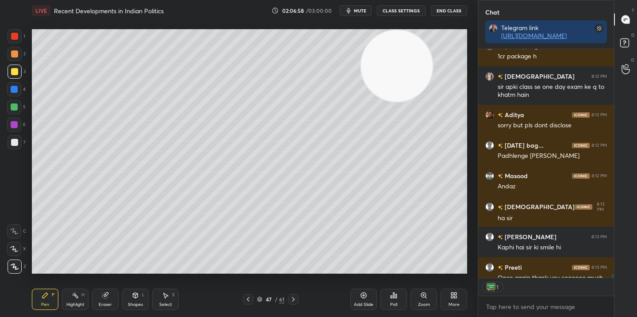
click at [293, 299] on icon at bounding box center [293, 299] width 7 height 7
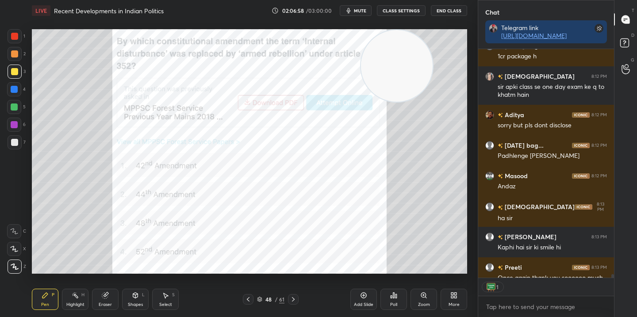
click at [294, 300] on icon at bounding box center [293, 299] width 3 height 4
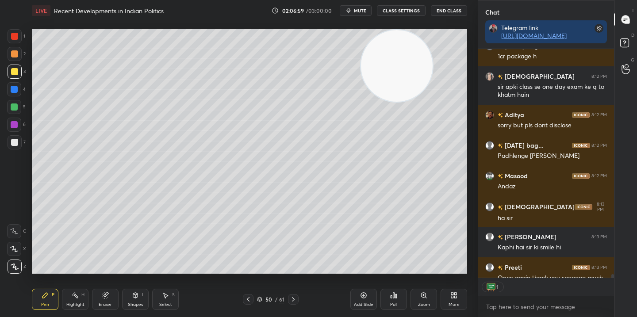
click at [294, 299] on icon at bounding box center [293, 299] width 3 height 4
click at [295, 300] on icon at bounding box center [293, 299] width 7 height 7
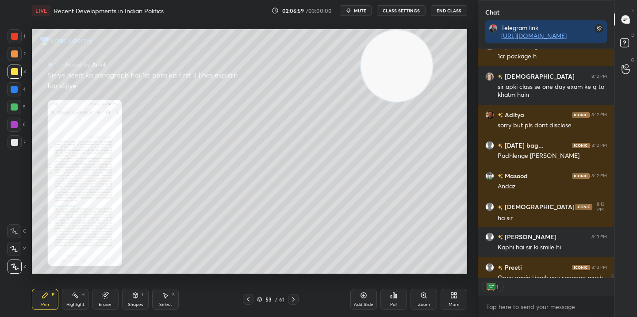
click at [295, 300] on icon at bounding box center [293, 299] width 7 height 7
click at [296, 300] on icon at bounding box center [293, 299] width 7 height 7
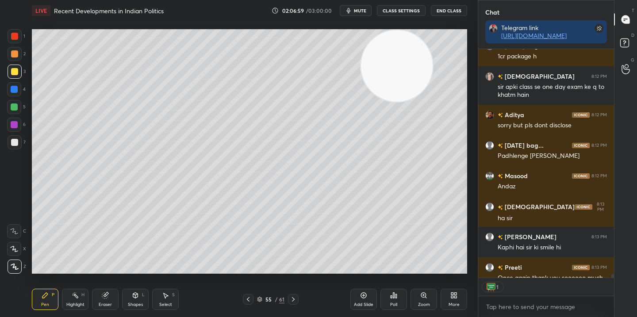
click at [296, 300] on icon at bounding box center [293, 299] width 7 height 7
click at [297, 300] on div at bounding box center [293, 299] width 11 height 11
click at [296, 299] on icon at bounding box center [293, 299] width 7 height 7
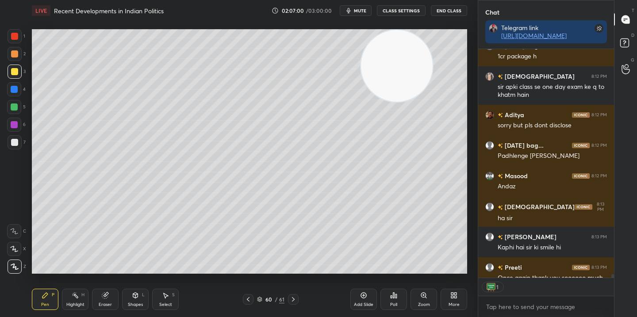
click at [296, 299] on icon at bounding box center [293, 299] width 7 height 7
click at [296, 300] on icon at bounding box center [293, 299] width 7 height 7
click at [296, 296] on icon at bounding box center [293, 299] width 7 height 7
click at [296, 300] on icon at bounding box center [293, 299] width 7 height 7
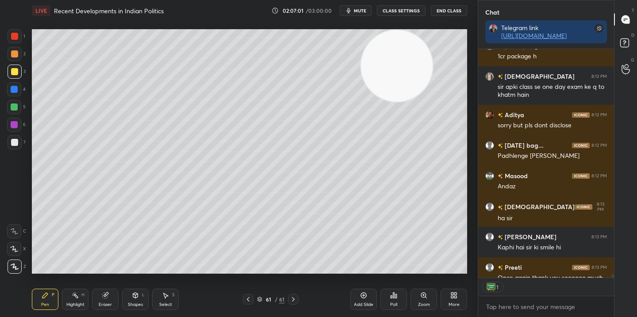
click at [296, 300] on icon at bounding box center [293, 299] width 7 height 7
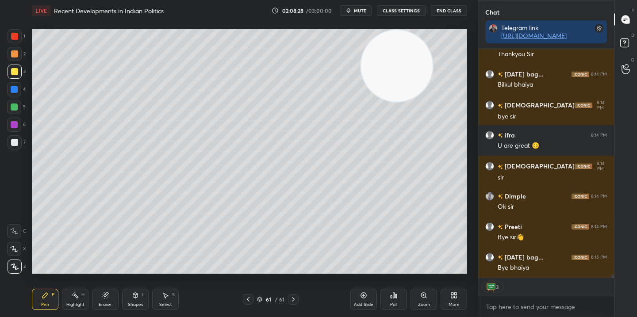
scroll to position [16613, 0]
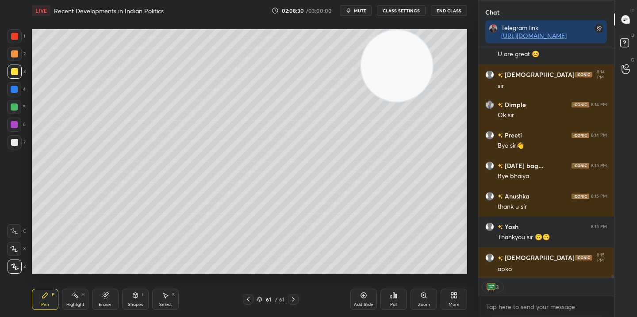
click at [452, 14] on button "End Class" at bounding box center [449, 10] width 36 height 11
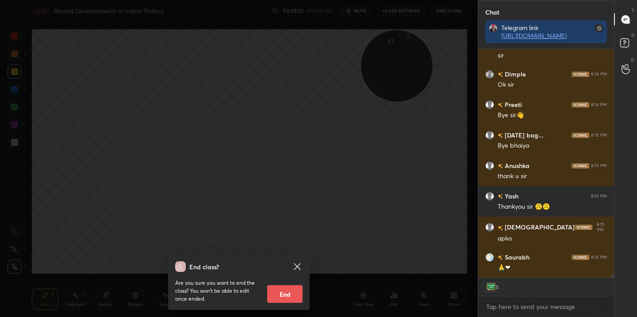
click at [284, 291] on button "End" at bounding box center [284, 294] width 35 height 18
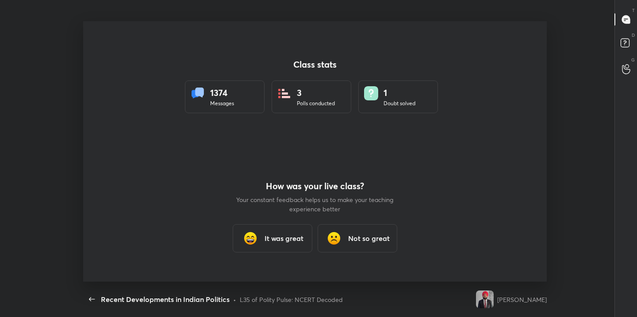
type textarea "x"
